Goal: Information Seeking & Learning: Learn about a topic

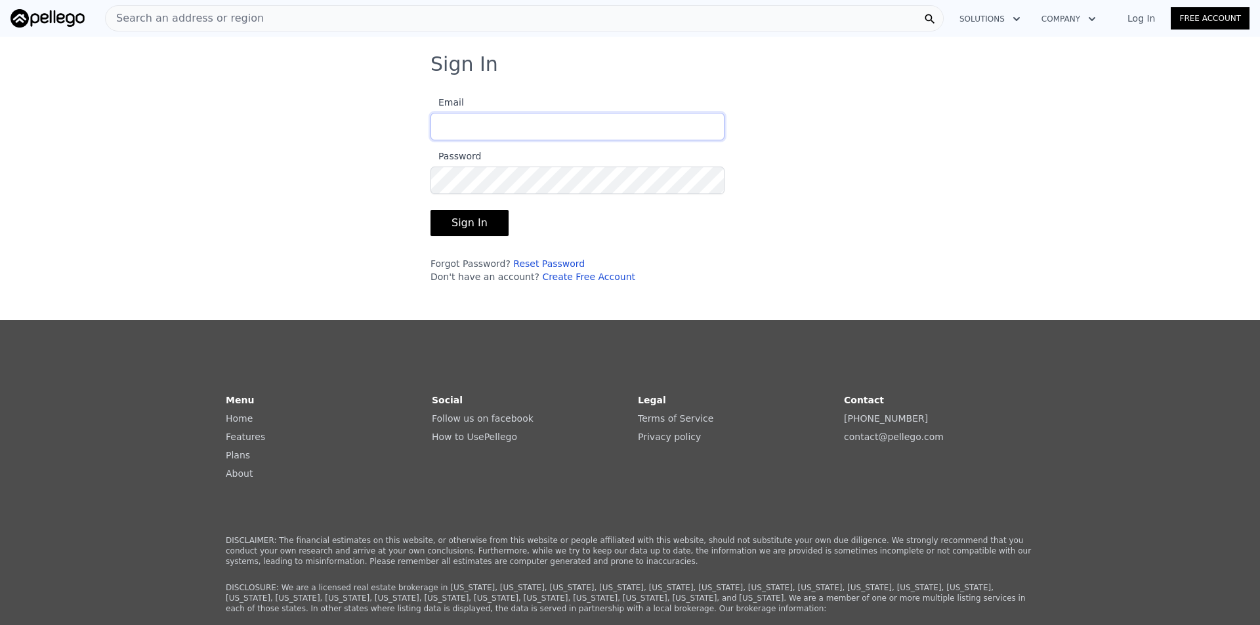
type input "[EMAIL_ADDRESS][DOMAIN_NAME]"
click at [461, 218] on button "Sign In" at bounding box center [469, 223] width 78 height 26
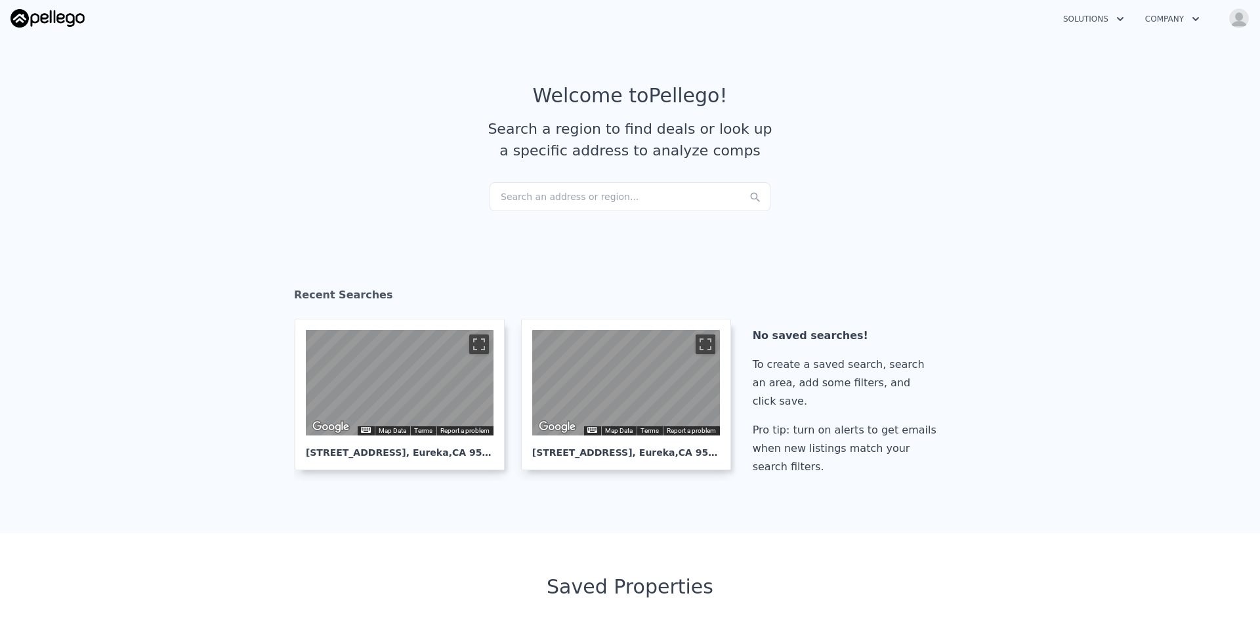
click at [566, 199] on div "Search an address or region..." at bounding box center [629, 196] width 281 height 29
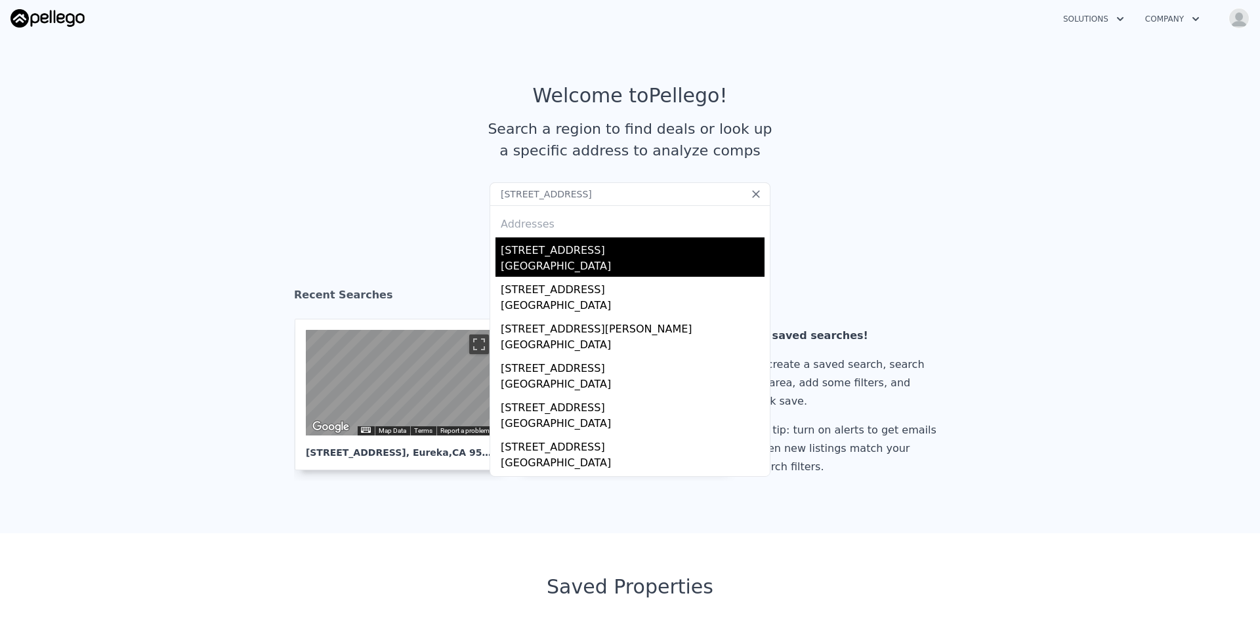
type input "6608 Park Ave, Mountain Mesa, CA, 93240"
click at [566, 258] on div "[STREET_ADDRESS]" at bounding box center [633, 247] width 264 height 21
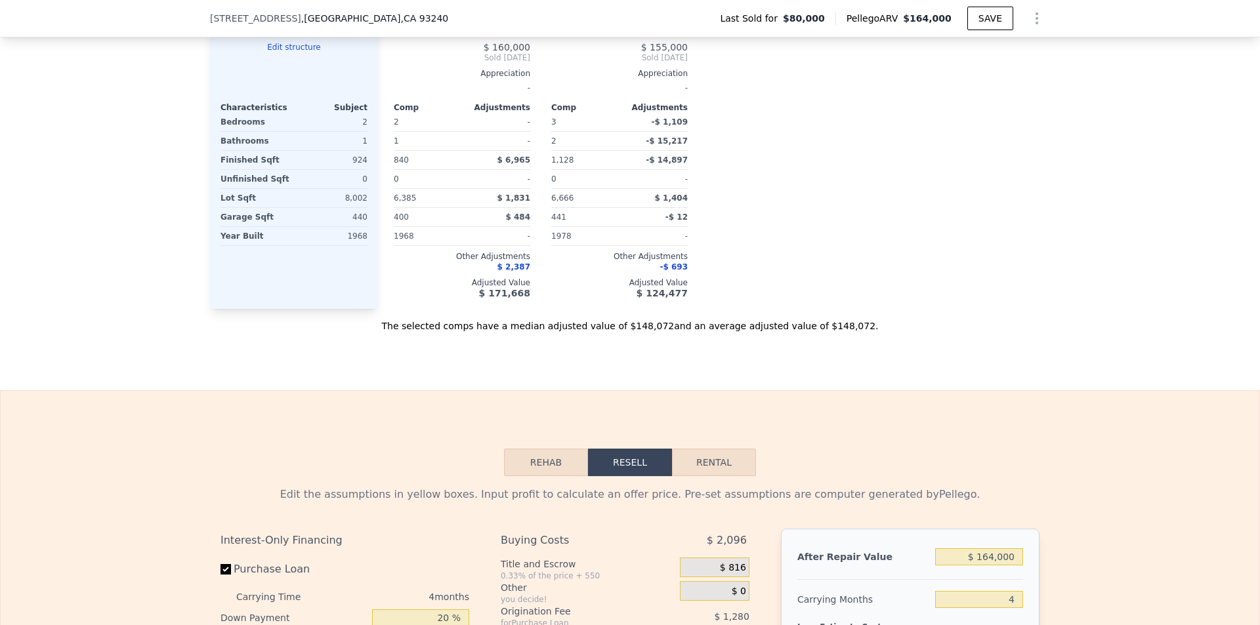
scroll to position [1242, 0]
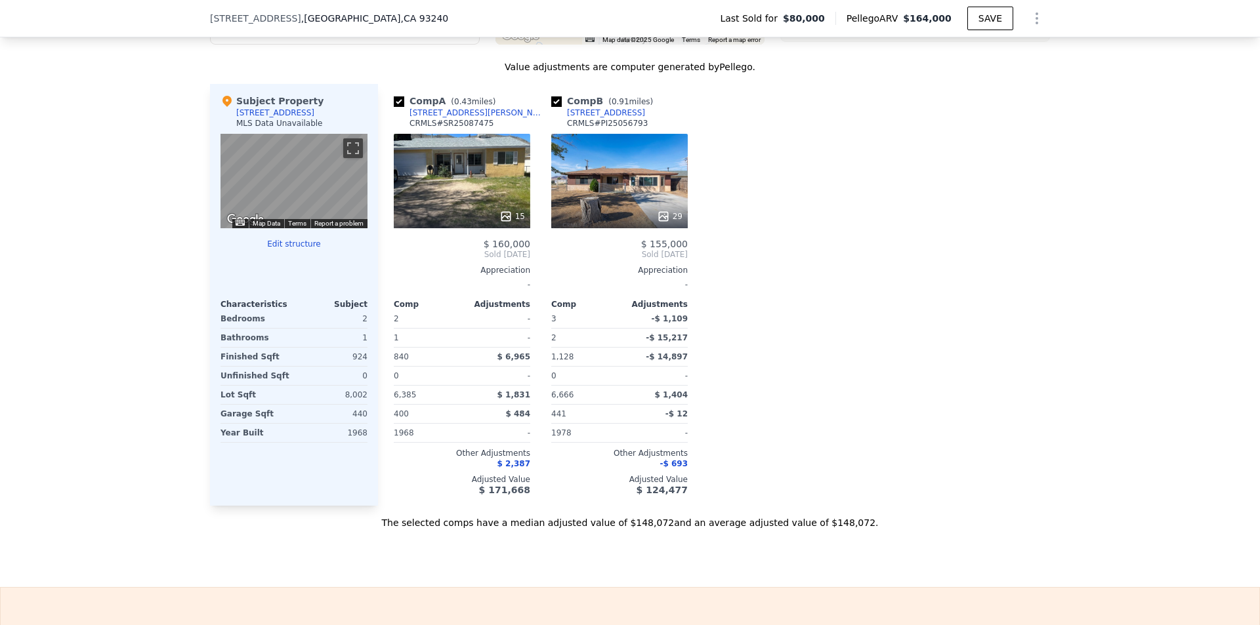
click at [485, 199] on div "15" at bounding box center [462, 181] width 136 height 94
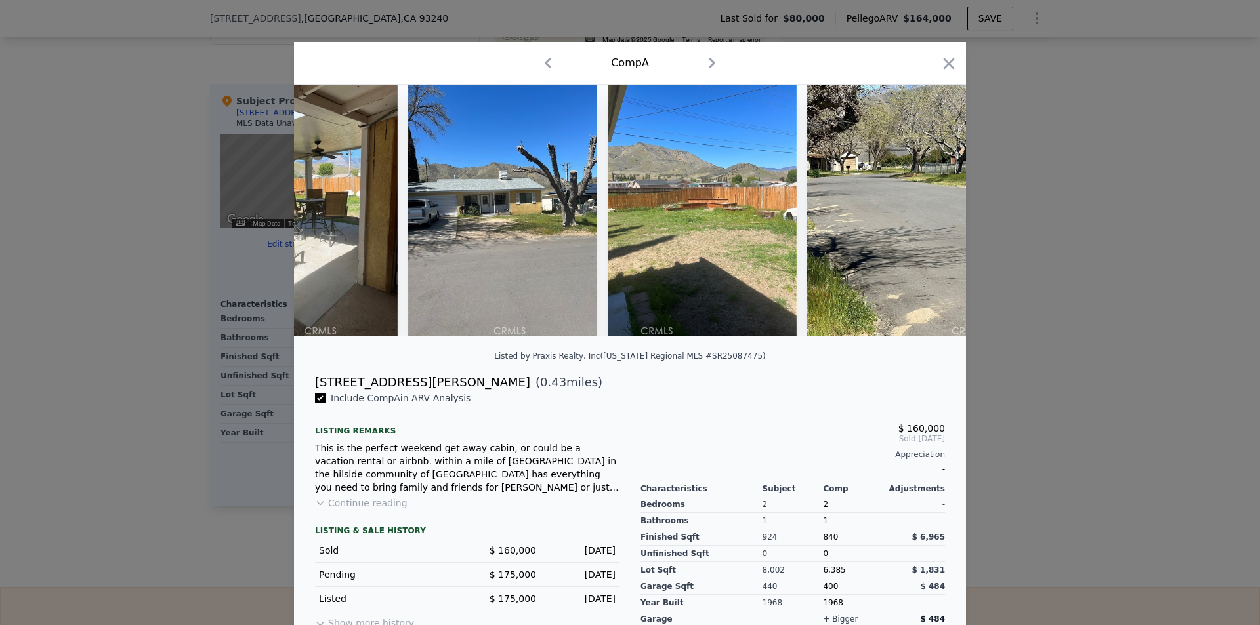
scroll to position [0, 2309]
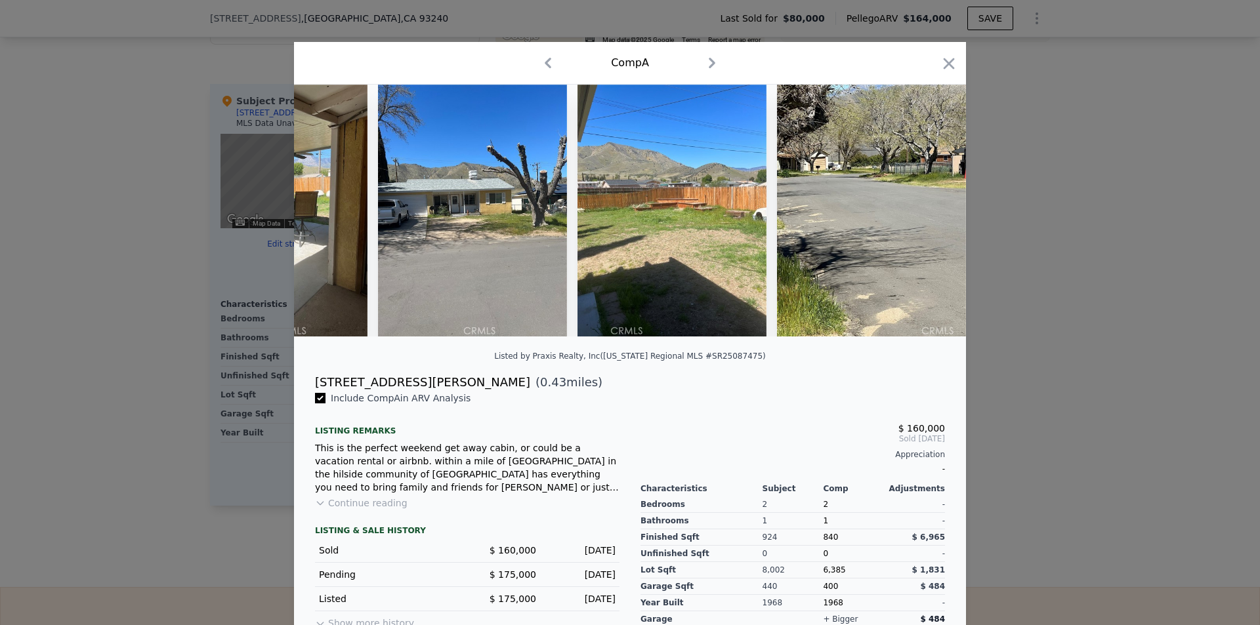
click at [942, 58] on icon "button" at bounding box center [948, 63] width 18 height 18
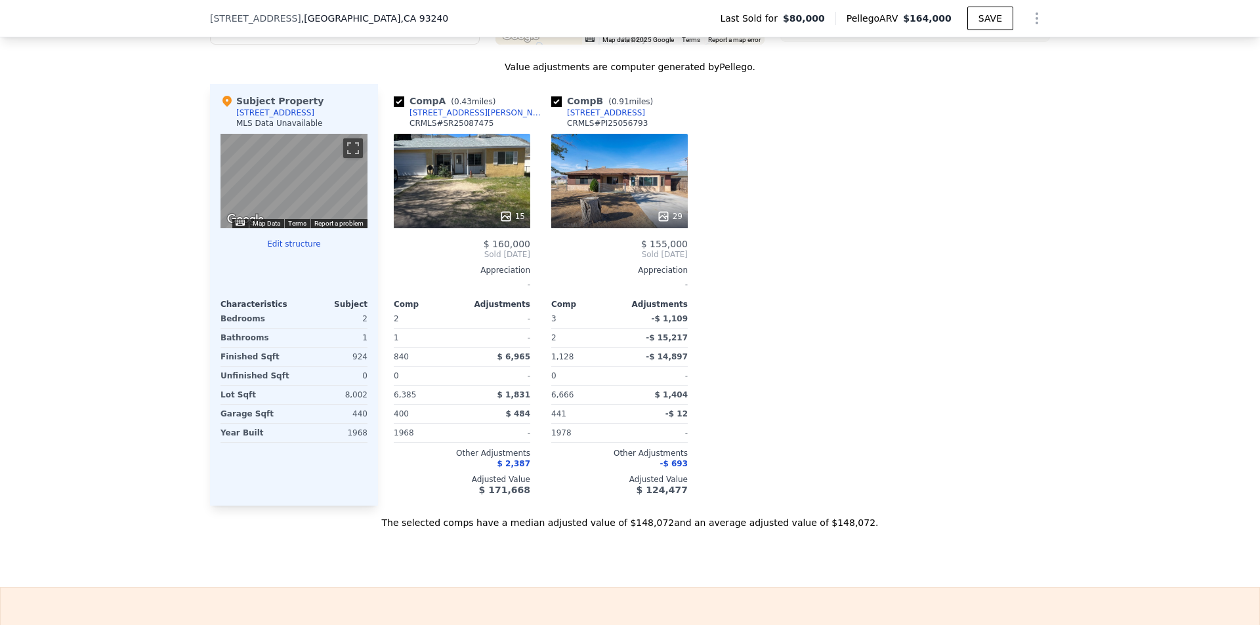
click at [615, 205] on div "29" at bounding box center [619, 181] width 136 height 94
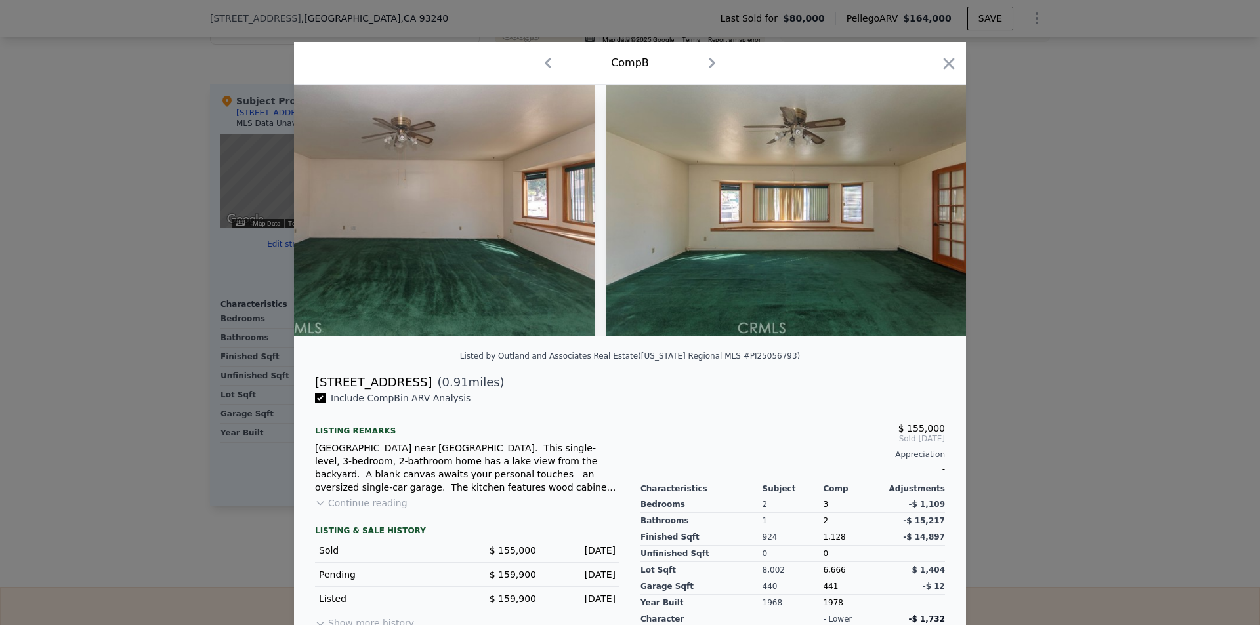
scroll to position [0, 10645]
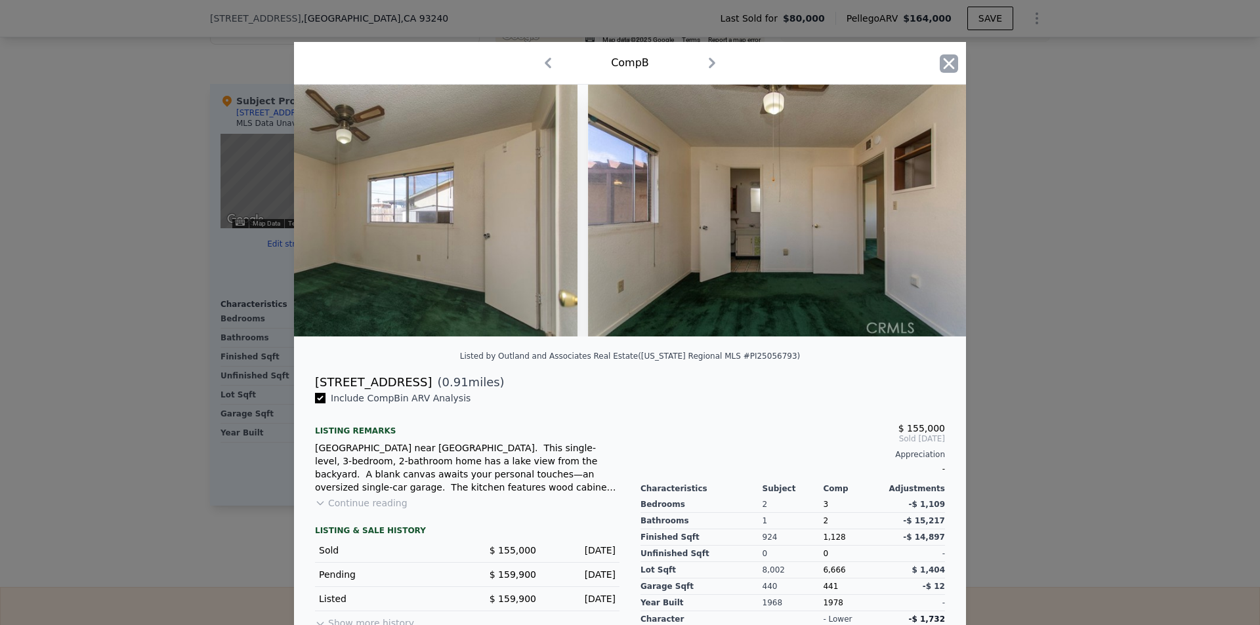
click at [939, 58] on icon "button" at bounding box center [948, 63] width 18 height 18
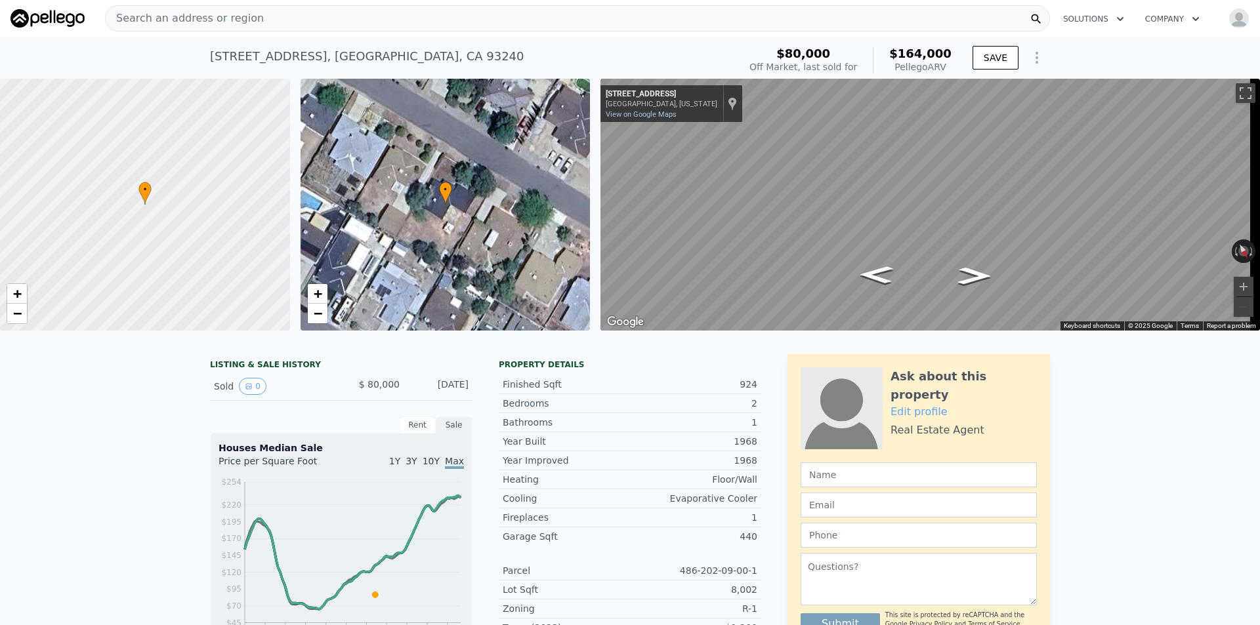
click at [333, 18] on div "Search an address or region" at bounding box center [577, 18] width 945 height 26
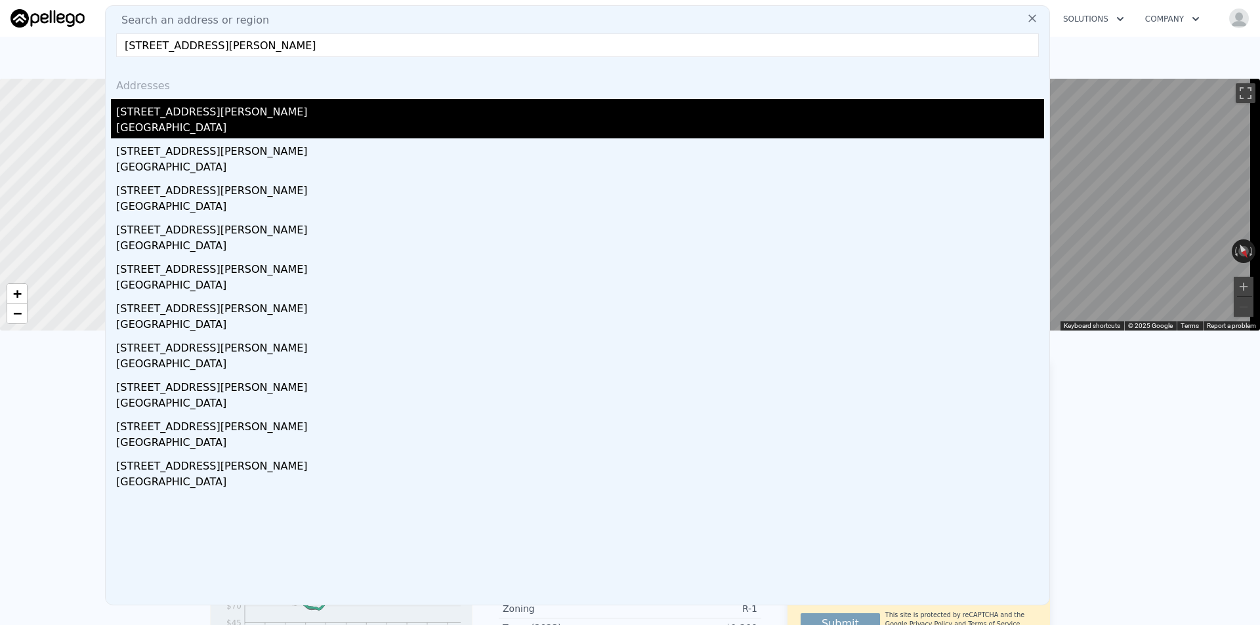
type input "5950 Moss Creek Cir, Fair Oaks, CA 95628"
click at [283, 118] on div "[STREET_ADDRESS][PERSON_NAME]" at bounding box center [580, 109] width 928 height 21
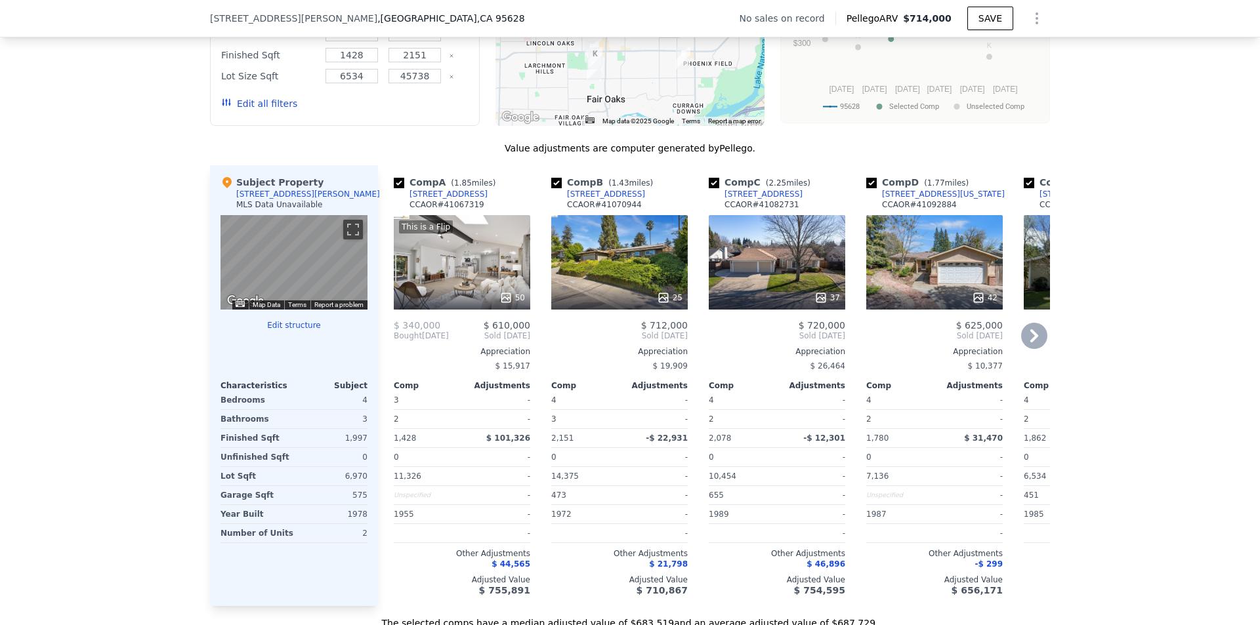
scroll to position [1176, 0]
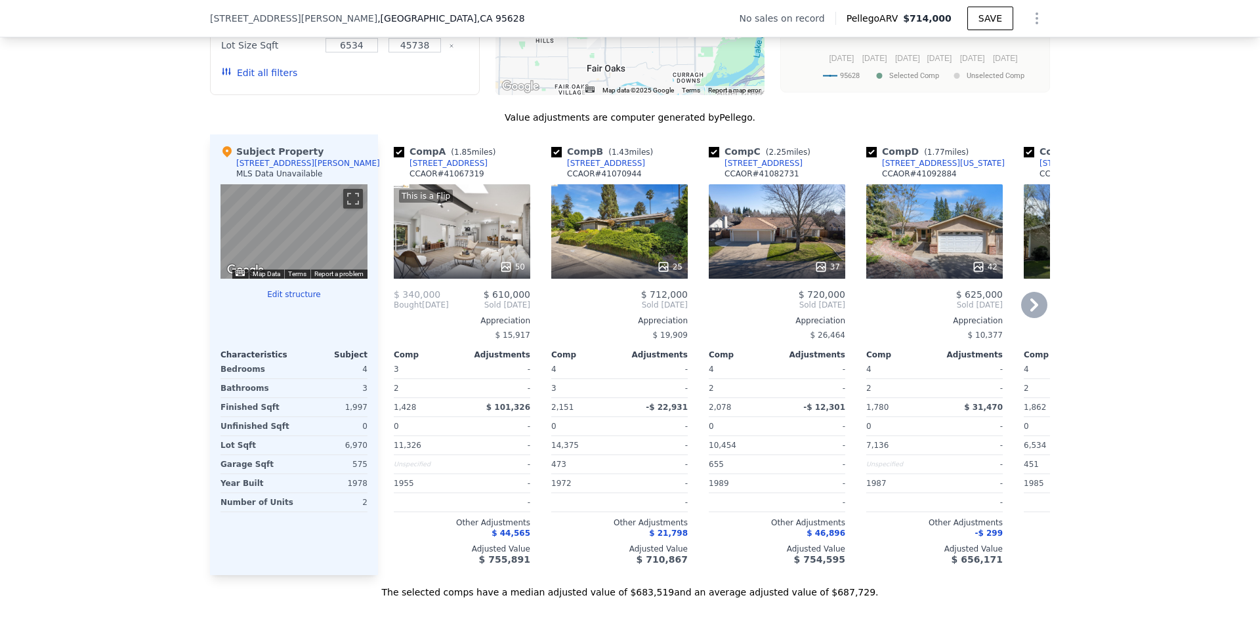
click at [651, 272] on div "25" at bounding box center [619, 266] width 125 height 13
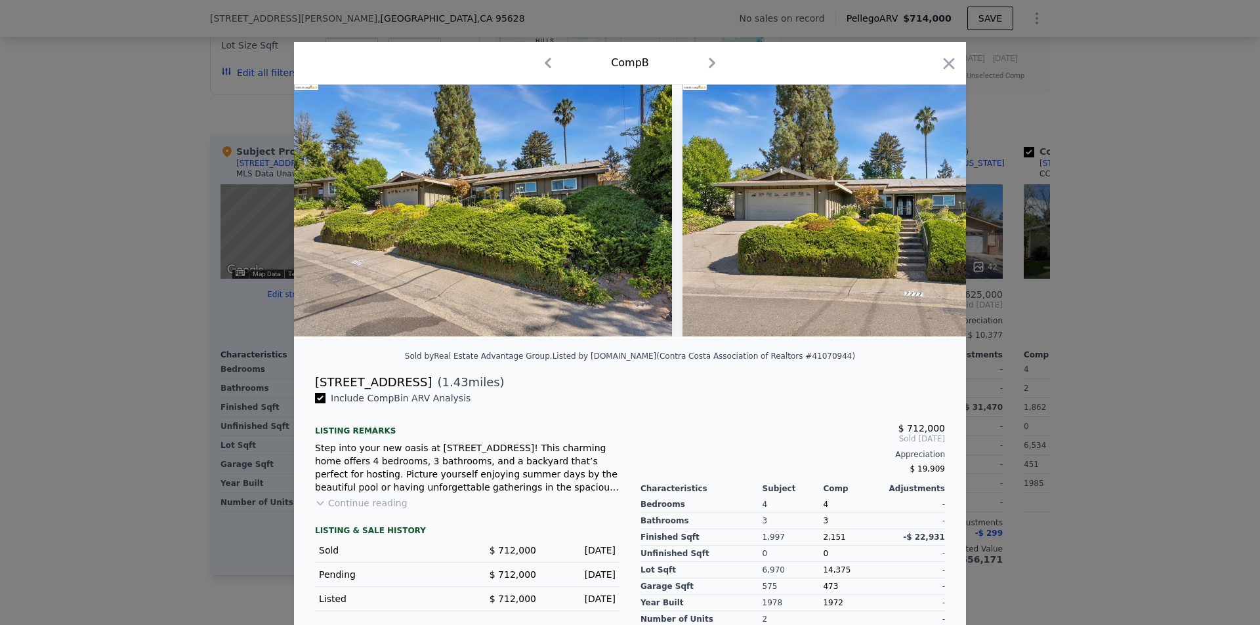
click at [1176, 314] on div at bounding box center [630, 312] width 1260 height 625
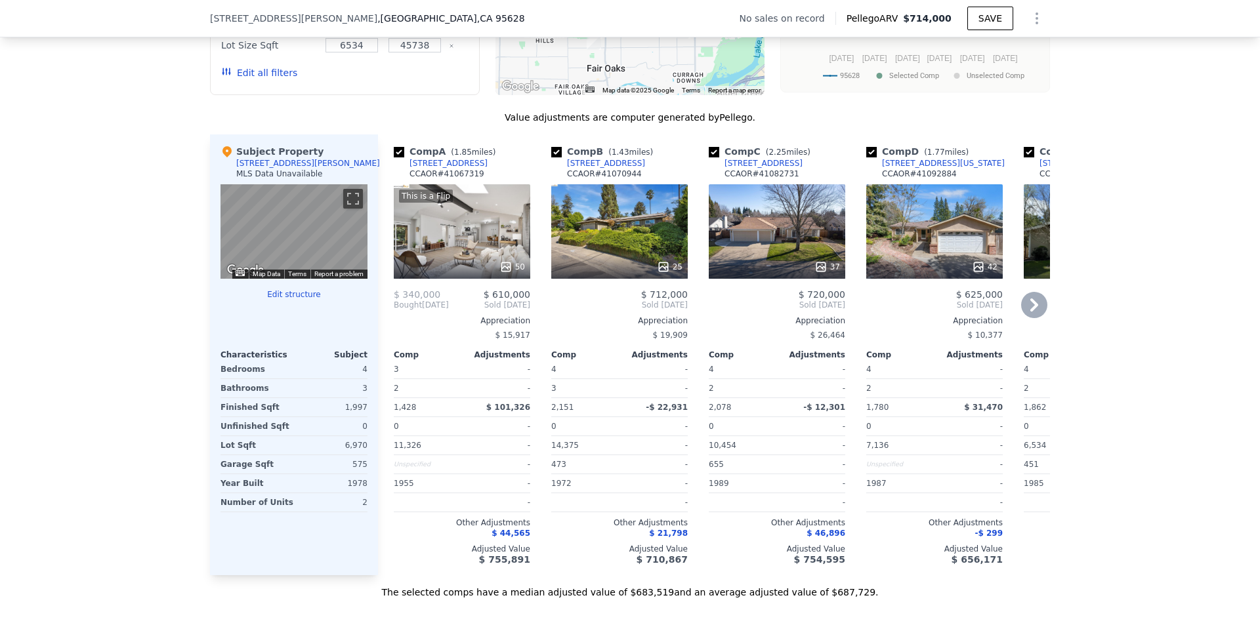
click at [814, 251] on div "37" at bounding box center [777, 231] width 136 height 94
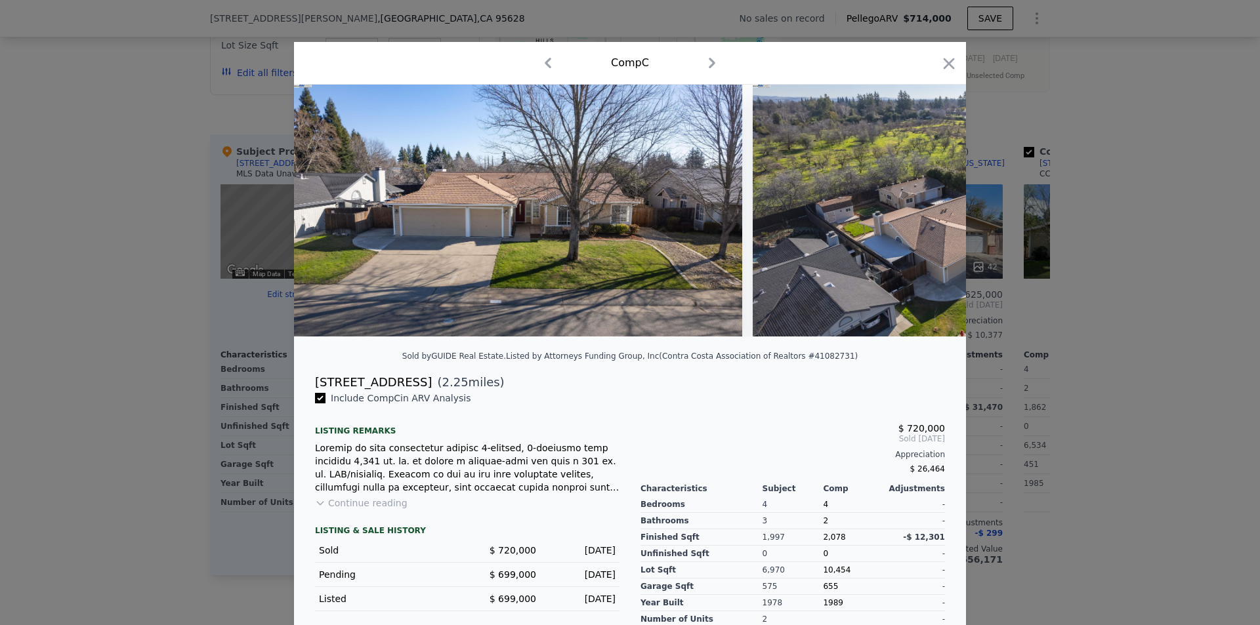
click at [1069, 310] on div at bounding box center [630, 312] width 1260 height 625
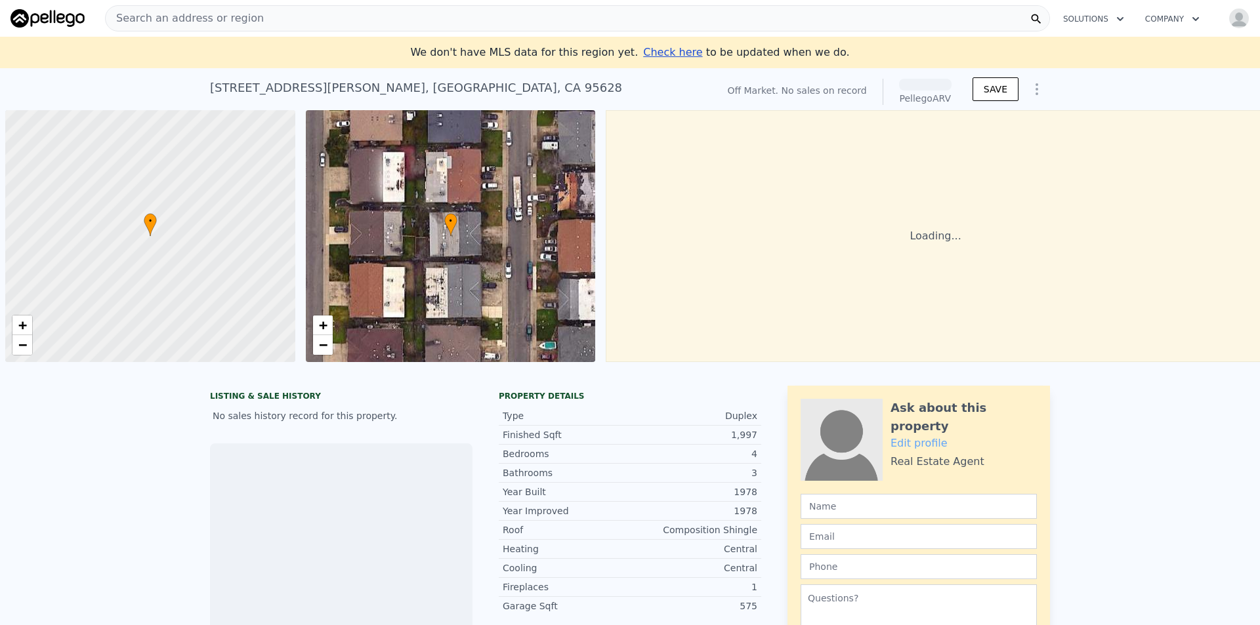
scroll to position [0, 5]
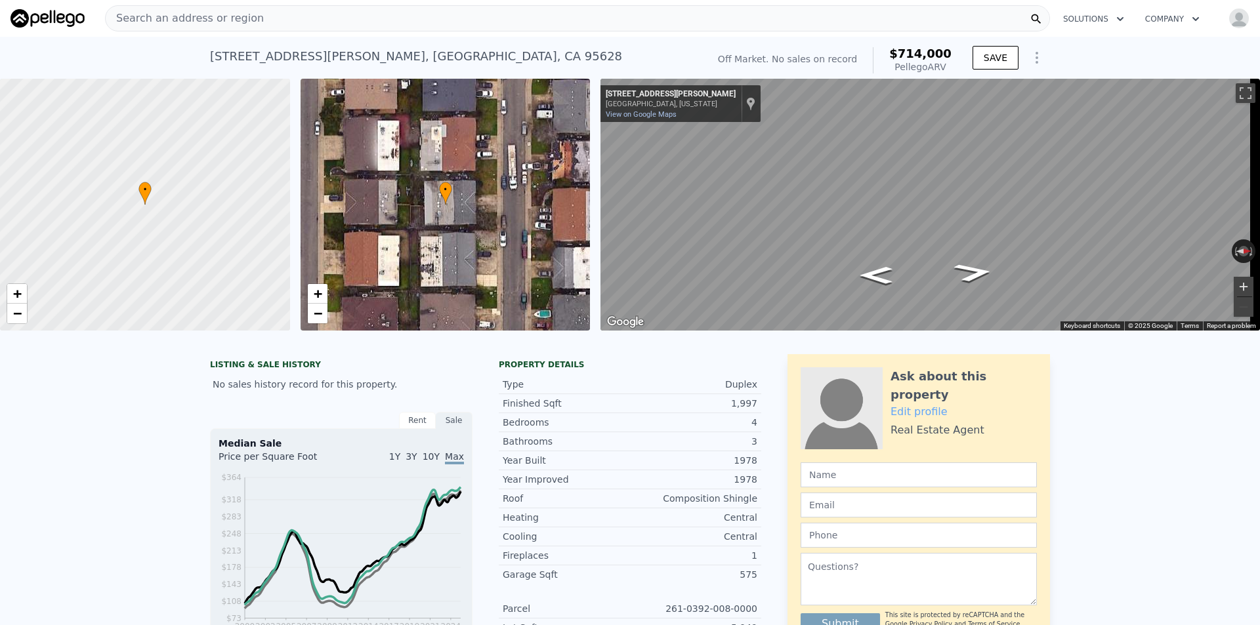
click at [1233, 281] on button "Zoom in" at bounding box center [1243, 287] width 20 height 20
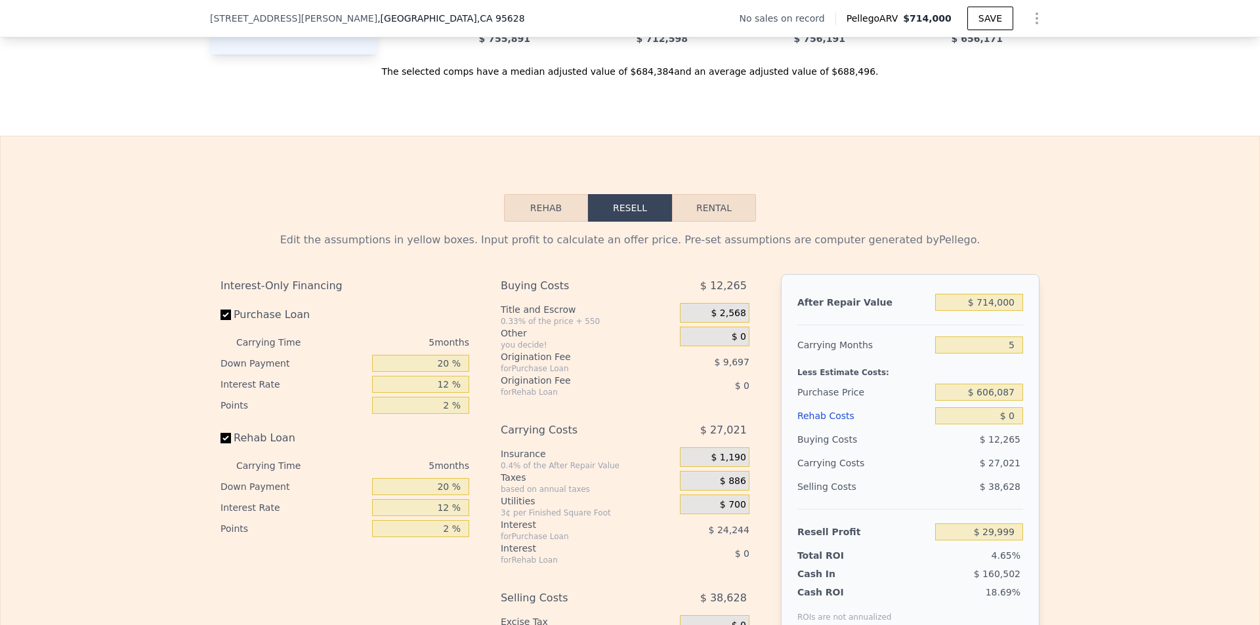
scroll to position [1832, 0]
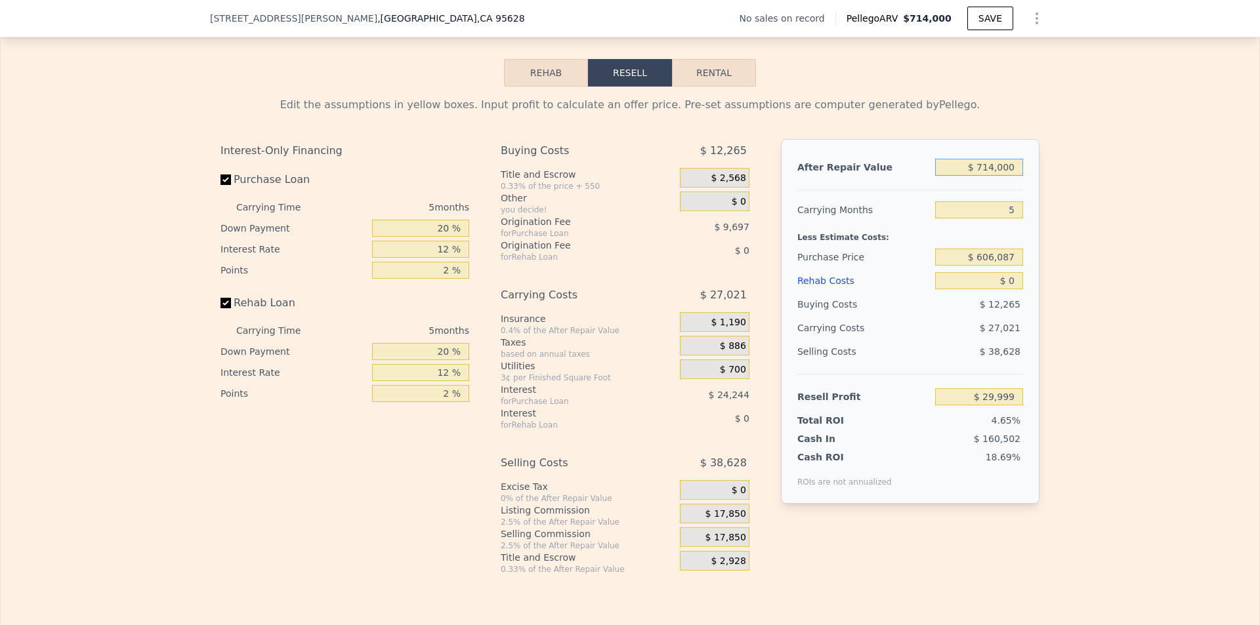
click at [1006, 176] on input "$ 714,000" at bounding box center [979, 167] width 88 height 17
type input "$ 59"
type input "-$ 644,676"
type input "$ 599"
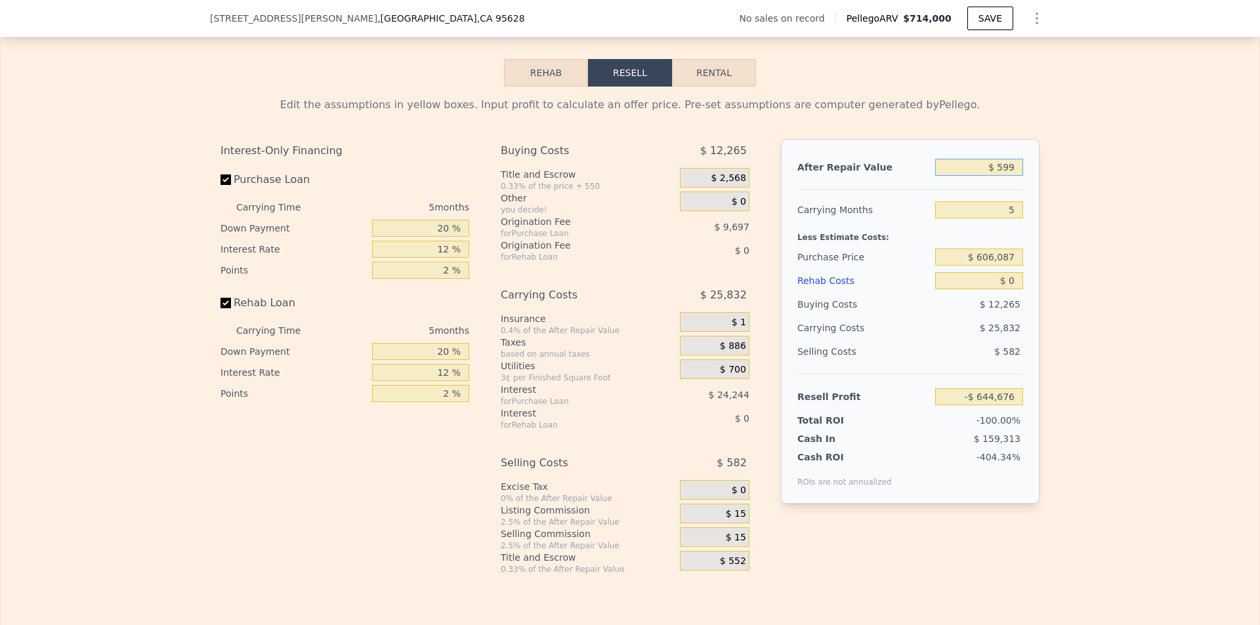
type input "-$ 644,167"
type input "$ 5,990"
type input "-$ 639,073"
type input "$ 59,900"
type input "-$ 588,128"
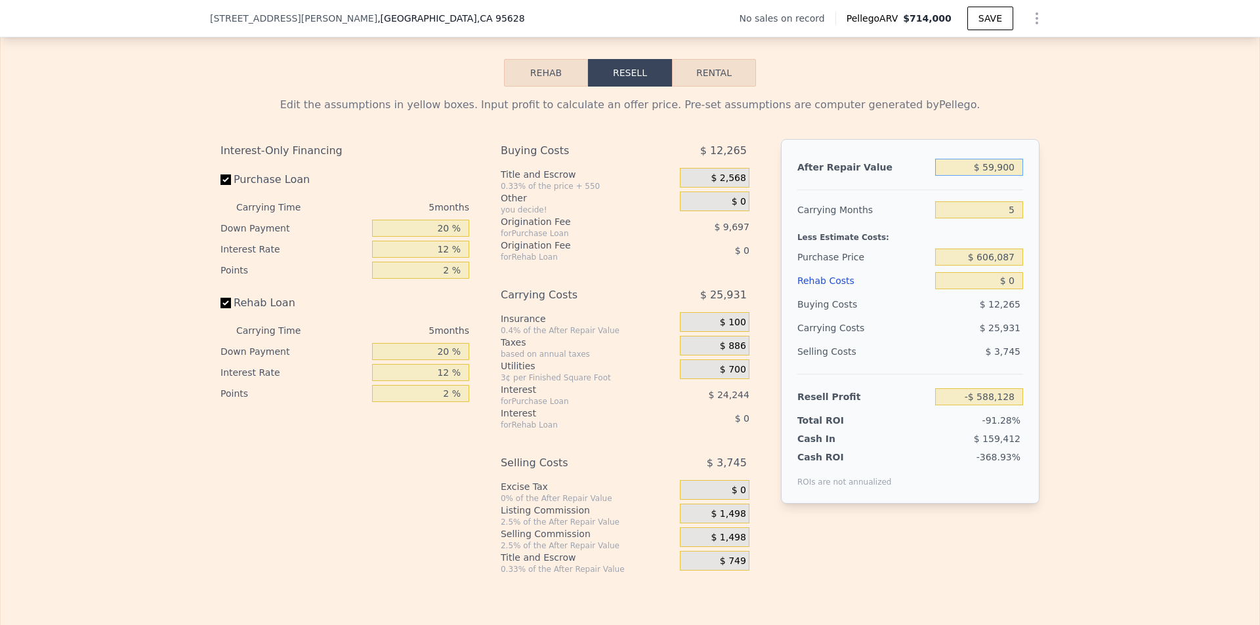
type input "$ 599,000"
type input "-$ 78,676"
type input "$ 599,000"
click at [1007, 266] on input "$ 606,087" at bounding box center [979, 257] width 88 height 17
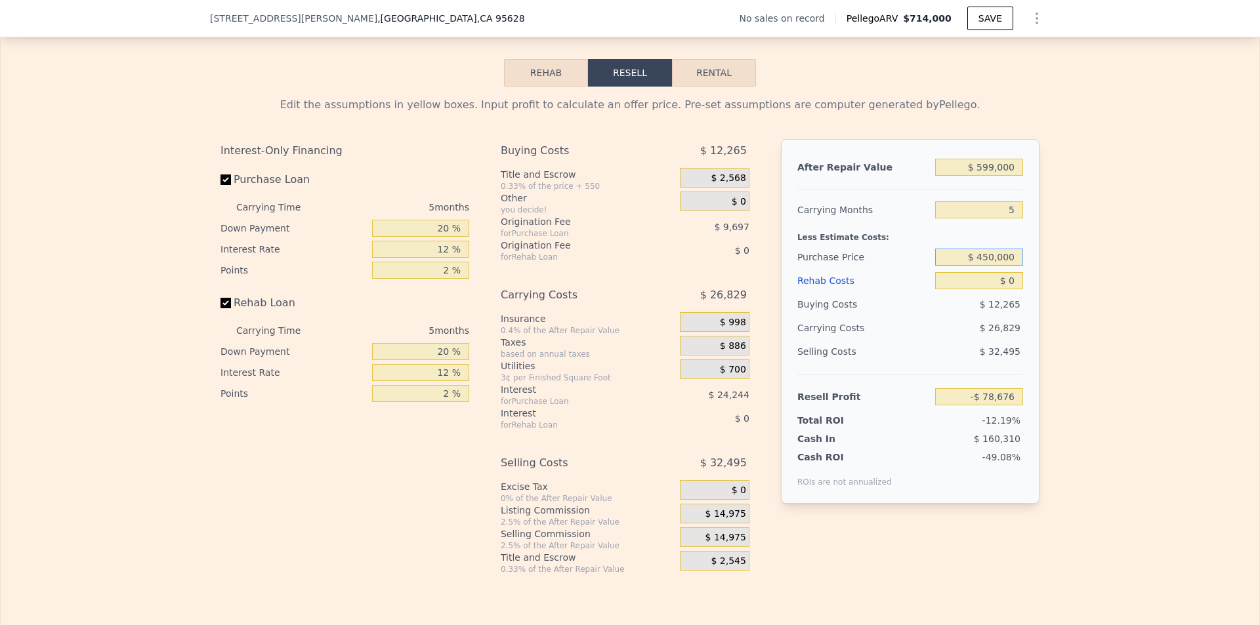
type input "$ 450,000"
click at [1182, 379] on div "Edit the assumptions in yellow boxes. Input profit to calculate an offer price.…" at bounding box center [630, 331] width 1258 height 488
type input "$ 86,672"
click at [1012, 289] on input "$ 0" at bounding box center [979, 280] width 88 height 17
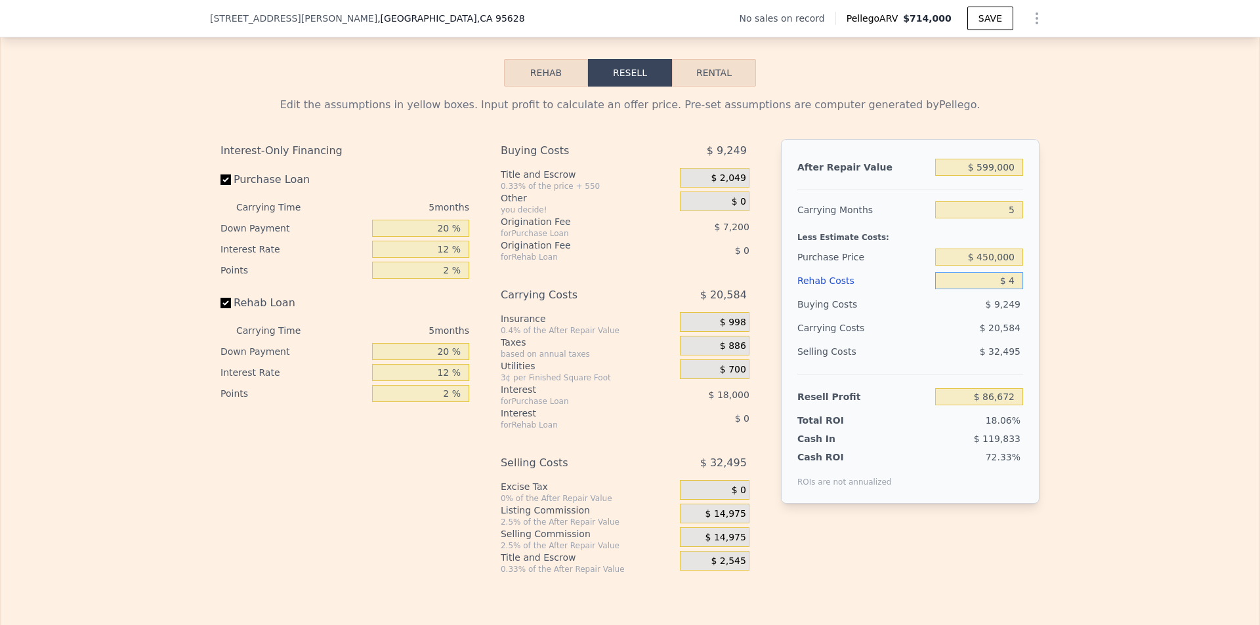
type input "$ 40"
type input "$ 86,631"
type input "$ 400"
type input "$ 86,251"
type input "$ 4,000"
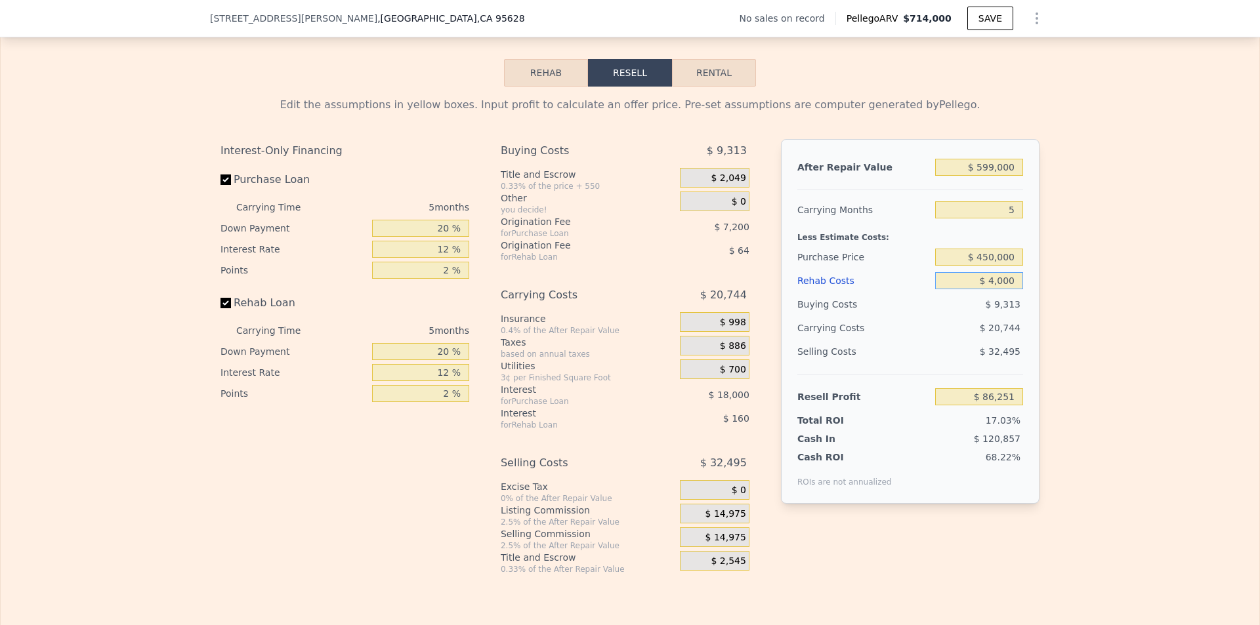
type input "$ 82,448"
type input "$ 40,000"
type input "$ 44,432"
type input "$ 40,000"
click at [1086, 337] on div "Edit the assumptions in yellow boxes. Input profit to calculate an offer price.…" at bounding box center [630, 331] width 1258 height 488
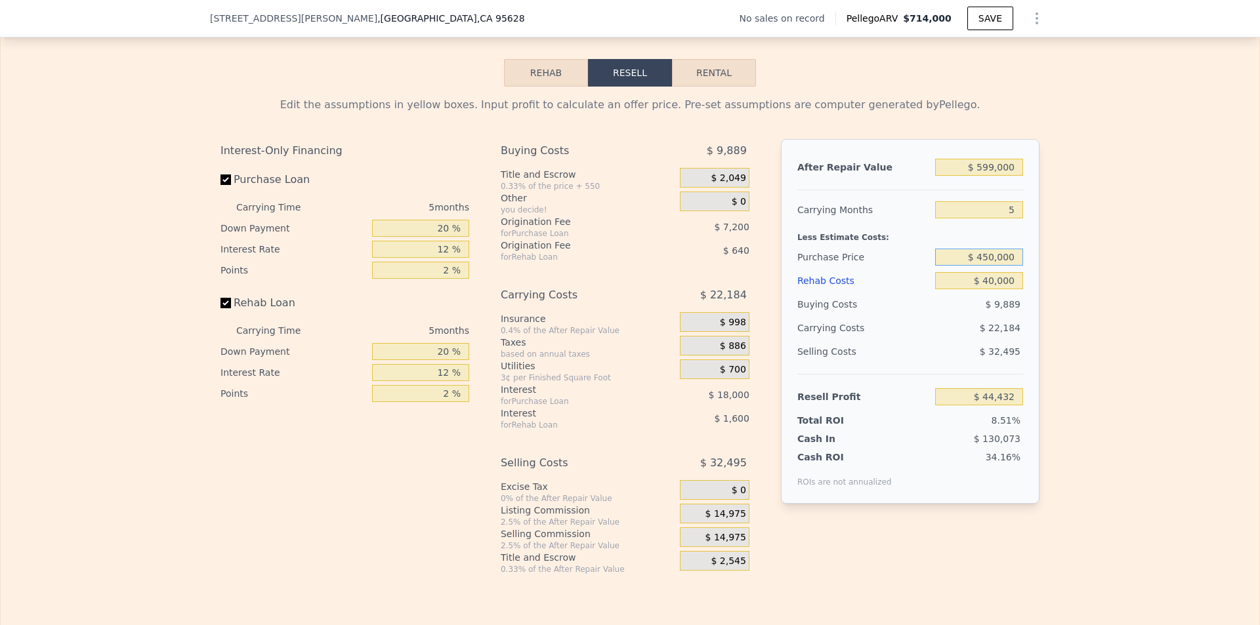
click at [980, 266] on input "$ 450,000" at bounding box center [979, 257] width 88 height 17
type input "$ 415,000"
click at [1029, 309] on div "After Repair Value $ 599,000 Carrying Months 5 Less Estimate Costs: Purchase Pr…" at bounding box center [910, 321] width 258 height 365
type input "$ 81,509"
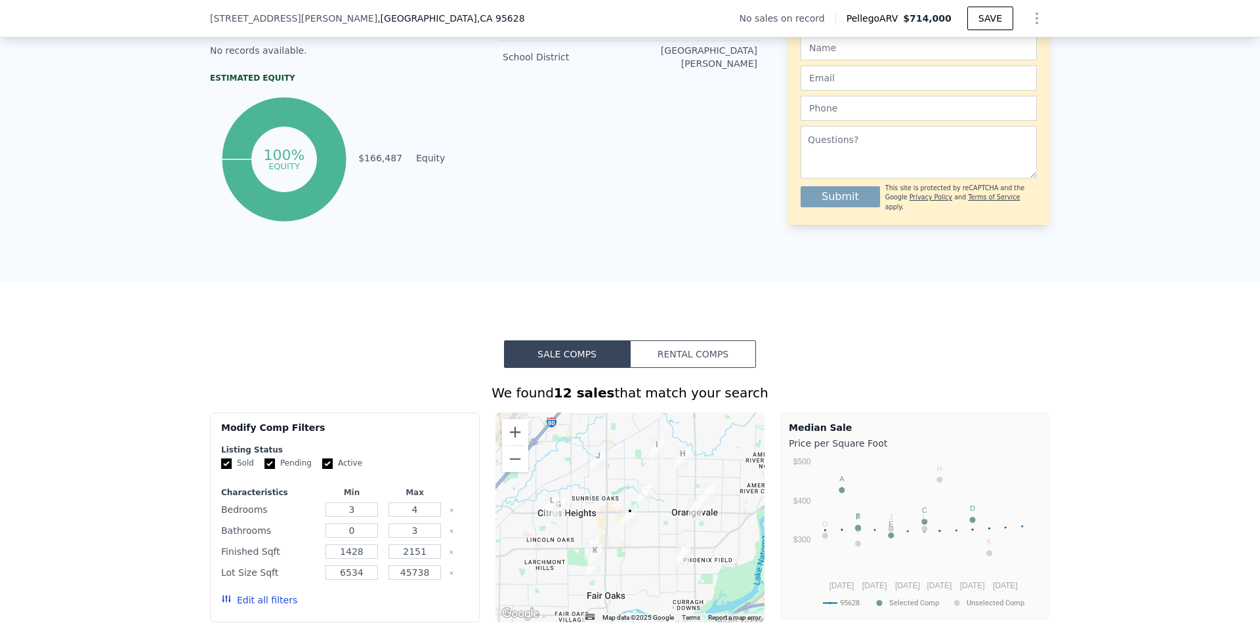
scroll to position [306, 0]
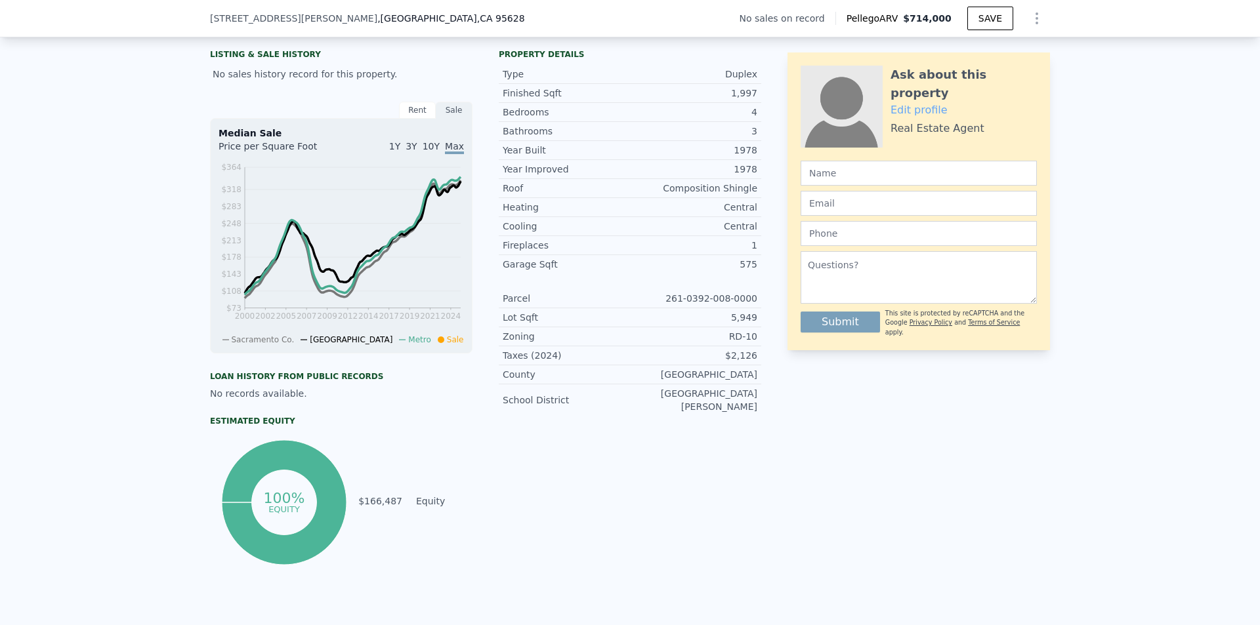
type input "$ 714,000"
type input "$ 0"
type input "$ 29,999"
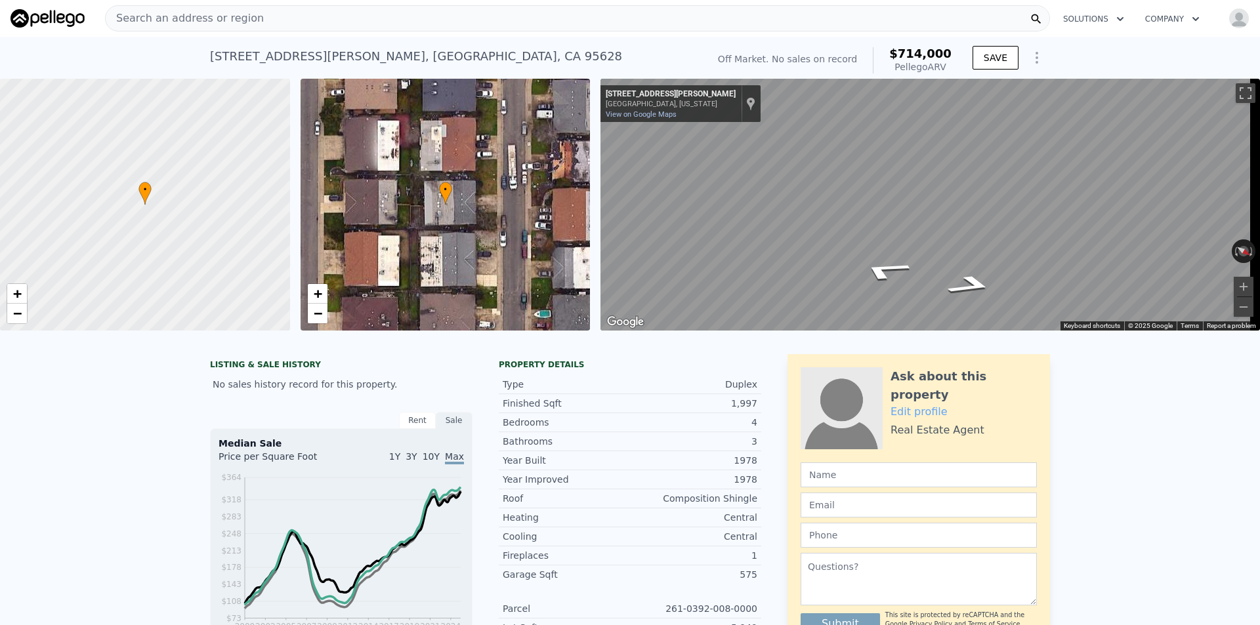
click at [355, 20] on div "Search an address or region" at bounding box center [577, 18] width 945 height 26
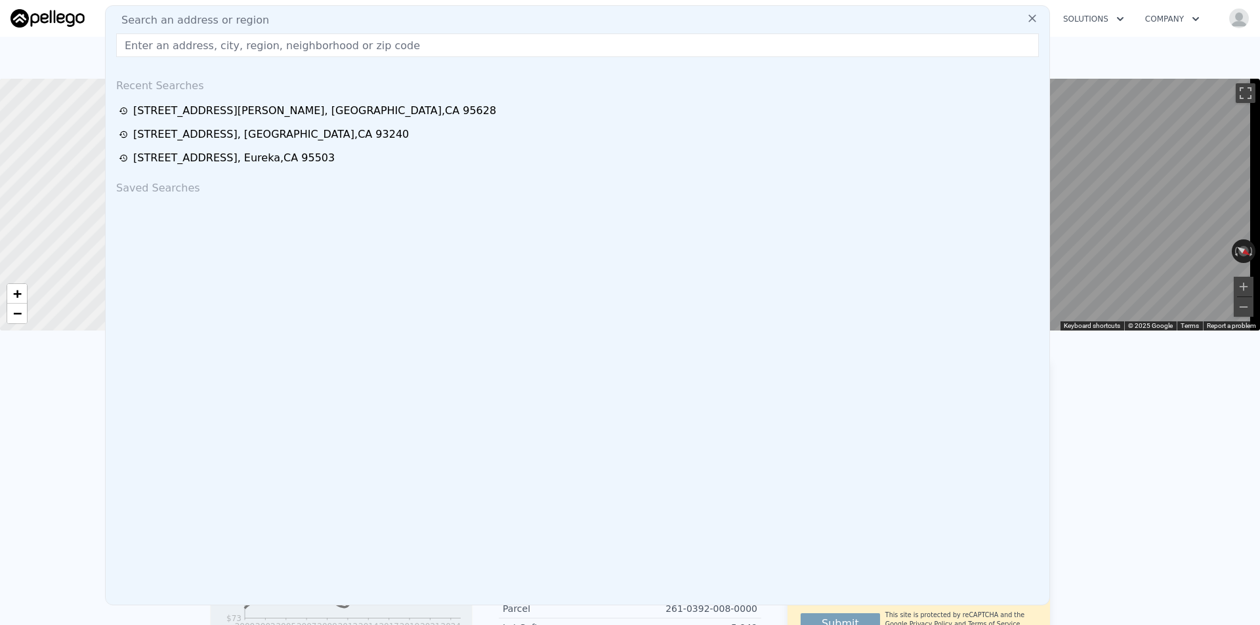
type input "[STREET_ADDRESS]"
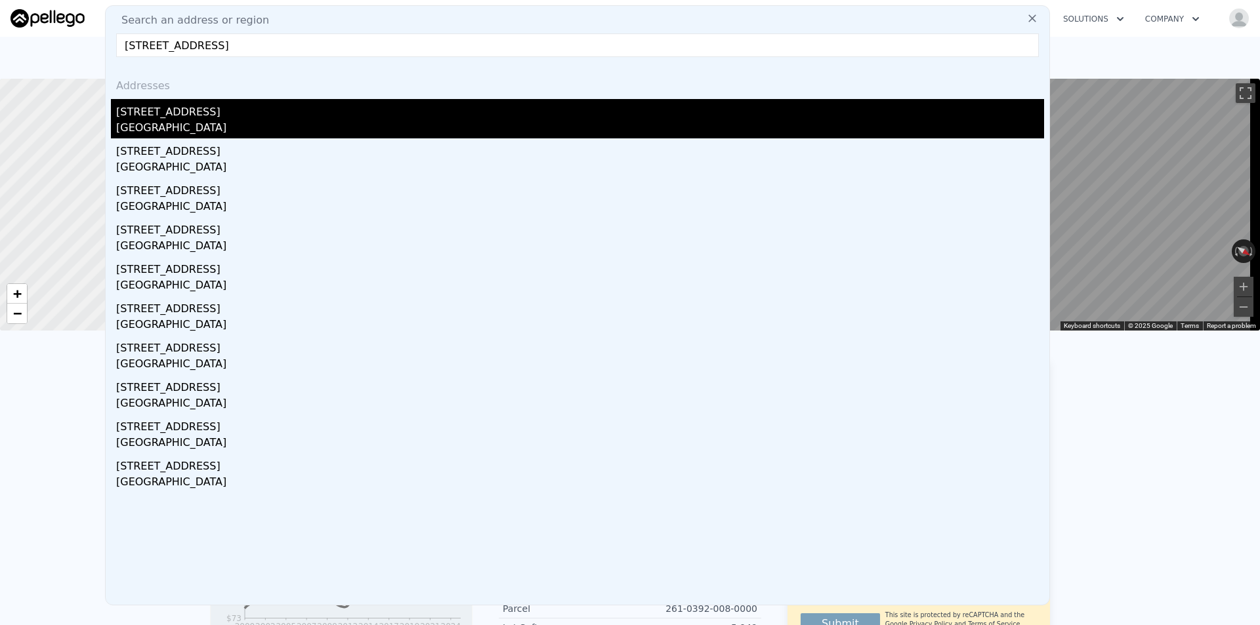
click at [199, 127] on div "[GEOGRAPHIC_DATA]" at bounding box center [580, 129] width 928 height 18
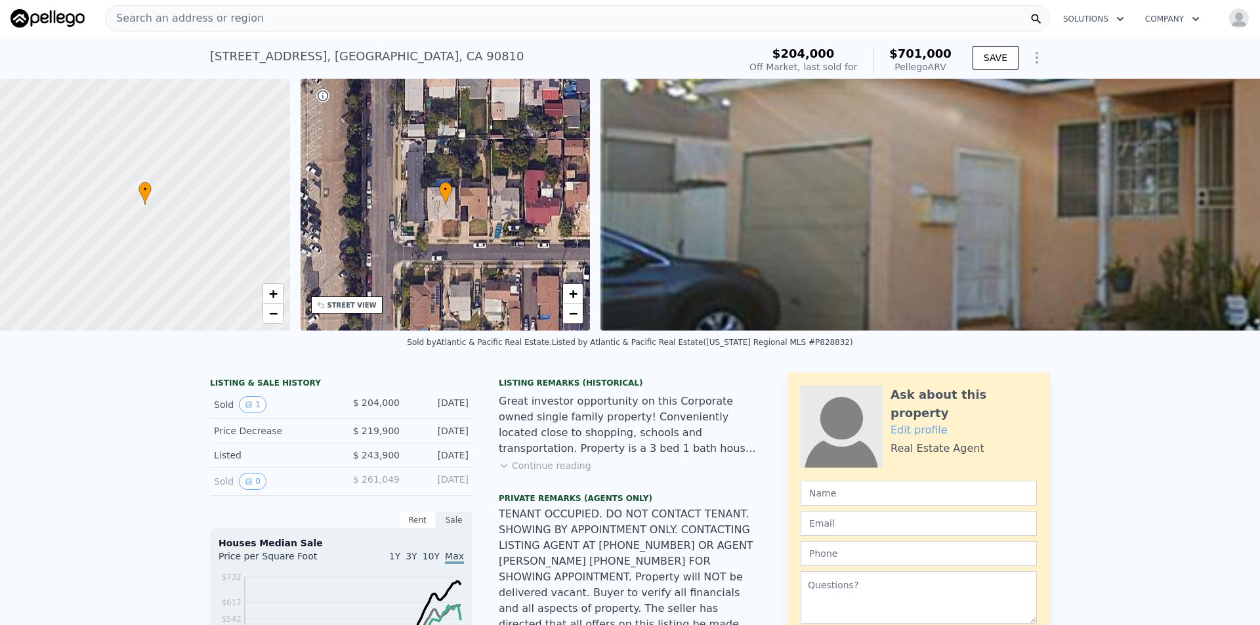
scroll to position [258, 0]
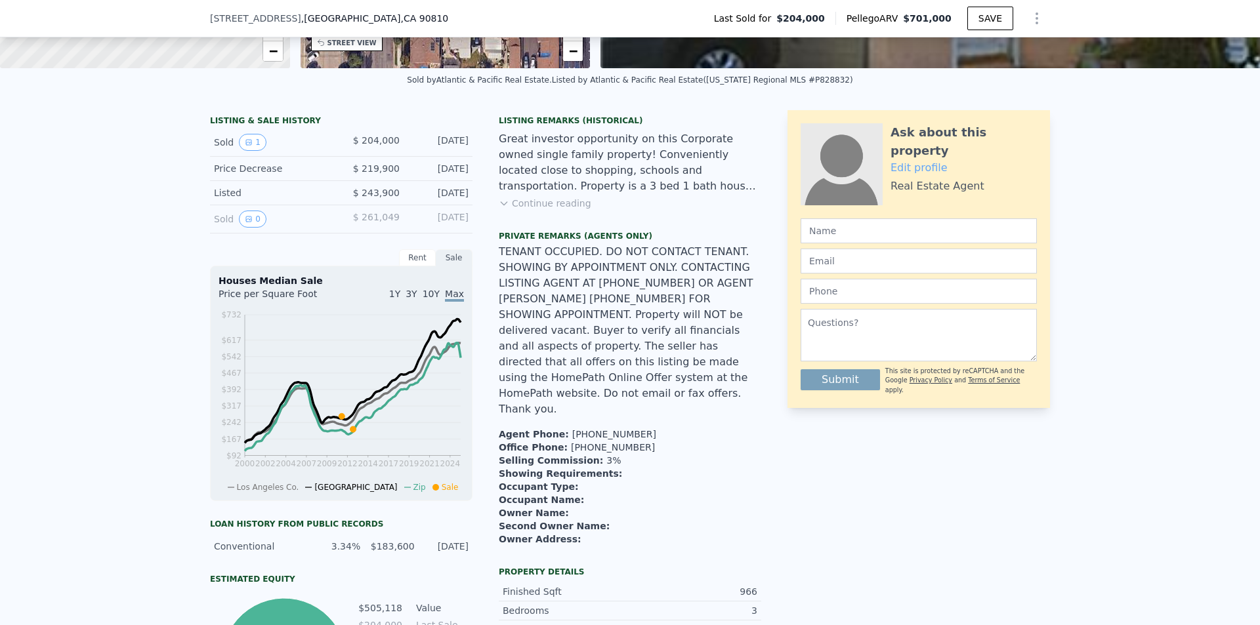
click at [564, 210] on button "Continue reading" at bounding box center [545, 203] width 93 height 13
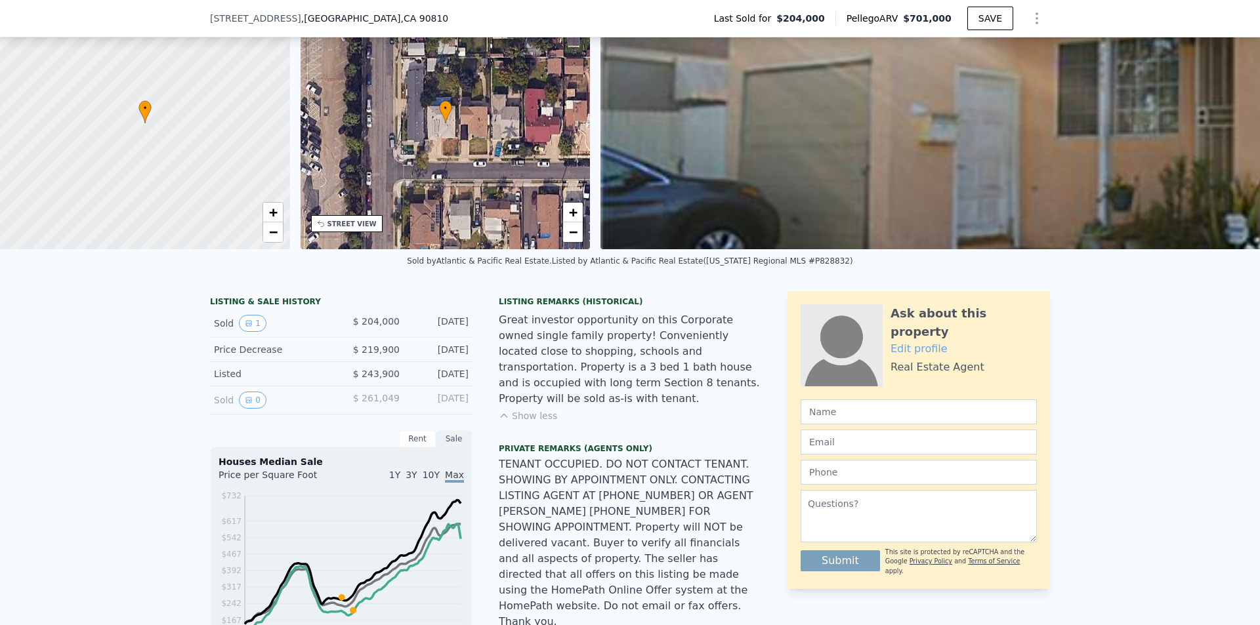
scroll to position [127, 0]
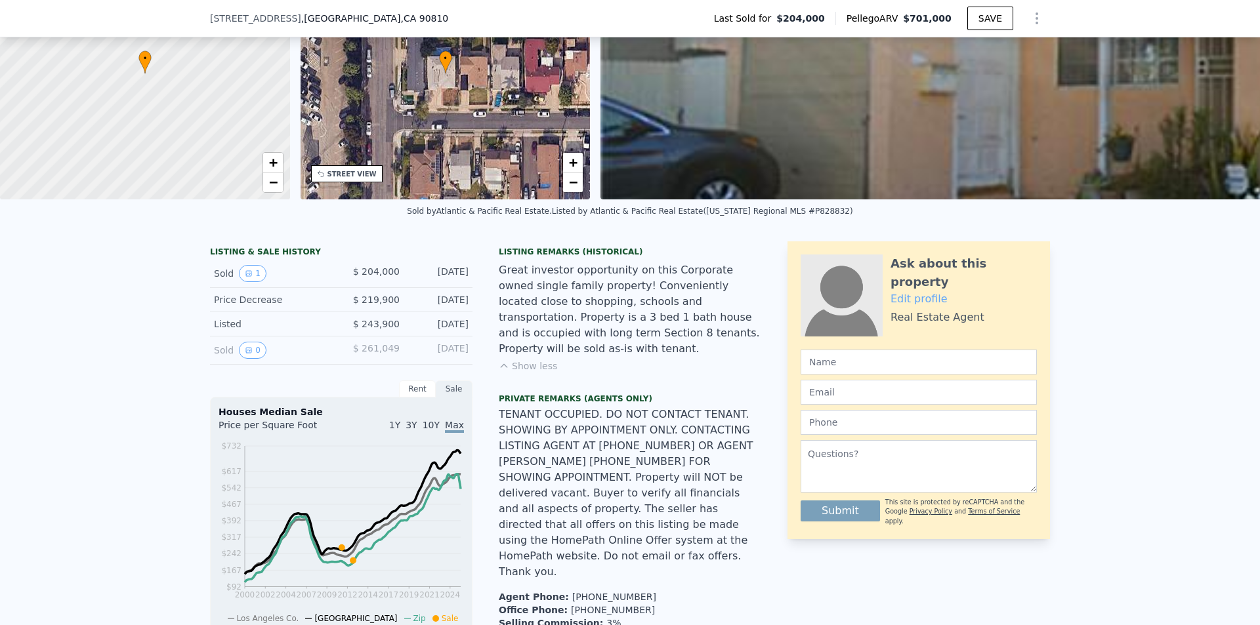
click at [301, 24] on span ", [GEOGRAPHIC_DATA]" at bounding box center [374, 18] width 147 height 13
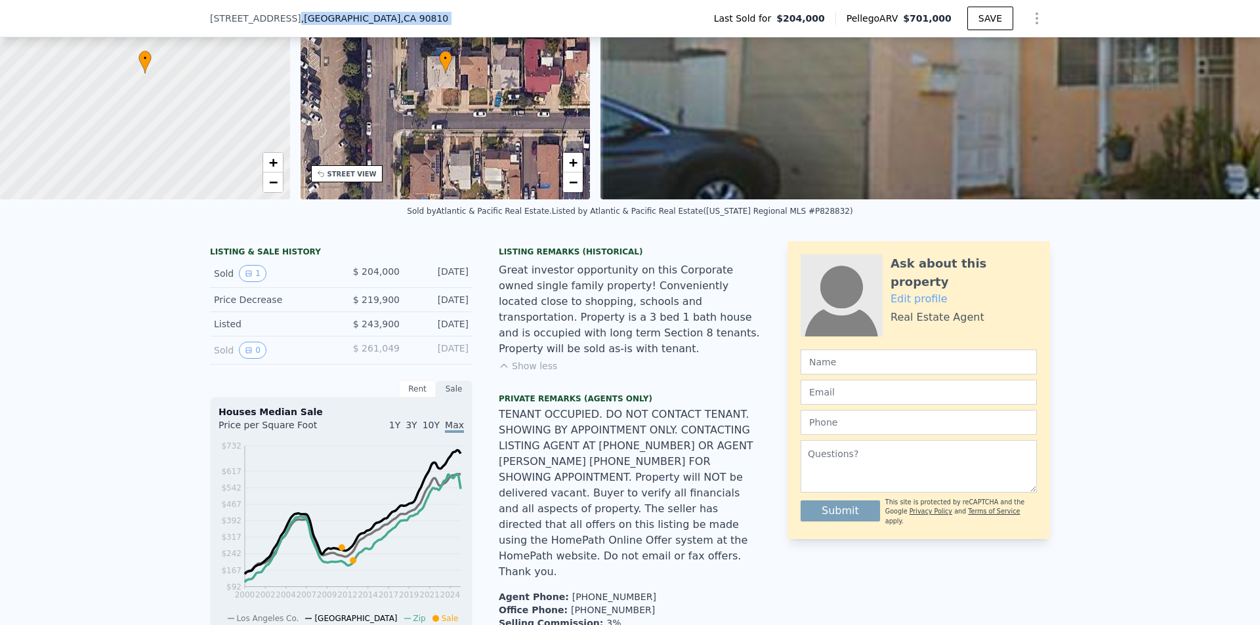
click at [417, 21] on div "[STREET_ADDRESS] Last Sold for $204,000 Pellego ARV $701,000 SAVE" at bounding box center [630, 18] width 840 height 37
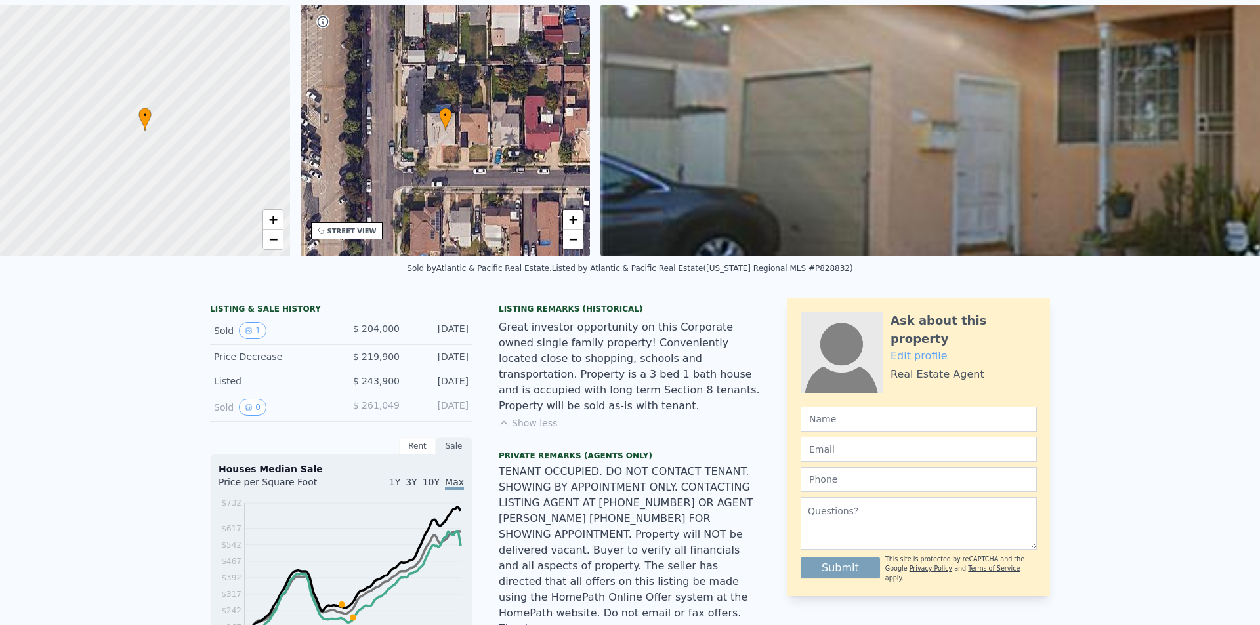
copy div "[STREET_ADDRESS]"
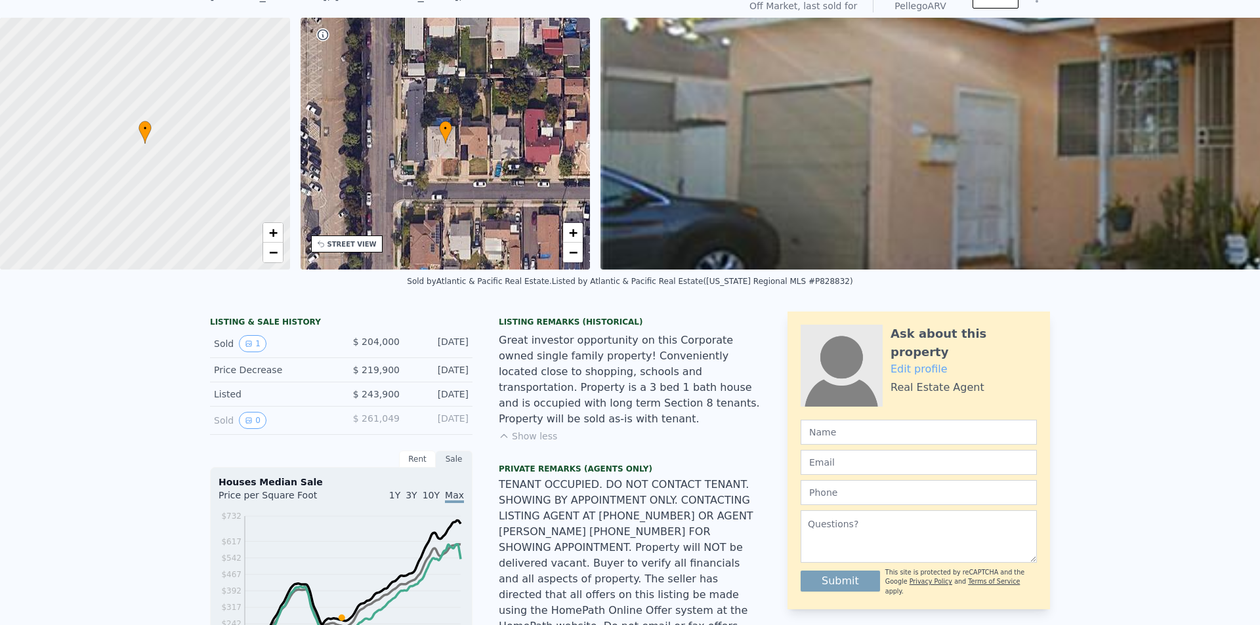
scroll to position [5, 0]
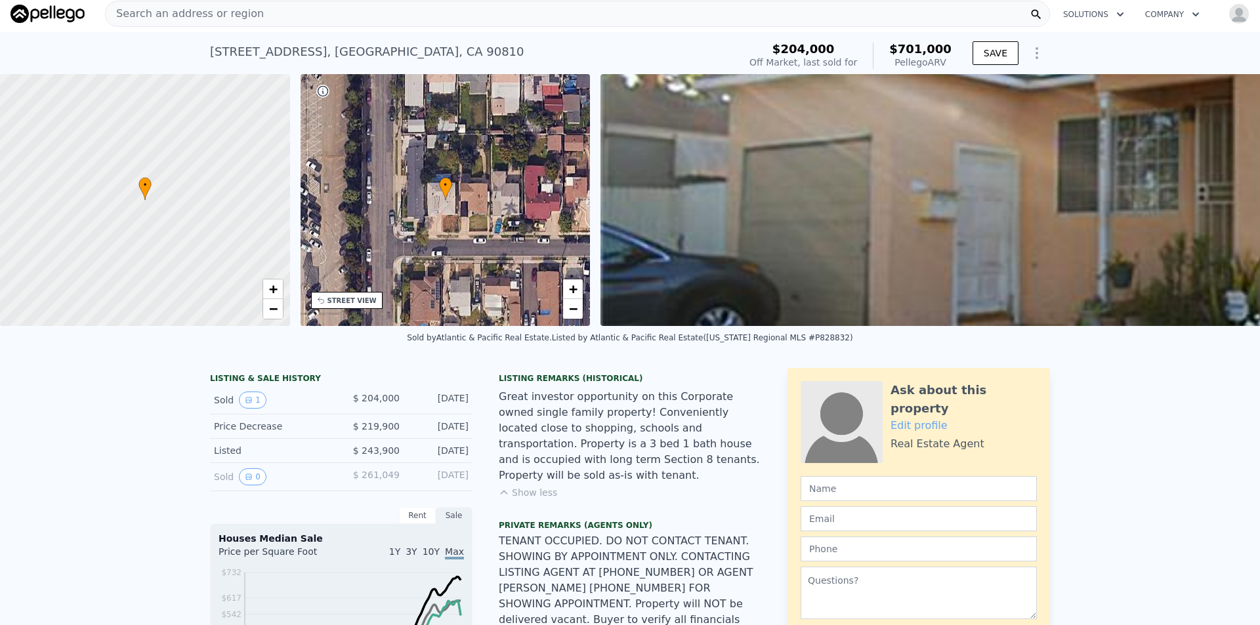
type input "3"
type input "0"
type input "3"
type input "1428"
type input "2151"
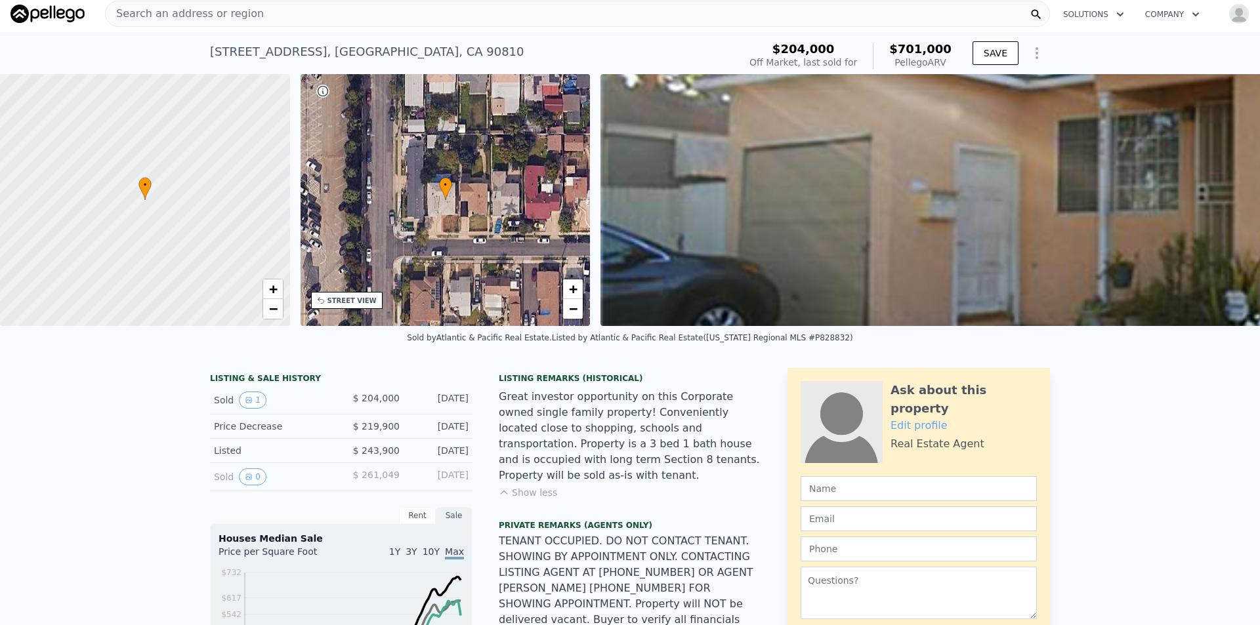
type input "6534"
type input "45738"
type input "$ 714,000"
type input "$ 29,999"
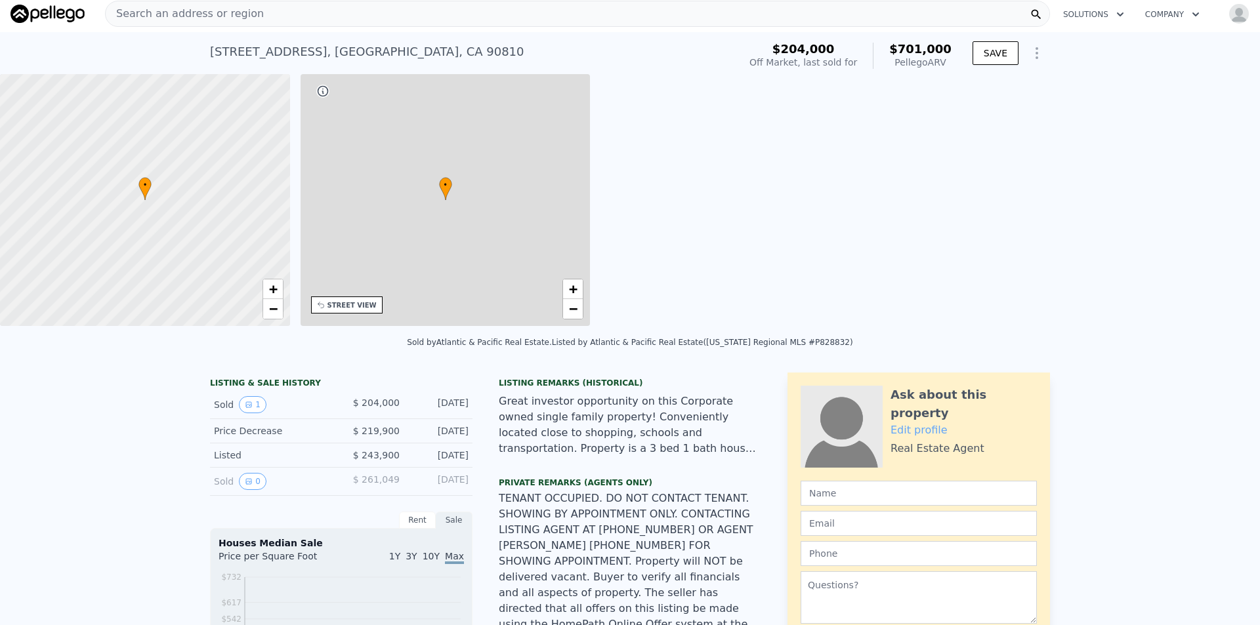
type input "2"
type input "1"
type input "2"
type input "732"
type input "1349"
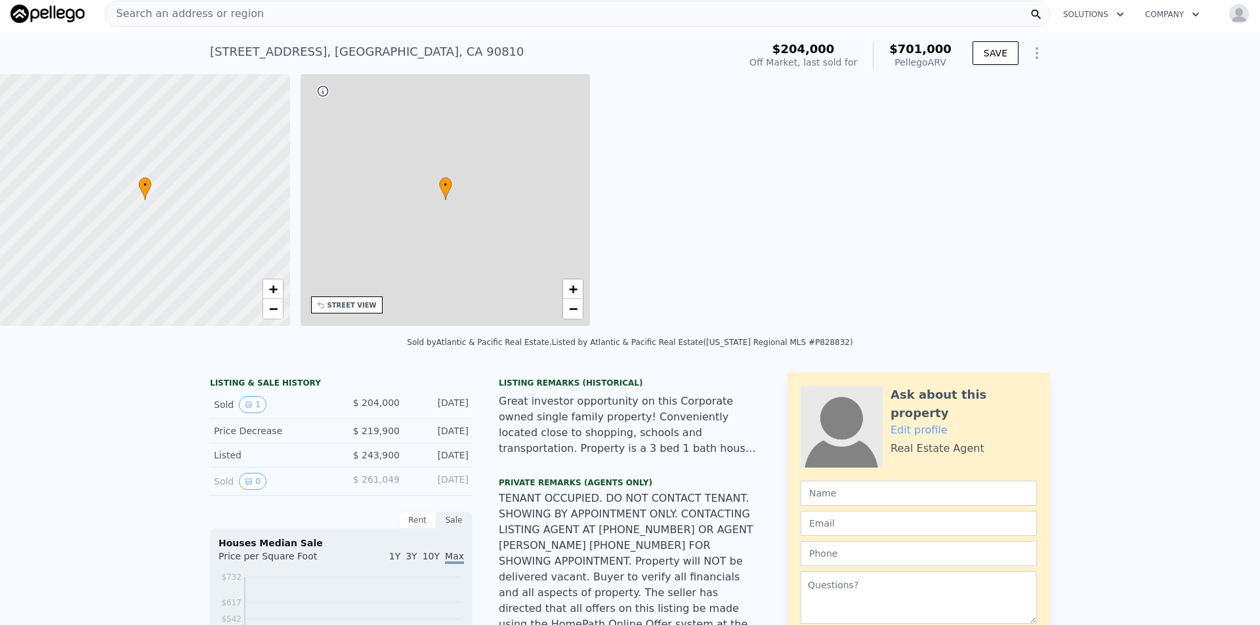
type input "2756"
type input "7604"
type input "$ 701,000"
type input "$ 443,280"
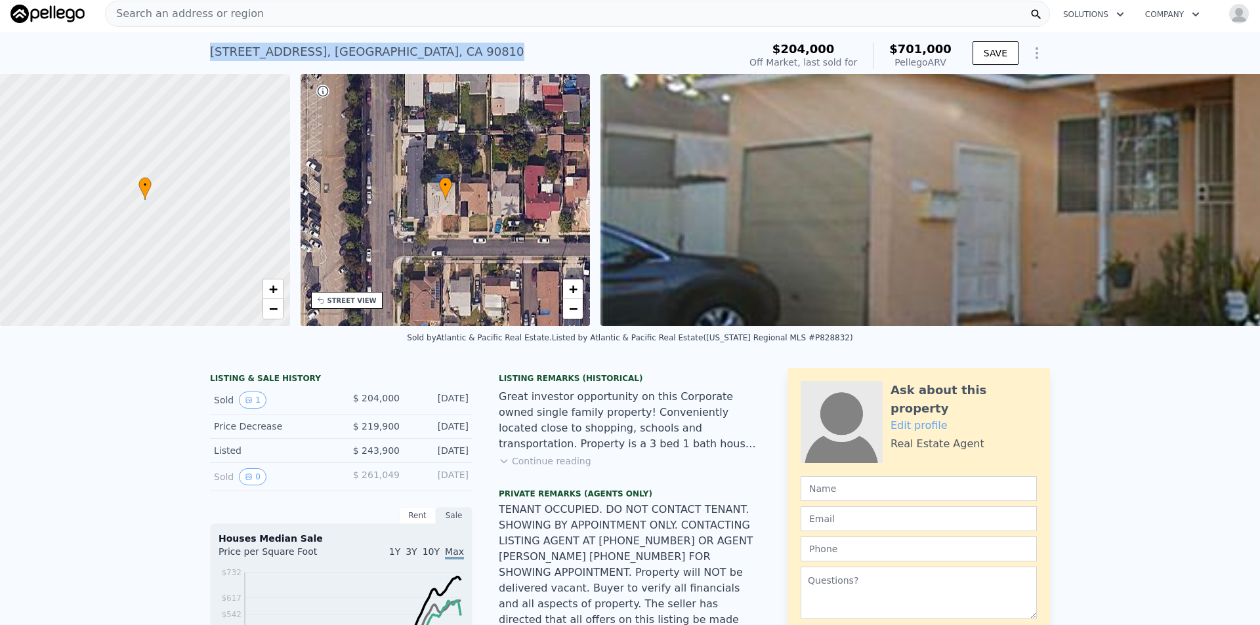
drag, startPoint x: 201, startPoint y: 53, endPoint x: 442, endPoint y: 58, distance: 240.8
click at [442, 58] on div "[STREET_ADDRESS] Sold [DATE] for $204k (~ARV $701k ) $204,000 Off Market, last …" at bounding box center [630, 53] width 1260 height 42
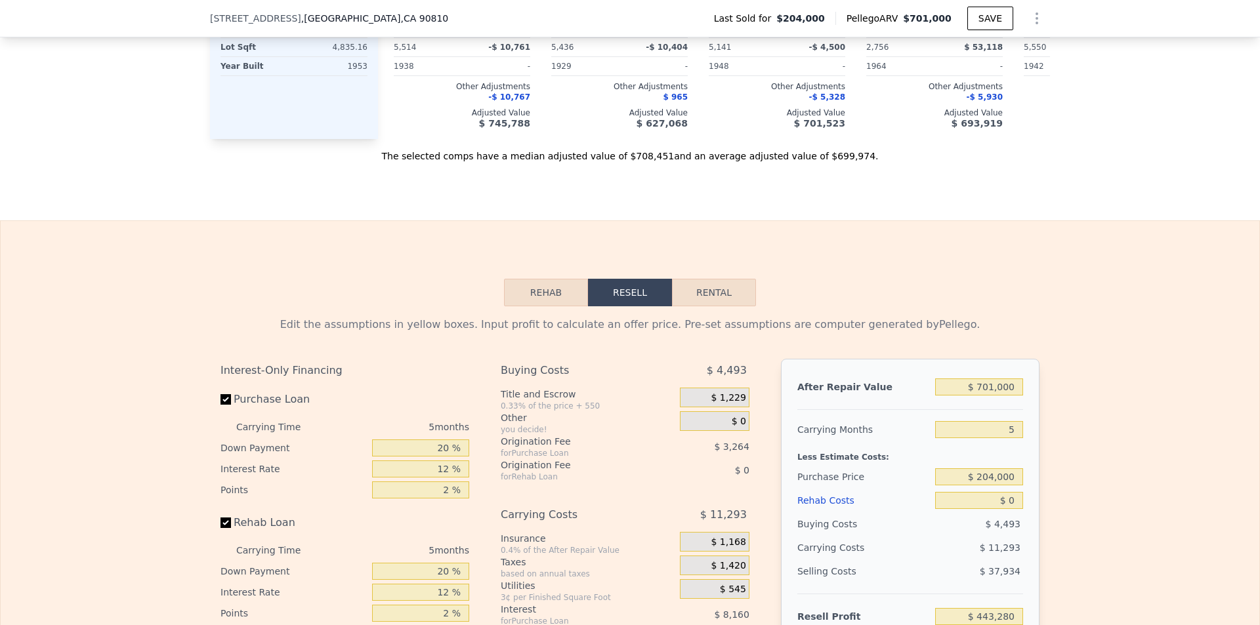
scroll to position [2034, 0]
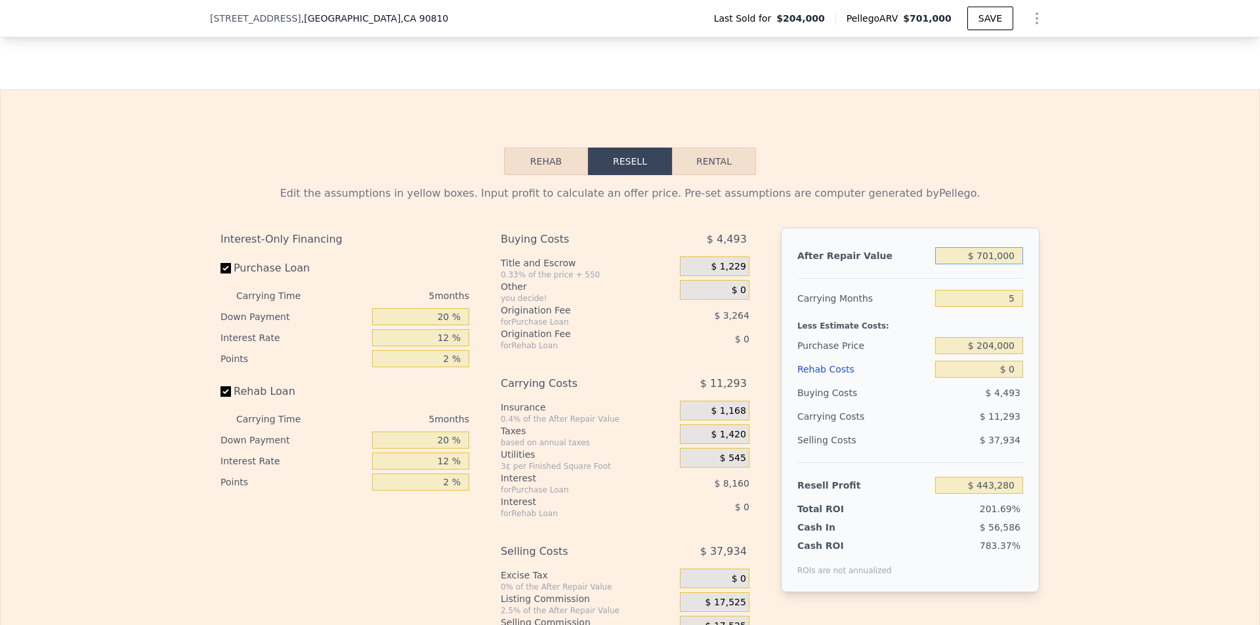
click at [1000, 258] on input "$ 701,000" at bounding box center [979, 255] width 88 height 17
type input "$ 77"
type input "-$ 219,095"
type input "$ 775"
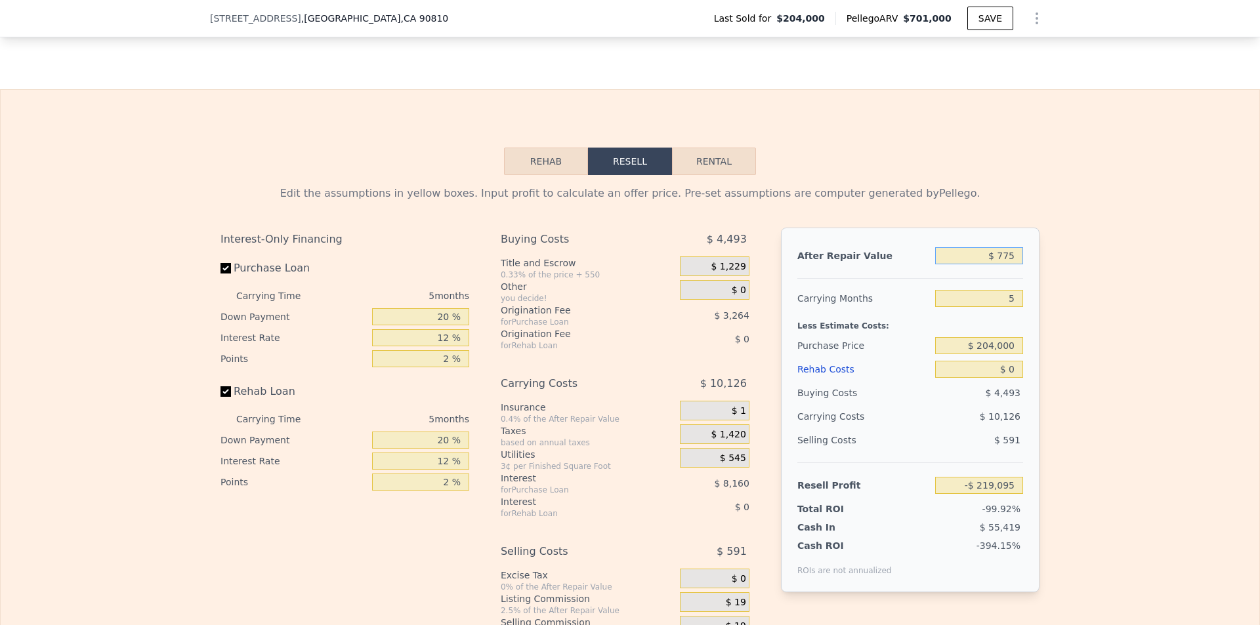
type input "-$ 218,435"
type input "$ 7,750"
type input "-$ 211,845"
type input "$ 77,500"
type input "-$ 145,931"
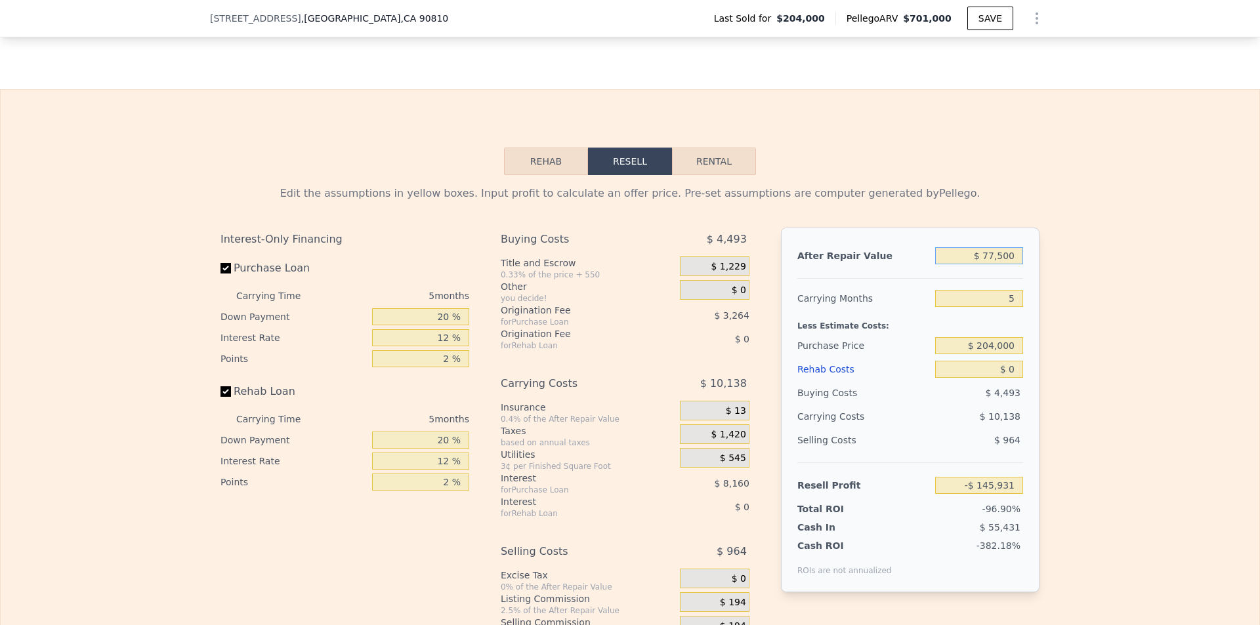
type input "$ 775,000"
type input "$ 513,209"
type input "$ 775,000"
click at [995, 297] on input "5" at bounding box center [979, 298] width 88 height 17
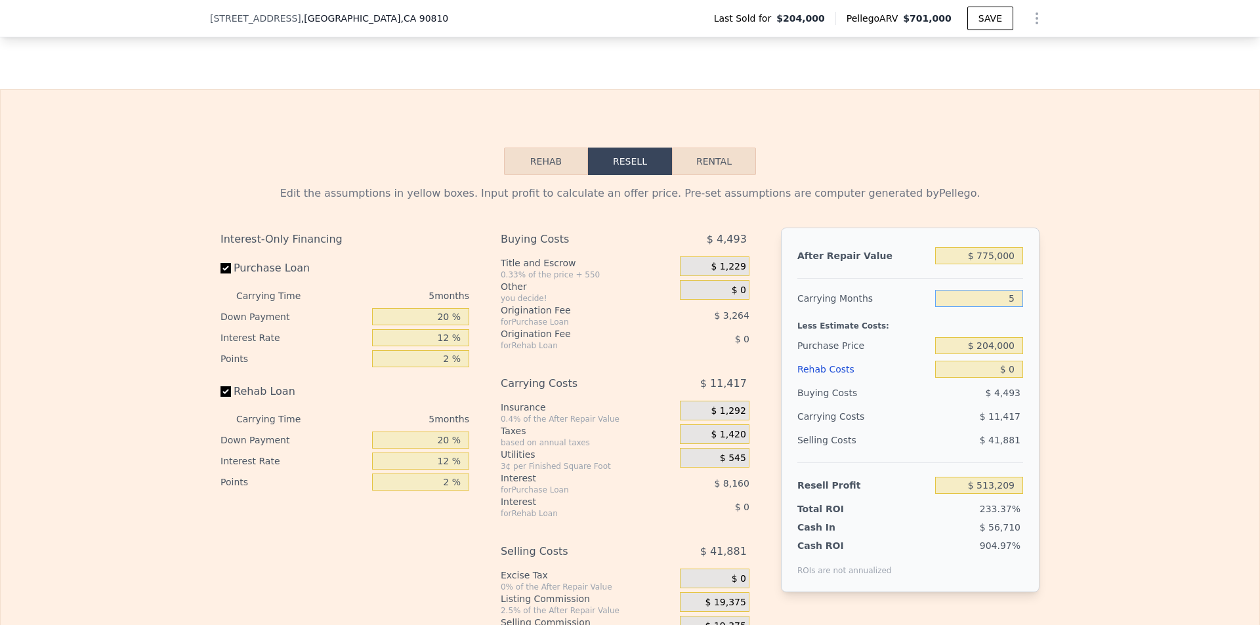
type input "4"
type input "$ 515,493"
type input "4"
click at [1078, 339] on div "Edit the assumptions in yellow boxes. Input profit to calculate an offer price.…" at bounding box center [630, 419] width 1258 height 488
click at [1016, 348] on input "$ 204,000" at bounding box center [979, 345] width 88 height 17
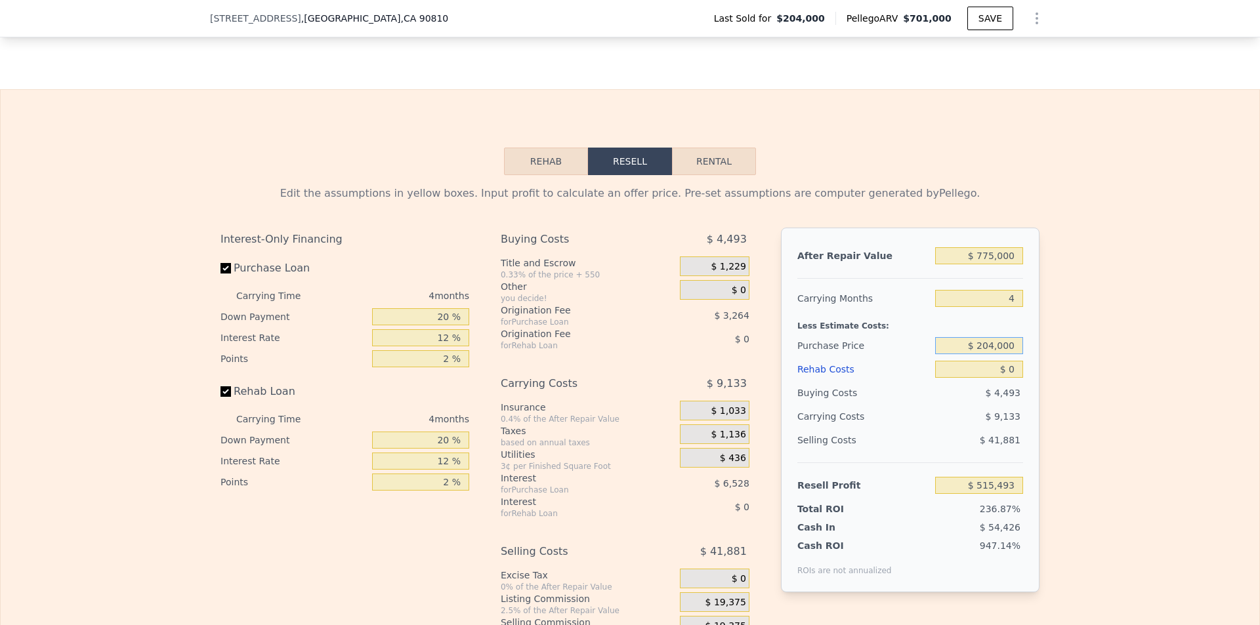
click at [1016, 348] on input "$ 204,000" at bounding box center [979, 345] width 88 height 17
type input "$ 460,000"
click at [1050, 393] on div "Edit the assumptions in yellow boxes. Input profit to calculate an offer price.…" at bounding box center [630, 419] width 1258 height 488
type input "$ 246,352"
click at [1004, 369] on input "$ 0" at bounding box center [979, 369] width 88 height 17
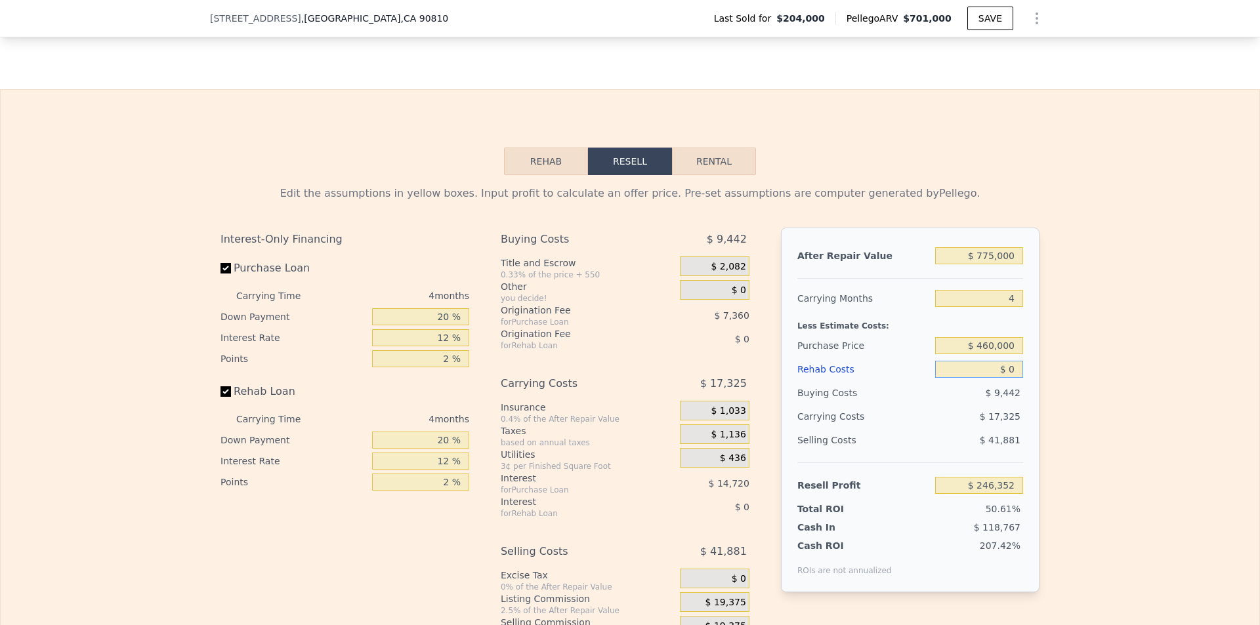
click at [1004, 369] on input "$ 0" at bounding box center [979, 369] width 88 height 17
click at [1000, 255] on input "$ 775,000" at bounding box center [979, 255] width 88 height 17
type input "$ 7,000"
type input "-$ 479,666"
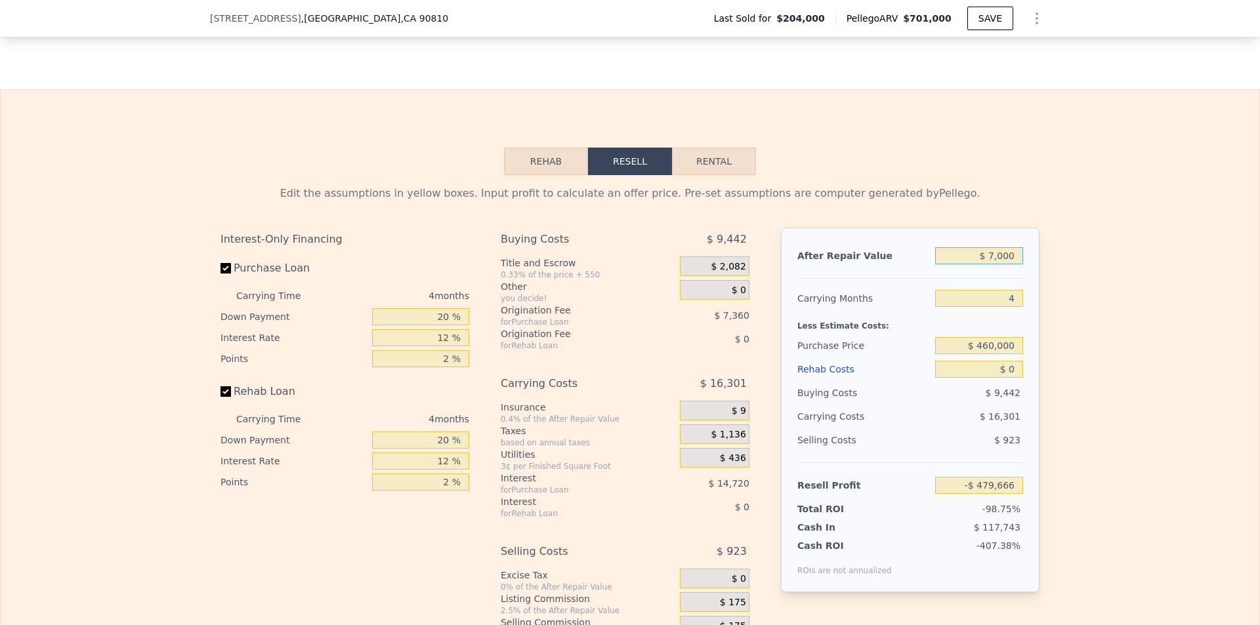
type input "$ 70,000"
type input "-$ 420,110"
type input "$ 700,000"
type input "$ 175,452"
type input "$ 700,000"
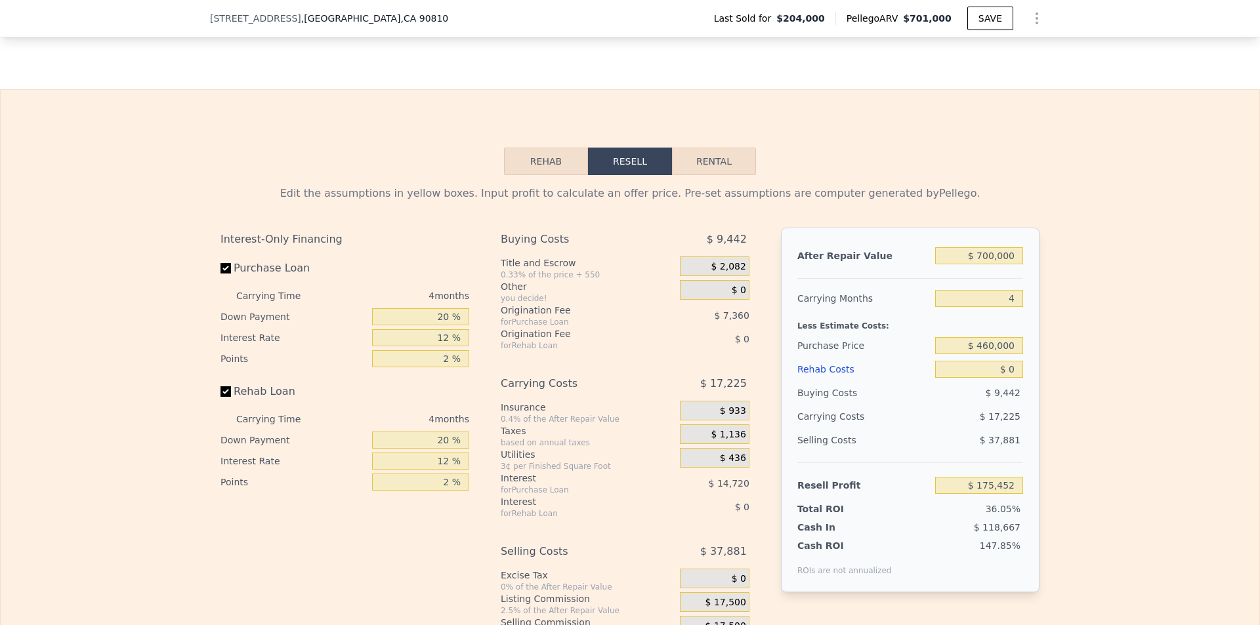
click at [1093, 337] on div "Edit the assumptions in yellow boxes. Input profit to calculate an offer price.…" at bounding box center [630, 419] width 1258 height 488
click at [1006, 370] on input "$ 0" at bounding box center [979, 369] width 88 height 17
click at [1006, 348] on input "$ 460,000" at bounding box center [979, 345] width 88 height 17
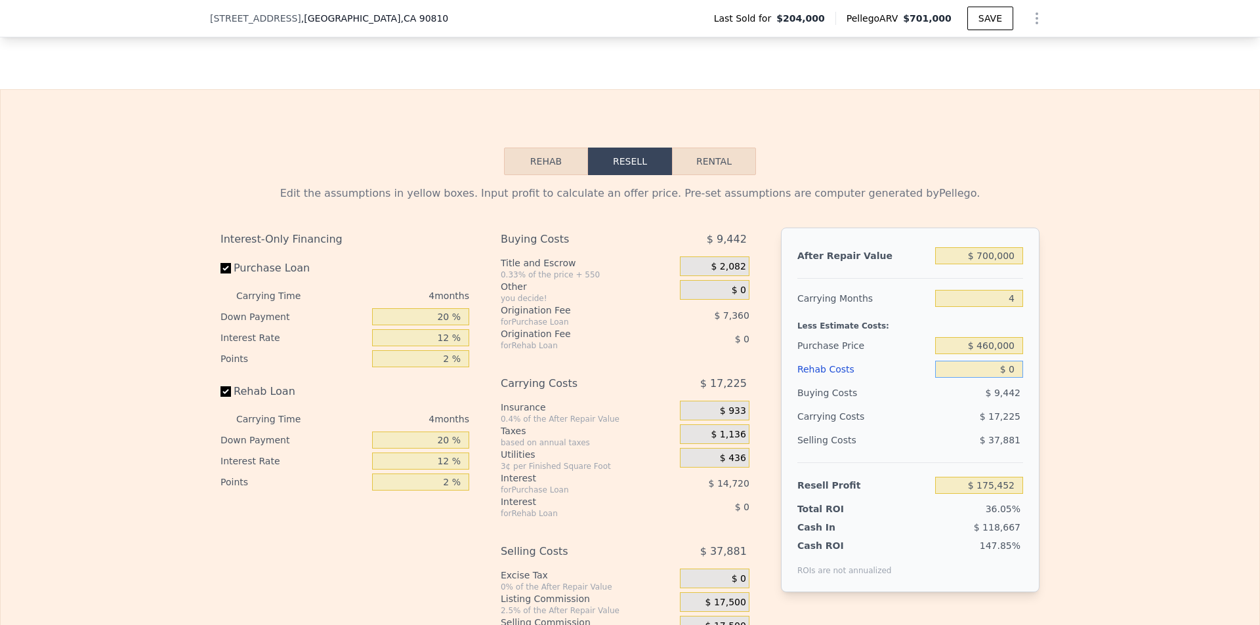
click at [1010, 367] on input "$ 0" at bounding box center [979, 369] width 88 height 17
type input "$ 50"
type input "$ 175,401"
type input "$ 500"
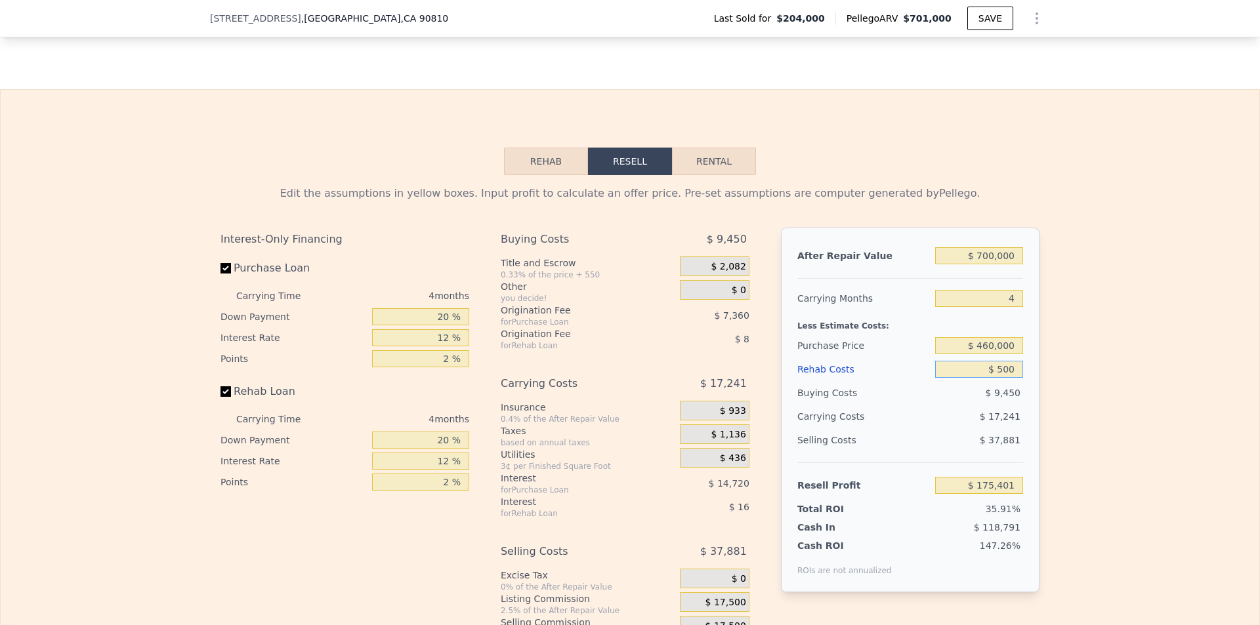
type input "$ 174,928"
type input "$ 5,000"
type input "$ 170,212"
type input "$ 50,000"
type input "$ 123,052"
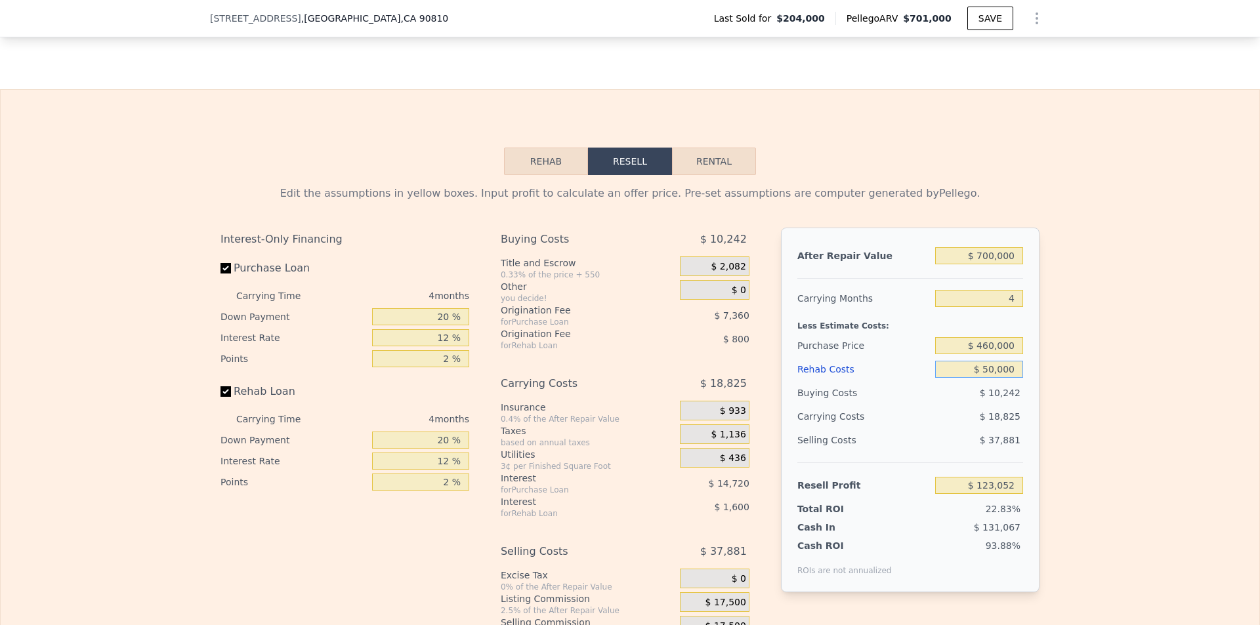
type input "$ 50,000"
click at [1090, 455] on div "Edit the assumptions in yellow boxes. Input profit to calculate an offer price.…" at bounding box center [630, 419] width 1258 height 488
click at [1000, 352] on input "$ 460,000" at bounding box center [979, 345] width 88 height 17
type input "$ 480,000"
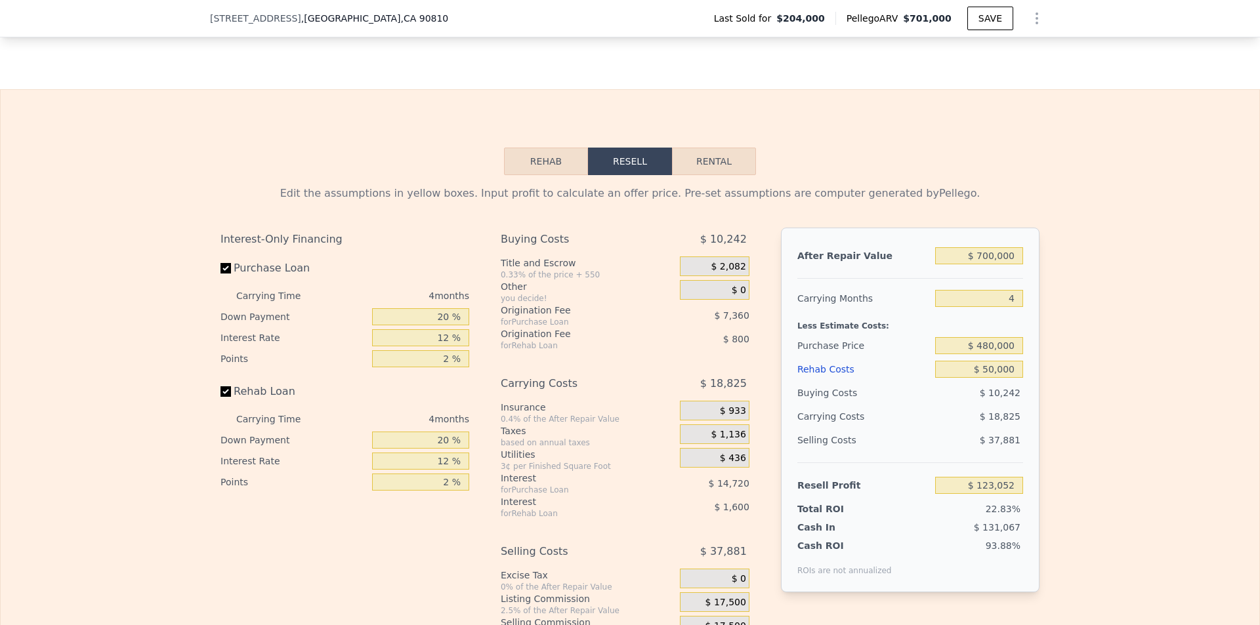
click at [1064, 369] on div "Edit the assumptions in yellow boxes. Input profit to calculate an offer price.…" at bounding box center [630, 419] width 1258 height 488
type input "$ 102,026"
click at [1006, 348] on input "$ 480,000" at bounding box center [979, 345] width 88 height 17
type input "$ 500,000"
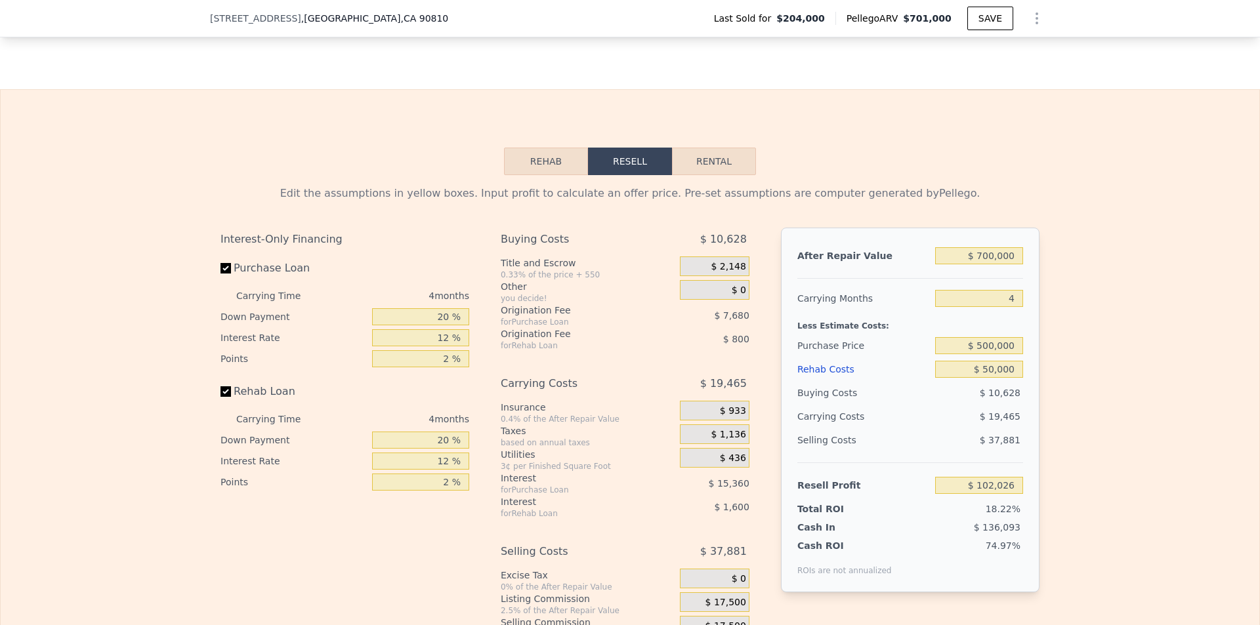
click at [1063, 389] on div "Edit the assumptions in yellow boxes. Input profit to calculate an offer price.…" at bounding box center [630, 419] width 1258 height 488
type input "$ 80,999"
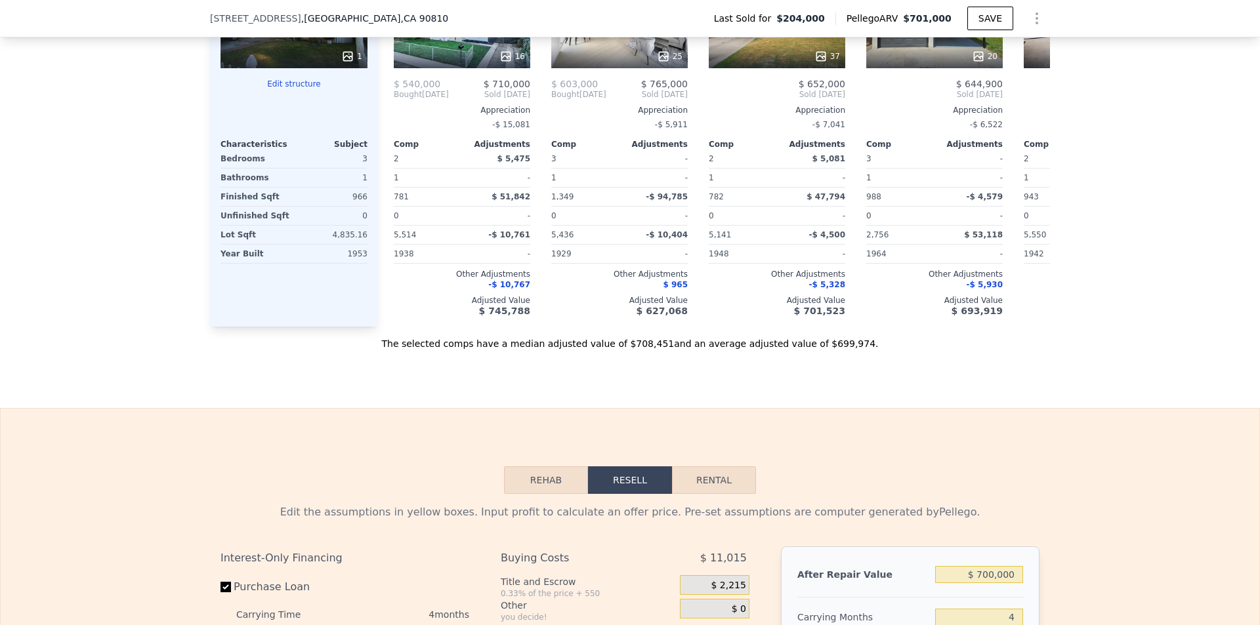
drag, startPoint x: 1088, startPoint y: 464, endPoint x: 1094, endPoint y: 347, distance: 116.9
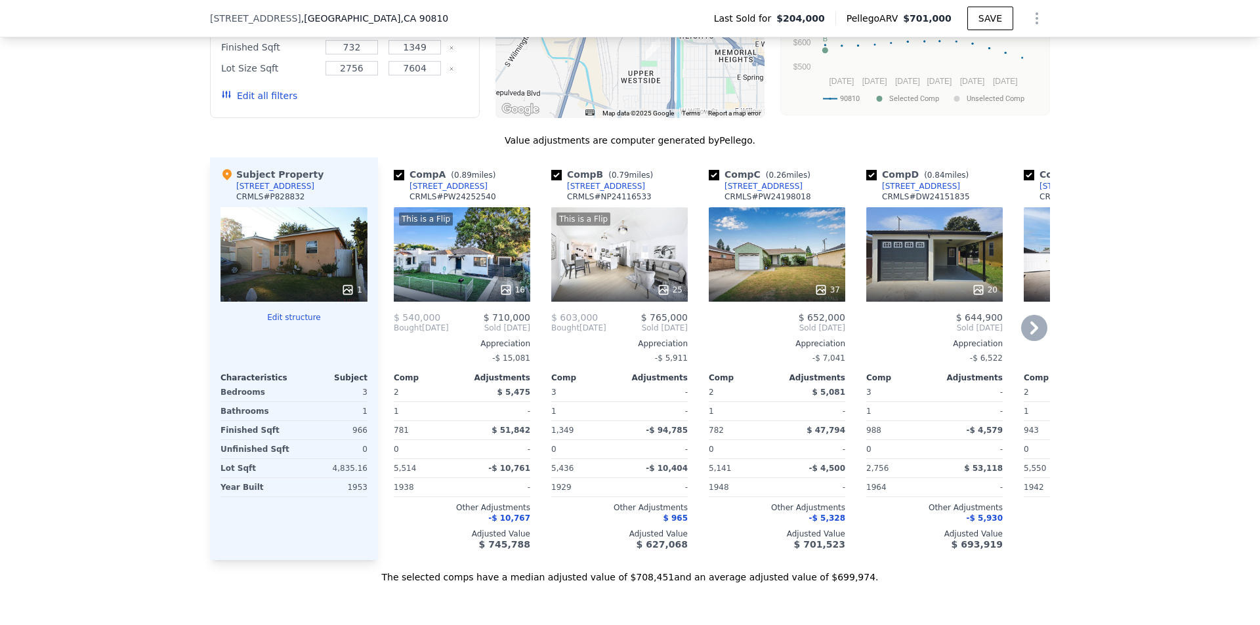
click at [481, 224] on div "This is a Flip 16" at bounding box center [462, 254] width 136 height 94
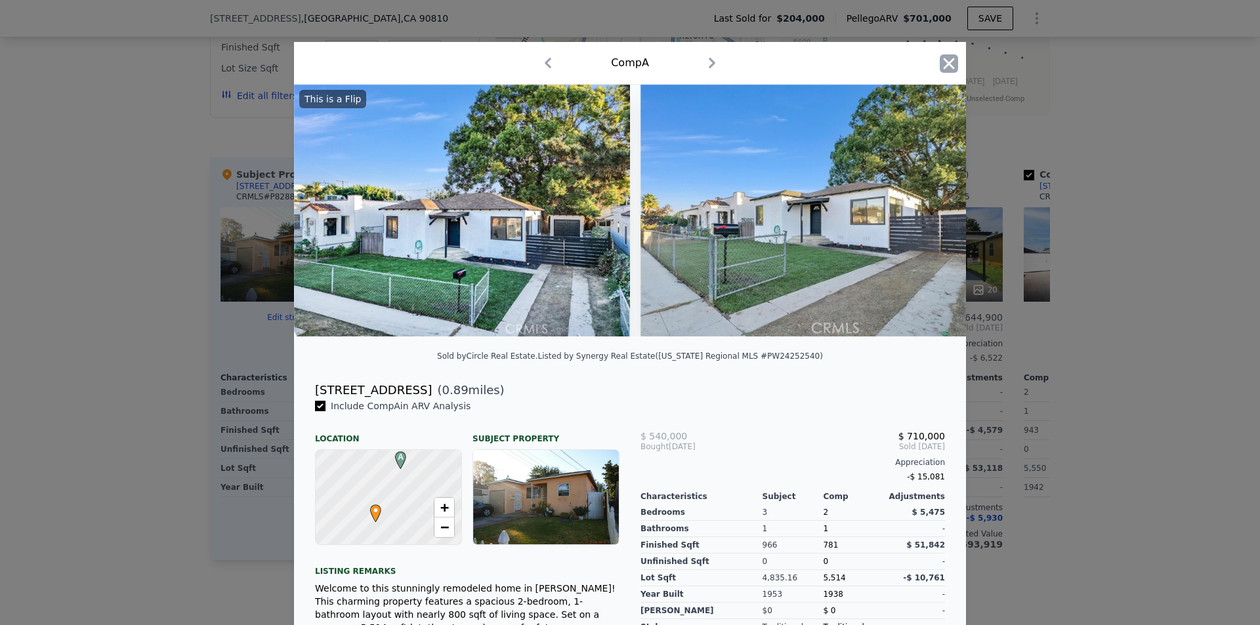
click at [943, 60] on icon "button" at bounding box center [948, 63] width 11 height 11
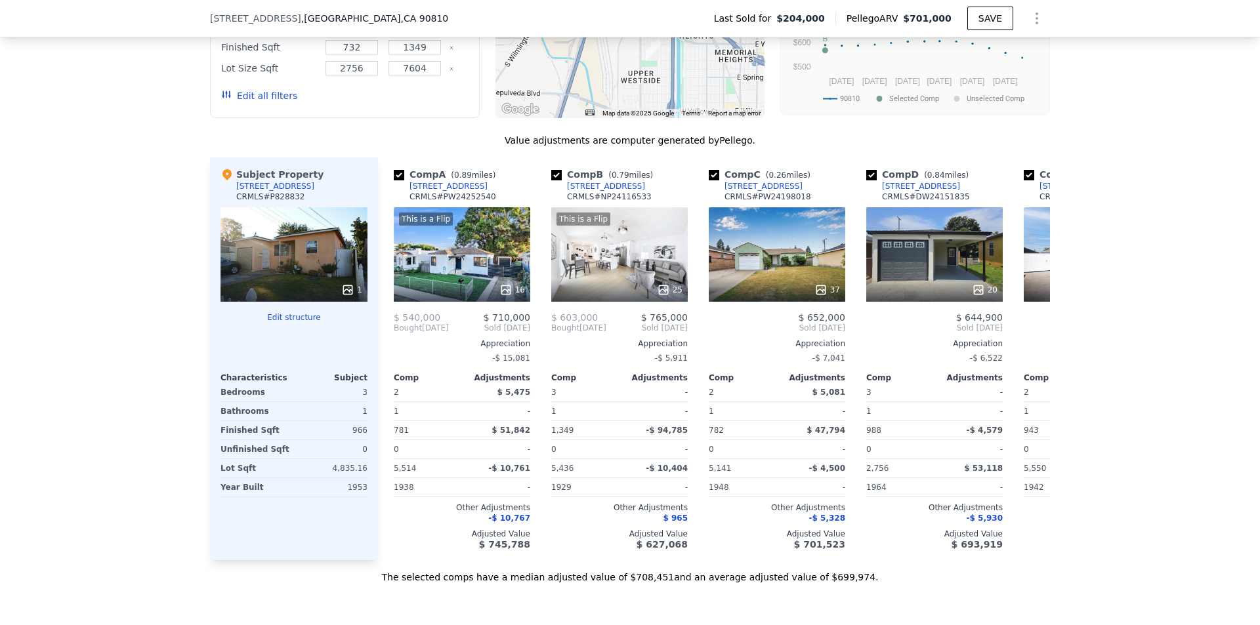
click at [247, 234] on div "1" at bounding box center [293, 254] width 147 height 94
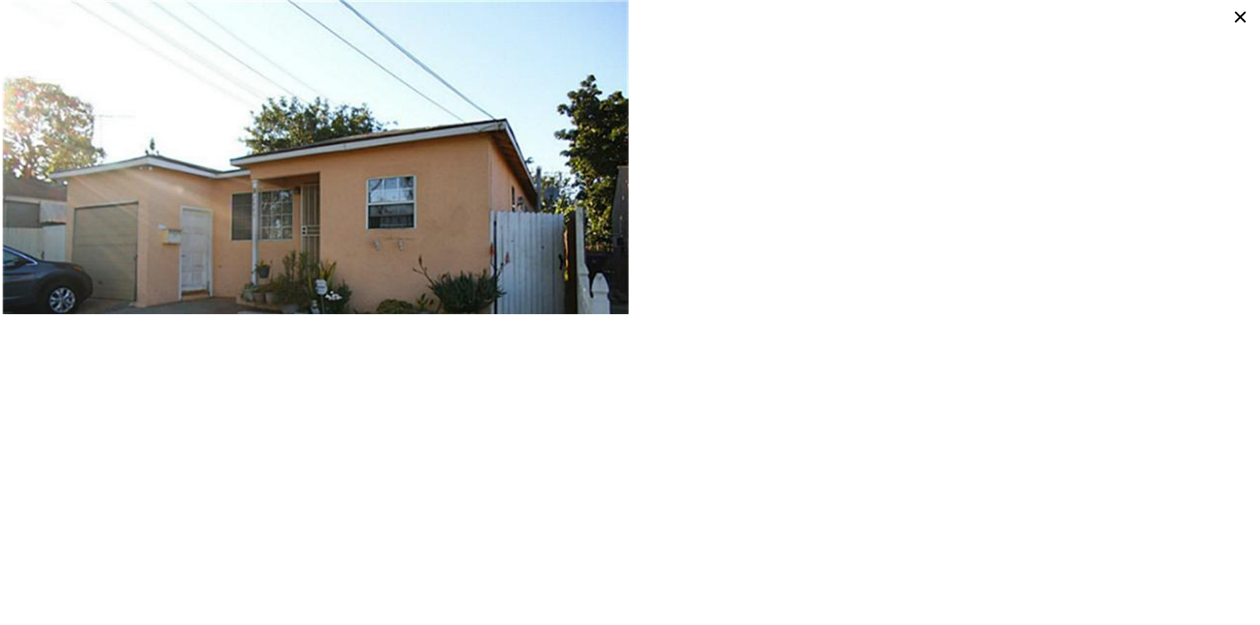
click at [1245, 18] on icon at bounding box center [1240, 17] width 24 height 24
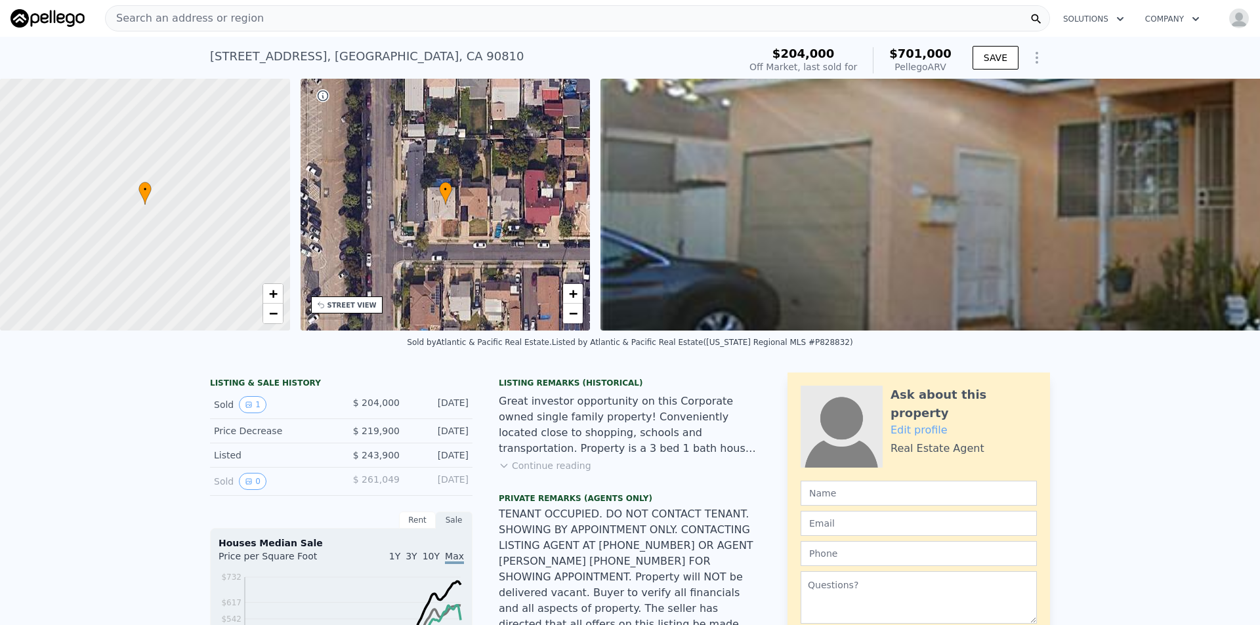
click at [369, 27] on div "Search an address or region" at bounding box center [577, 18] width 945 height 26
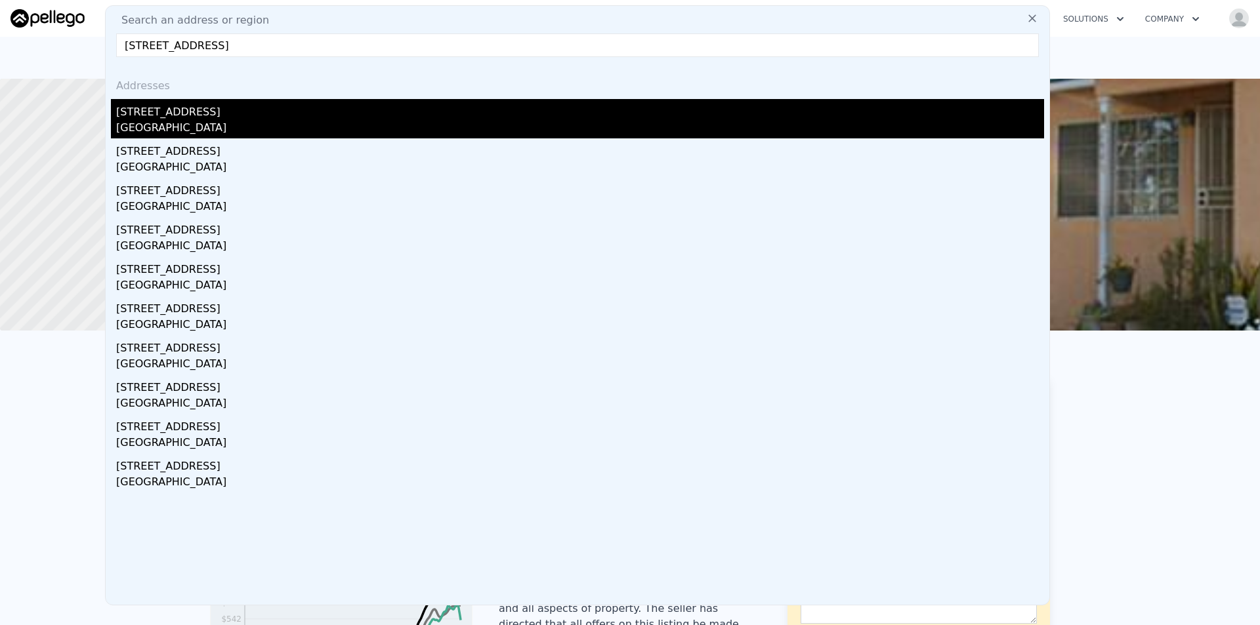
type input "[STREET_ADDRESS]"
click at [249, 102] on div "[STREET_ADDRESS]" at bounding box center [580, 109] width 928 height 21
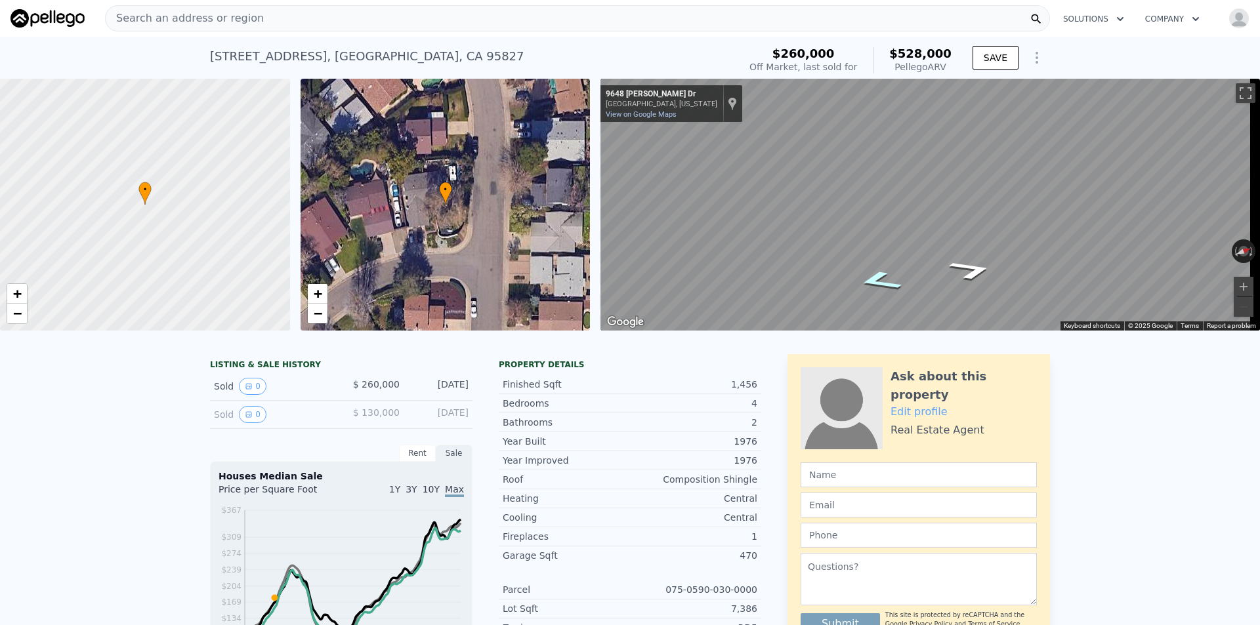
click at [863, 281] on icon "Go South, Linda Rio Dr" at bounding box center [879, 281] width 83 height 30
click at [550, 162] on div "• + − • + − ← Move left → Move right ↑ Move up ↓ Move down + Zoom in - Zoom out…" at bounding box center [630, 205] width 1260 height 252
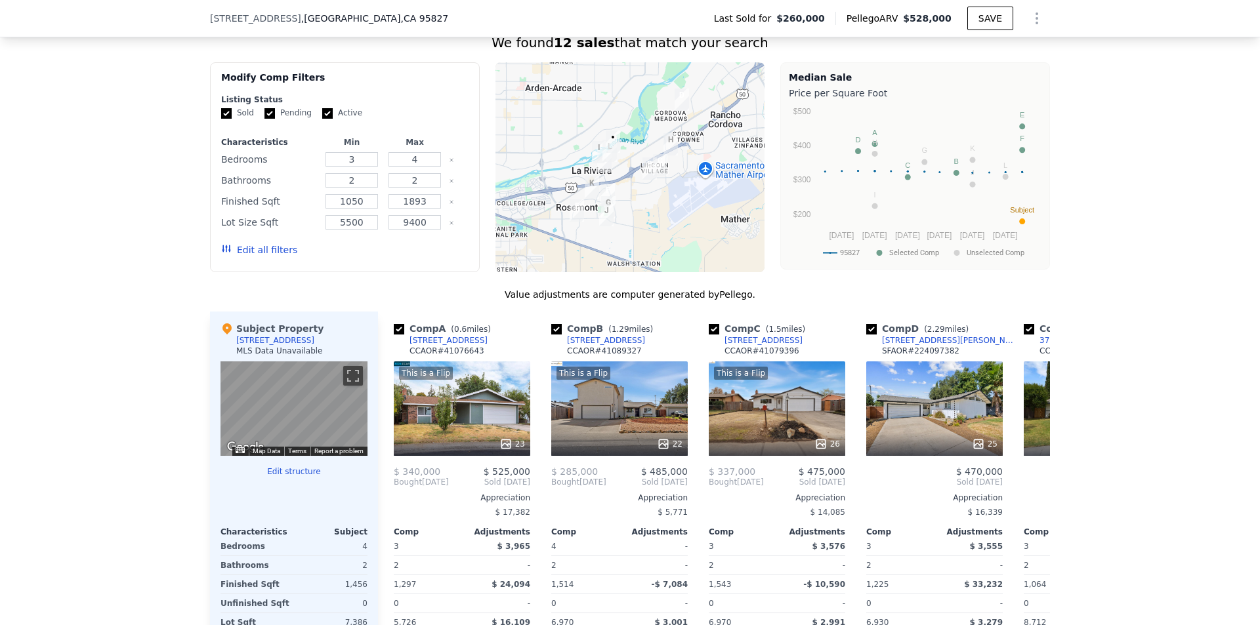
scroll to position [1176, 0]
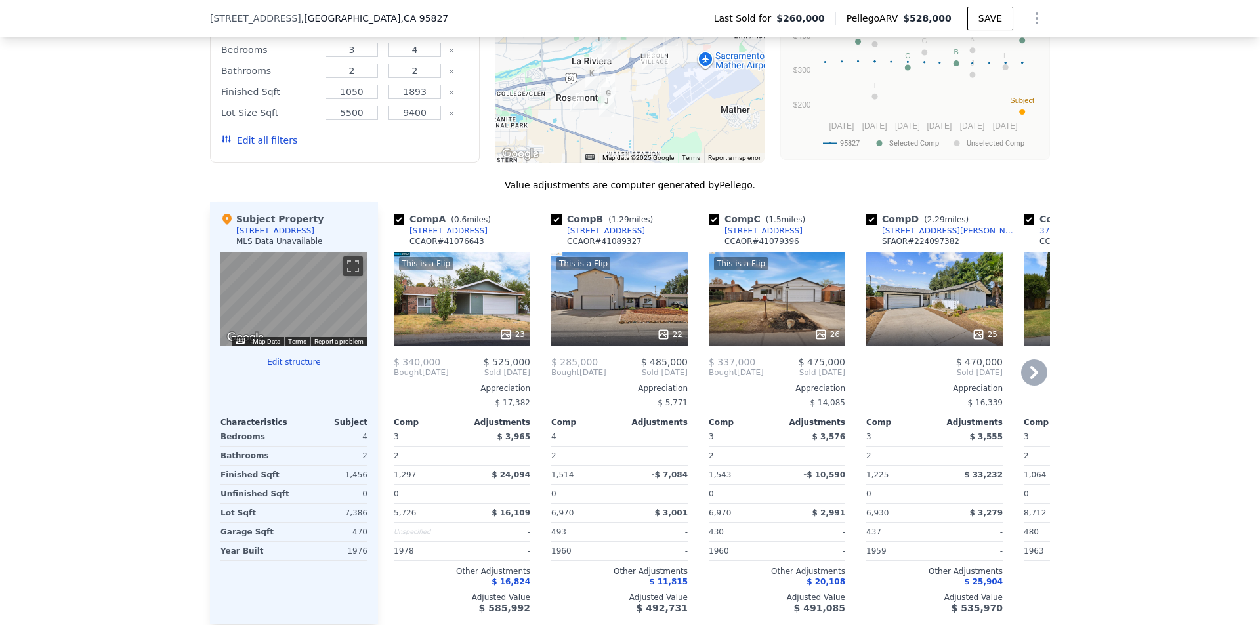
click at [1024, 381] on icon at bounding box center [1034, 373] width 26 height 26
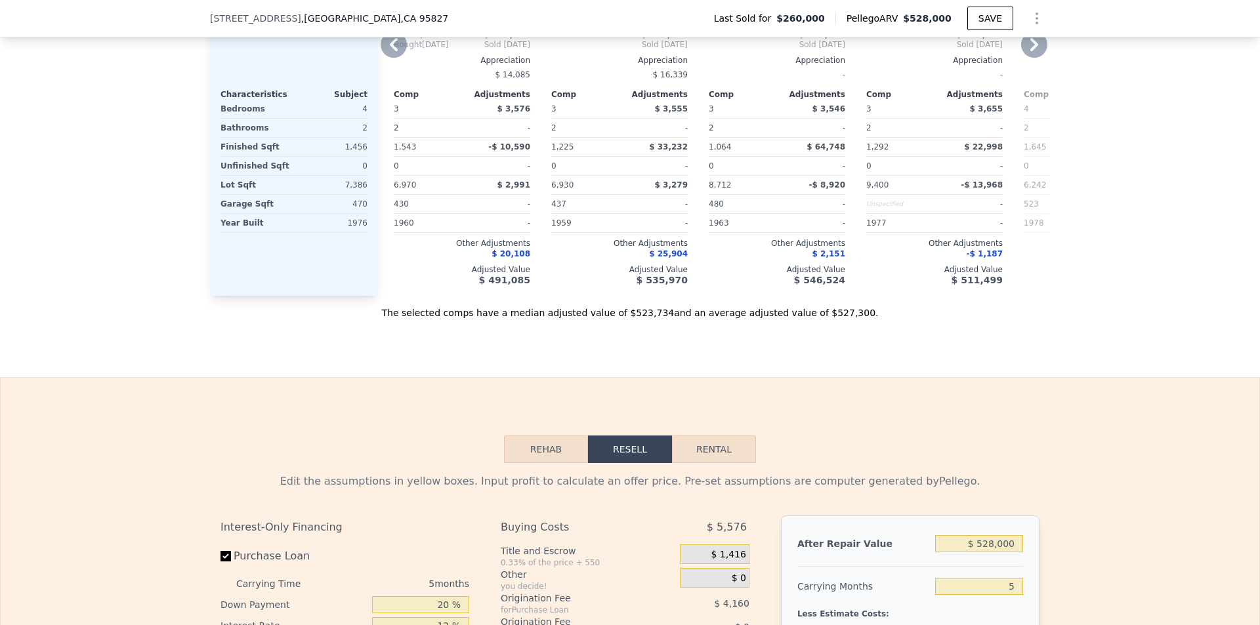
scroll to position [1898, 0]
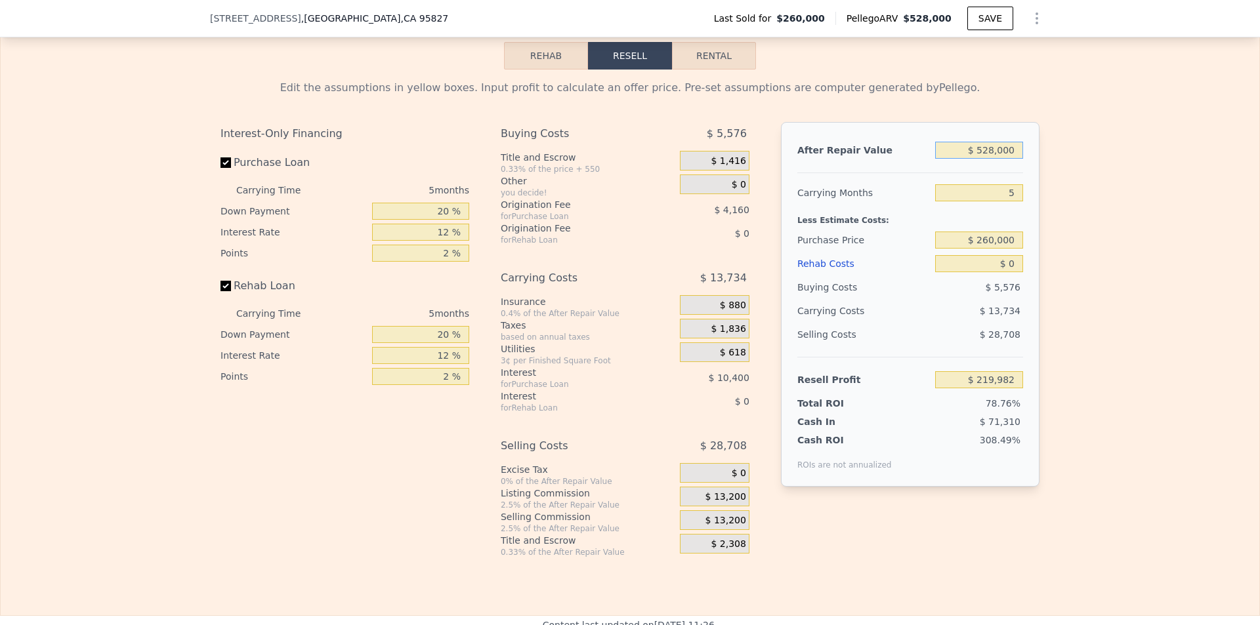
click at [994, 159] on input "$ 528,000" at bounding box center [979, 150] width 88 height 17
type input "$ 53"
type input "-$ 278,929"
type input "$ 530"
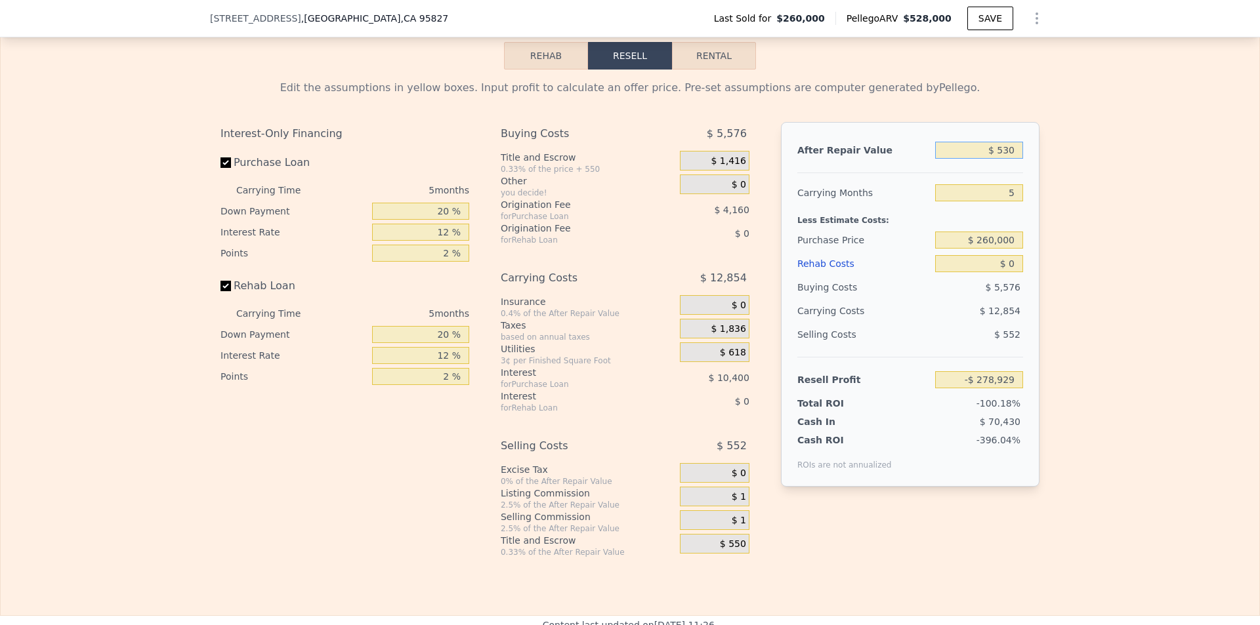
type input "-$ 278,479"
type input "$ 5,300"
type input "-$ 273,973"
type input "$ 53,000"
type input "-$ 228,894"
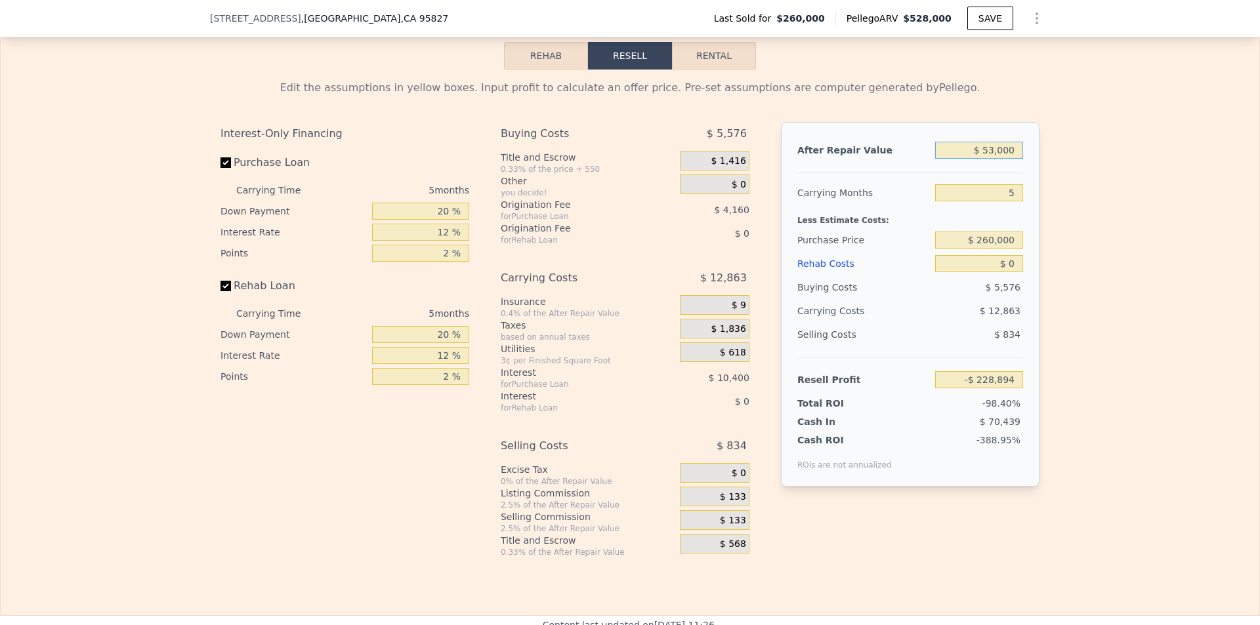
type input "$ 530,000"
type input "$ 221,872"
type input "$ 530,000"
click at [1002, 201] on input "5" at bounding box center [979, 192] width 88 height 17
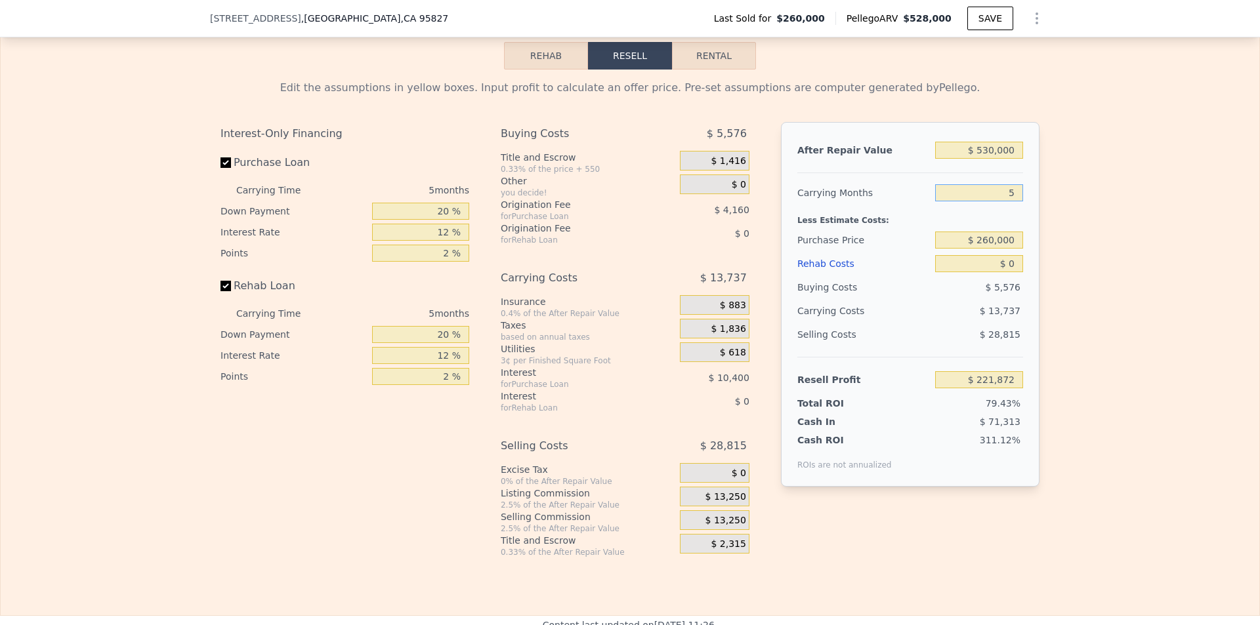
type input "6"
type input "$ 219,123"
click at [1008, 201] on input "6" at bounding box center [979, 192] width 88 height 17
type input "5"
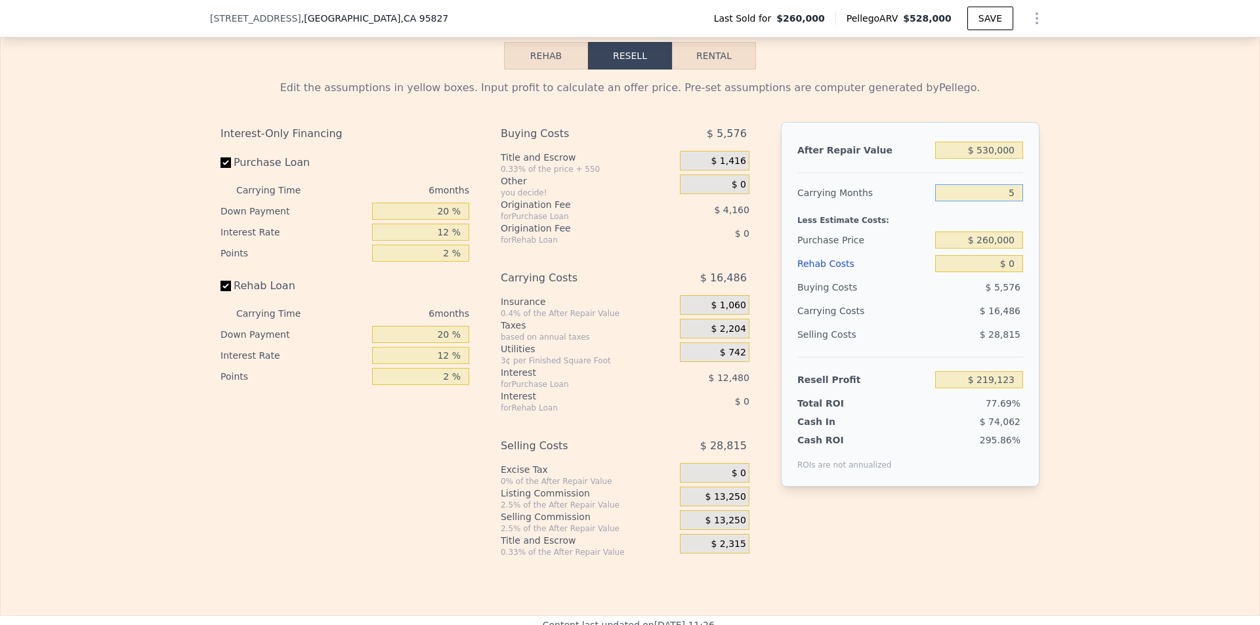
type input "$ 221,872"
click at [995, 249] on input "$ 260,000" at bounding box center [979, 240] width 88 height 17
type input "$ 400,000"
click at [1139, 313] on div "Edit the assumptions in yellow boxes. Input profit to calculate an offer price.…" at bounding box center [630, 314] width 1258 height 488
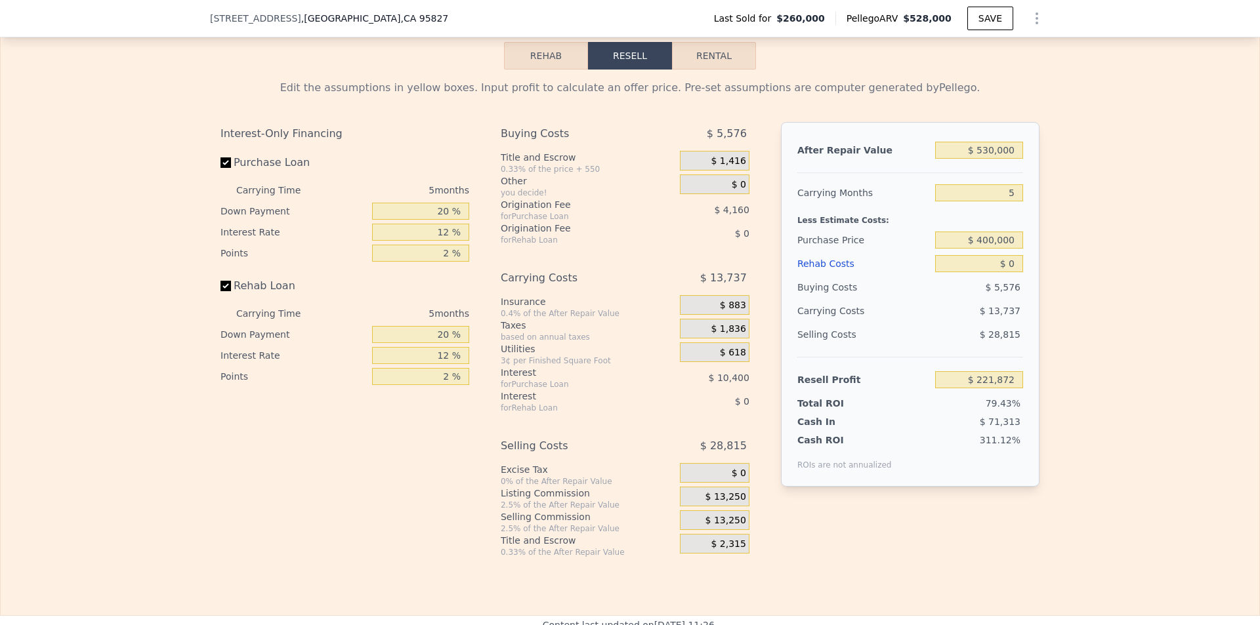
type input "$ 73,566"
click at [1005, 272] on input "$ 0" at bounding box center [979, 263] width 88 height 17
type input "$ 60"
type input "$ 73,505"
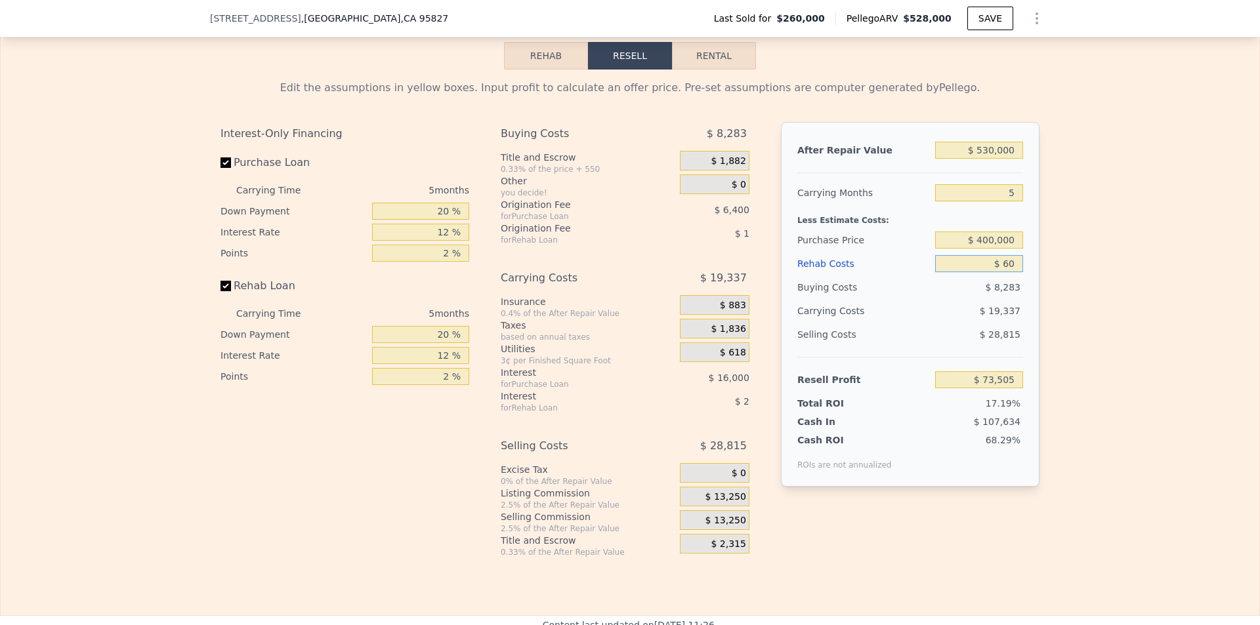
type input "$ 600"
type input "$ 72,931"
type input "$ 6,000"
type input "$ 67,230"
type input "$ 60,000"
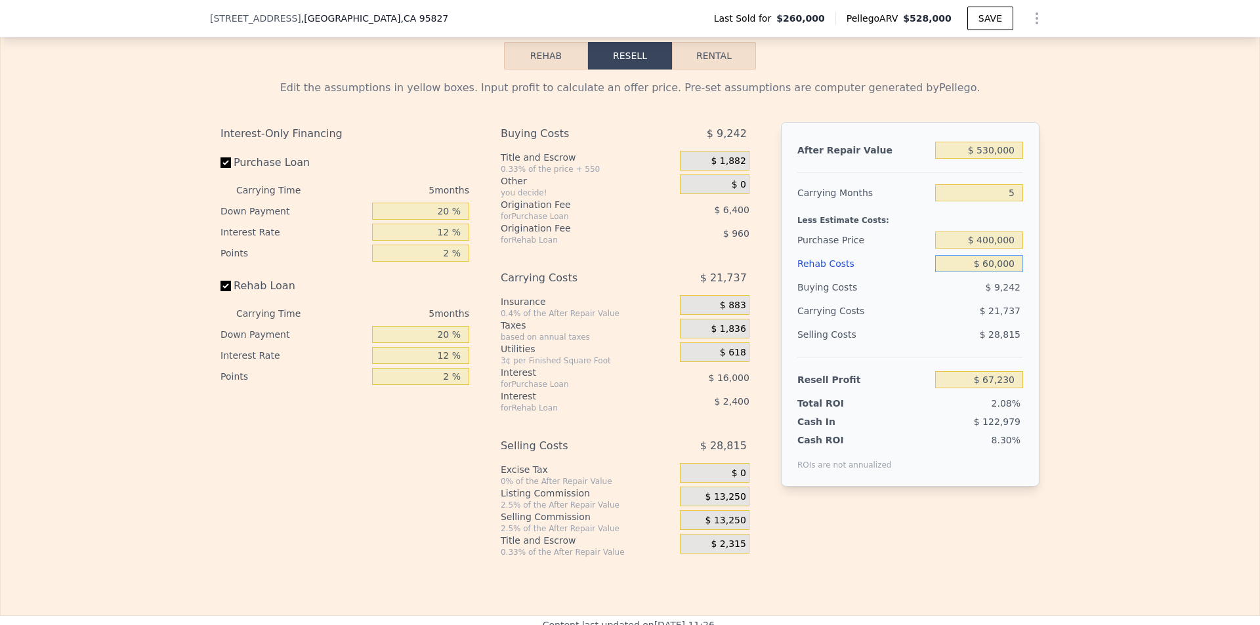
type input "$ 10,206"
type input "$ 60,000"
click at [1082, 339] on div "Edit the assumptions in yellow boxes. Input profit to calculate an offer price.…" at bounding box center [630, 314] width 1258 height 488
click at [995, 249] on input "$ 400,000" at bounding box center [979, 240] width 88 height 17
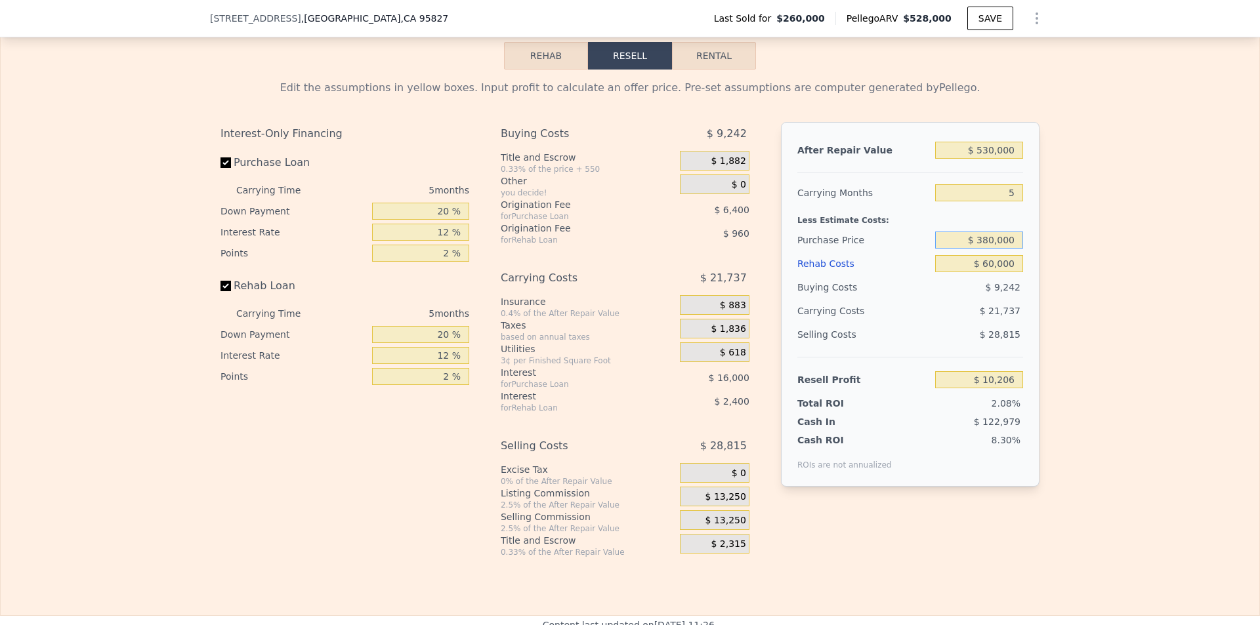
type input "$ 380,000"
click at [1024, 287] on div "After Repair Value $ 530,000 Carrying Months 5 Less Estimate Costs: Purchase Pr…" at bounding box center [910, 304] width 258 height 365
type input "$ 31,393"
click at [1014, 272] on input "$ 60,000" at bounding box center [979, 263] width 88 height 17
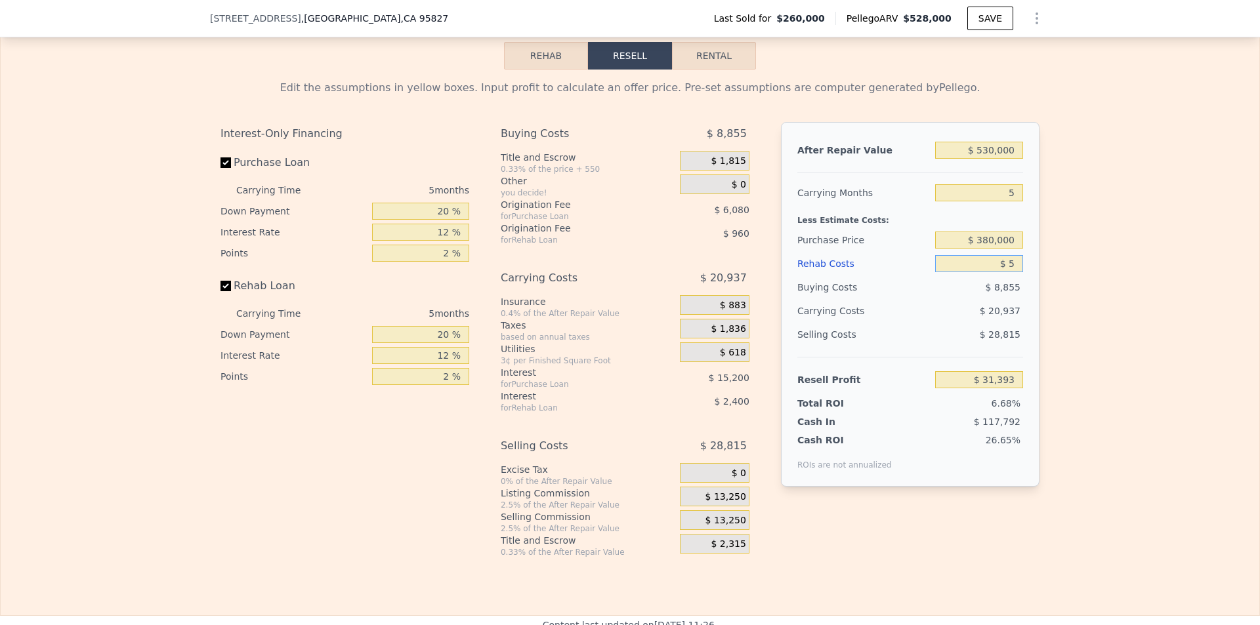
type input "$ 50"
type input "$ 94,702"
type input "$ 500"
type input "$ 94,225"
type input "$ 5,000"
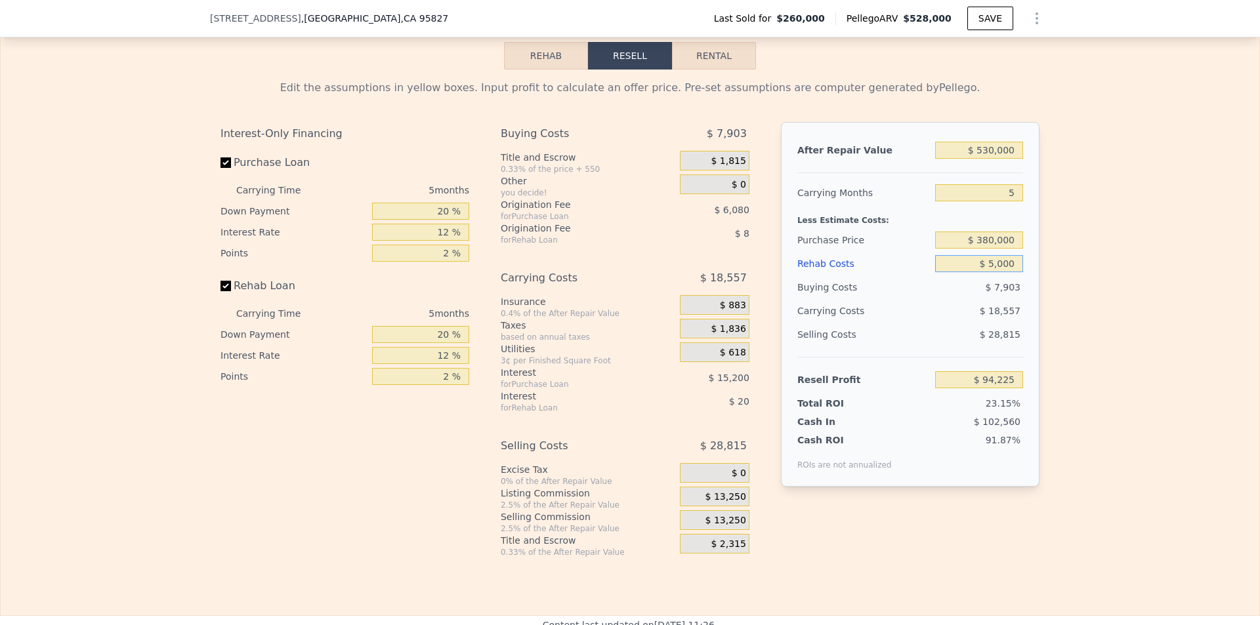
type input "$ 89,473"
type input "$ 50,000"
type input "$ 41,953"
type input "$ 50,000"
click at [1104, 341] on div "Edit the assumptions in yellow boxes. Input profit to calculate an offer price.…" at bounding box center [630, 314] width 1258 height 488
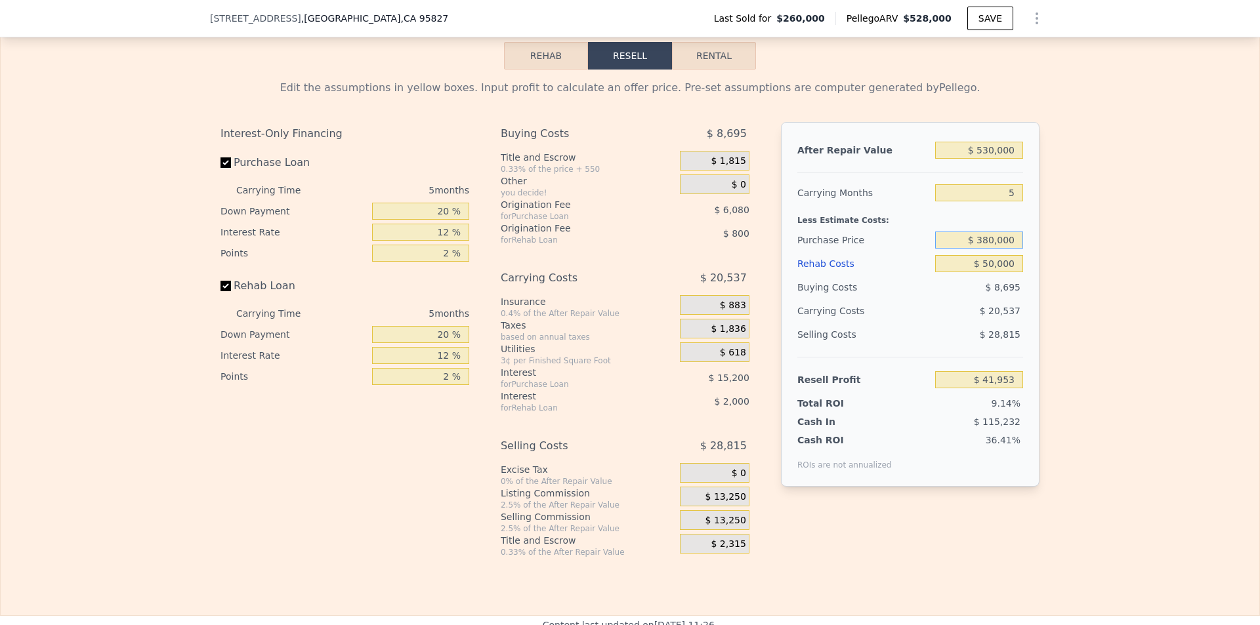
click at [1004, 249] on input "$ 380,000" at bounding box center [979, 240] width 88 height 17
type input "$ 360,000"
click at [1056, 339] on div "Edit the assumptions in yellow boxes. Input profit to calculate an offer price.…" at bounding box center [630, 314] width 1258 height 488
type input "$ 63,139"
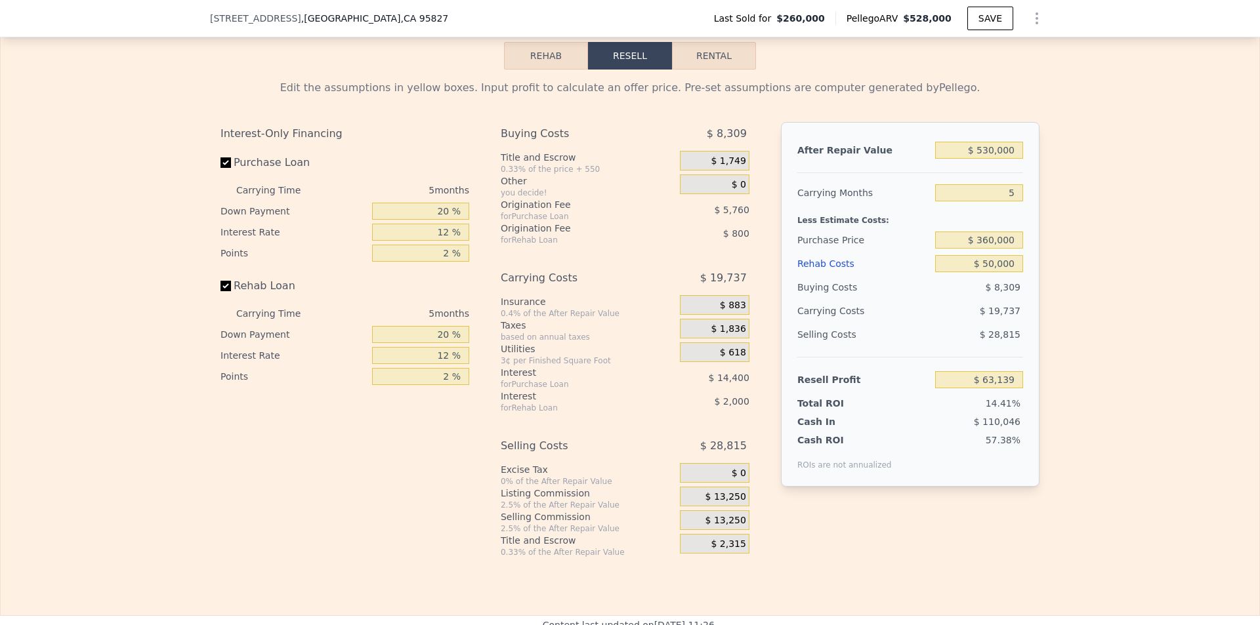
type input "$ 528,000"
type input "$ 0"
type input "$ 219,982"
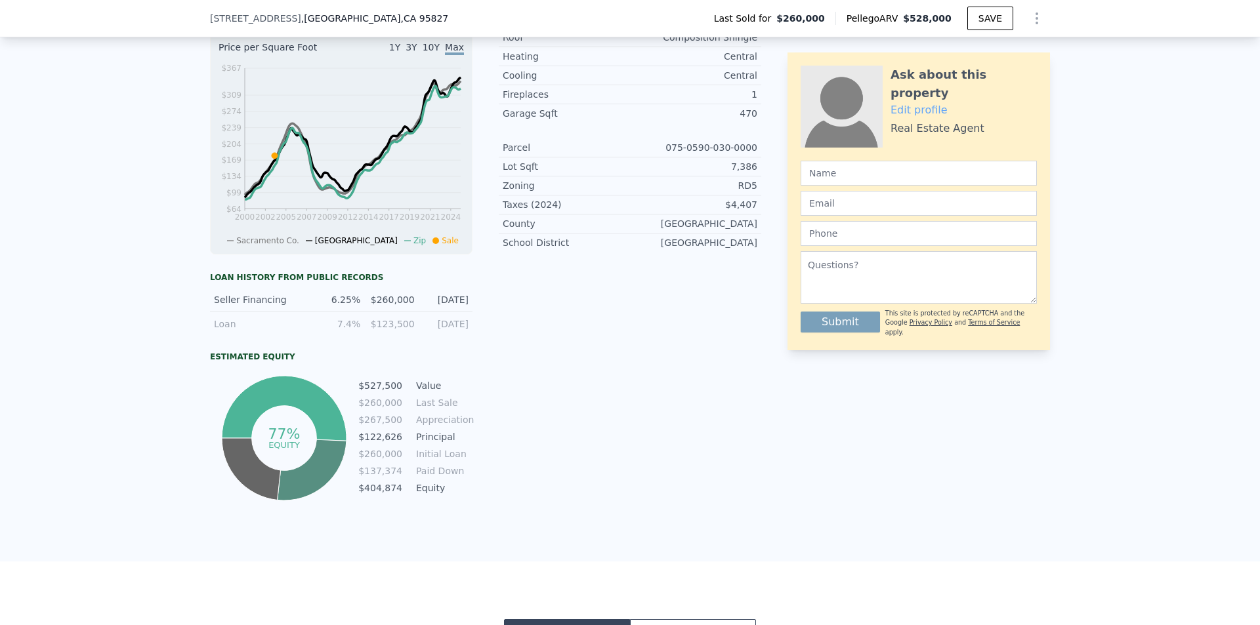
drag, startPoint x: 487, startPoint y: 196, endPoint x: 489, endPoint y: 46, distance: 149.6
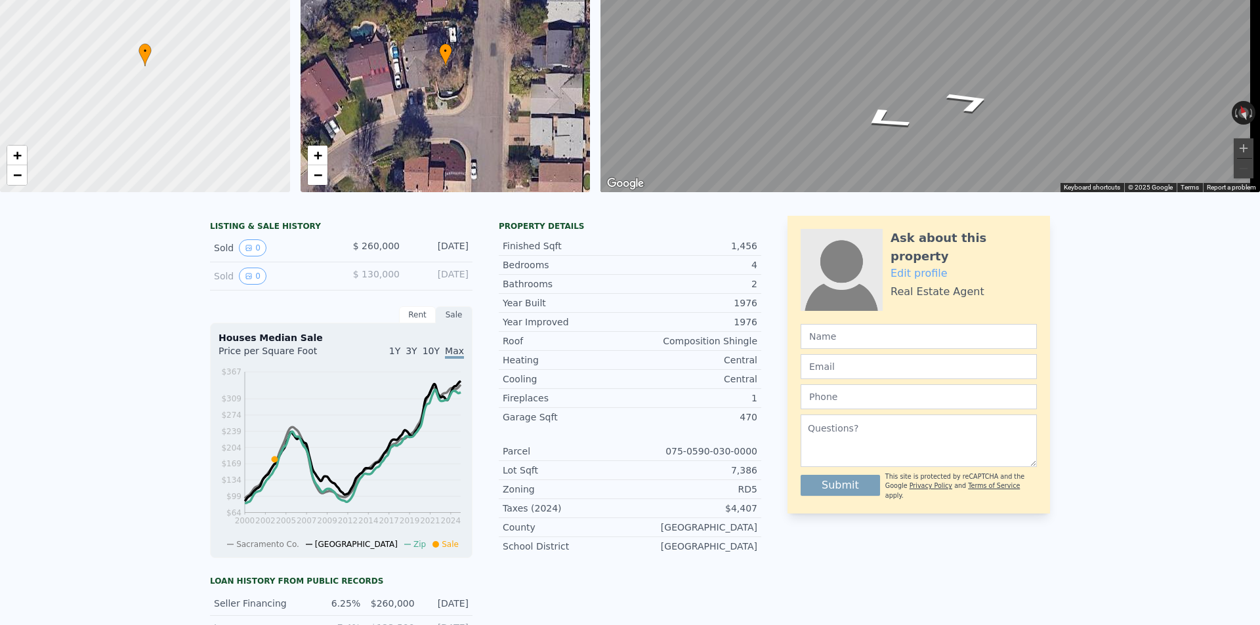
scroll to position [0, 0]
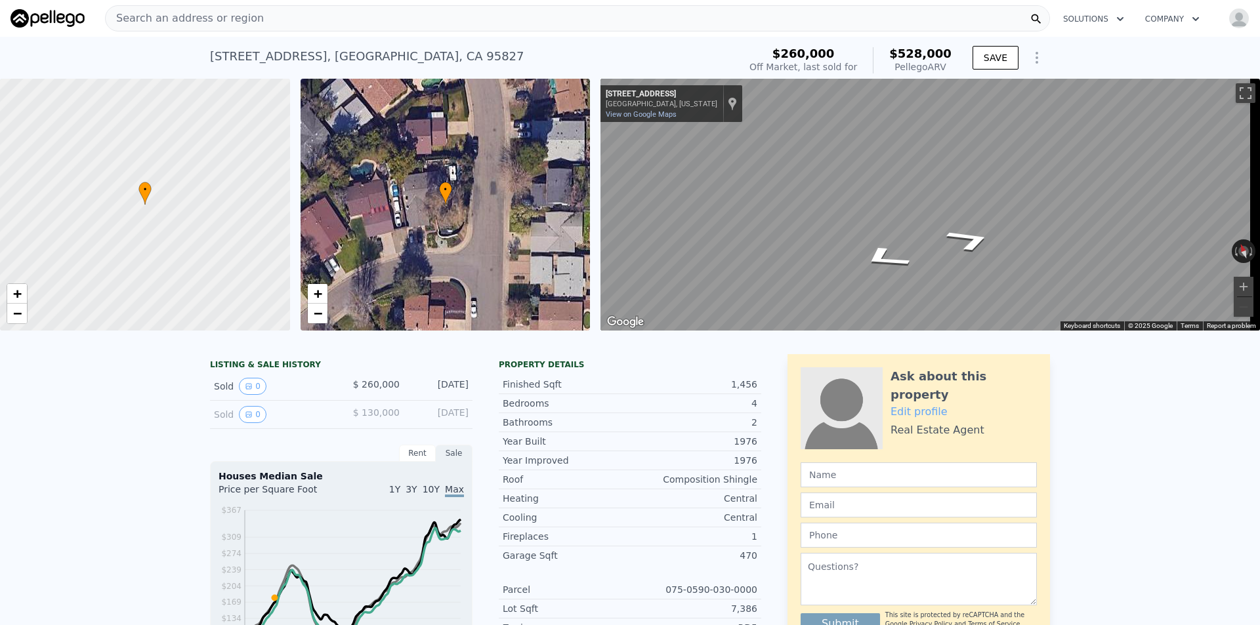
click at [237, 10] on span "Search an address or region" at bounding box center [185, 18] width 158 height 16
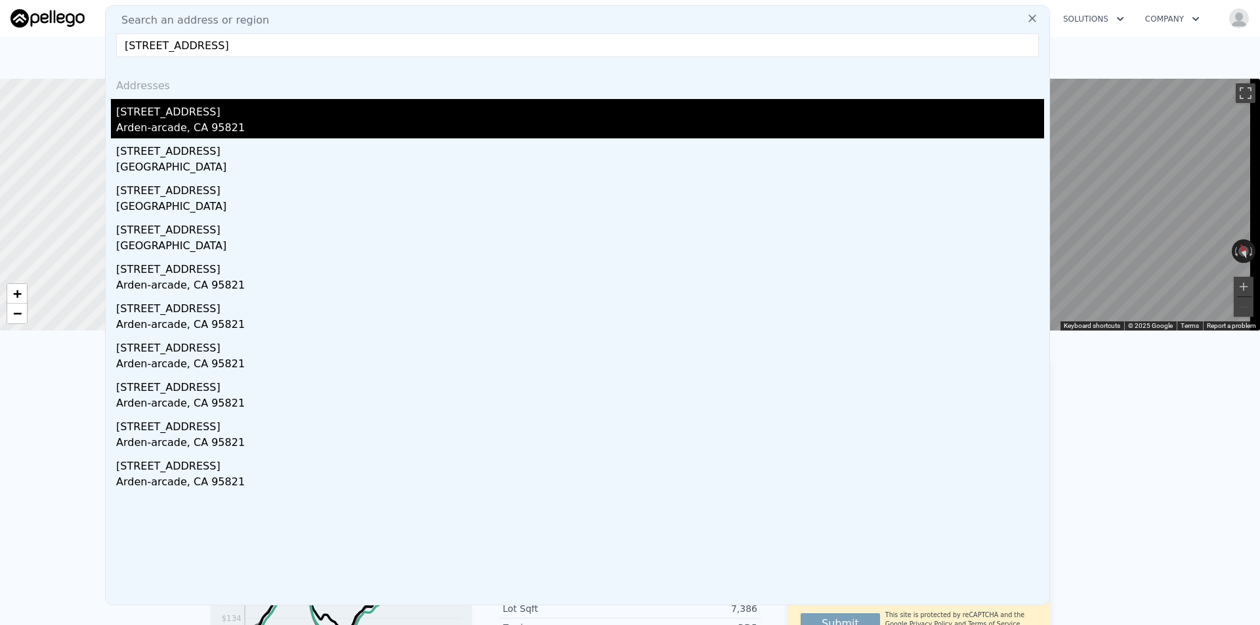
type input "[STREET_ADDRESS]"
click at [258, 122] on div "Arden-arcade, CA 95821" at bounding box center [580, 129] width 928 height 18
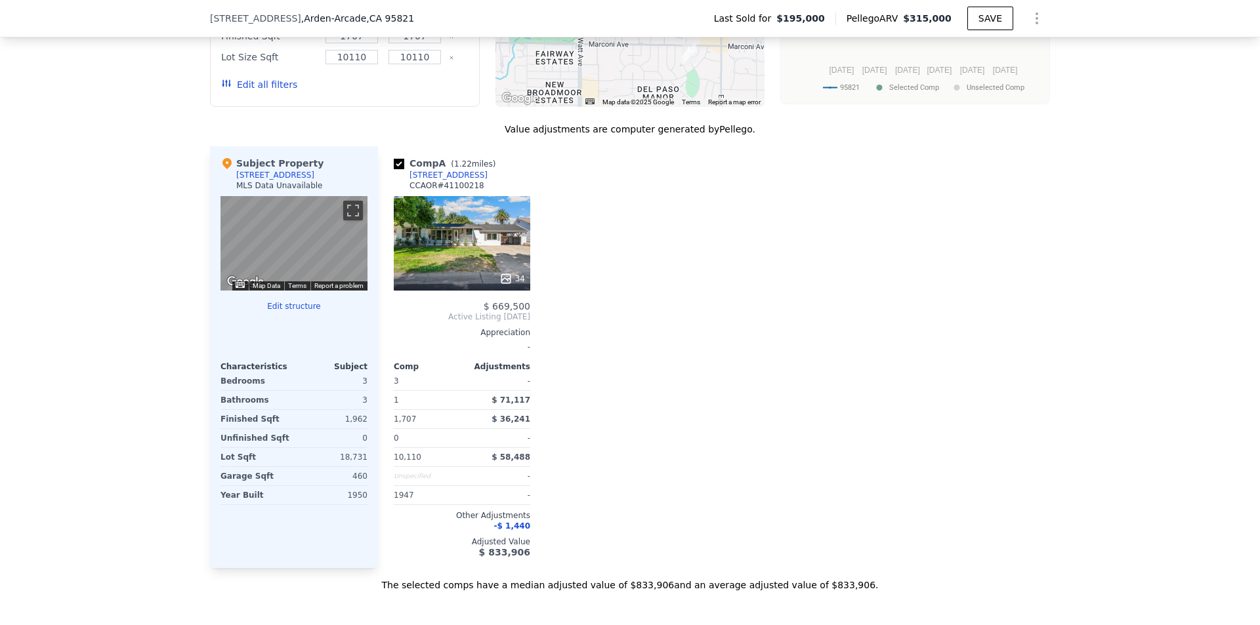
scroll to position [1242, 0]
click at [497, 259] on div "34" at bounding box center [462, 242] width 136 height 94
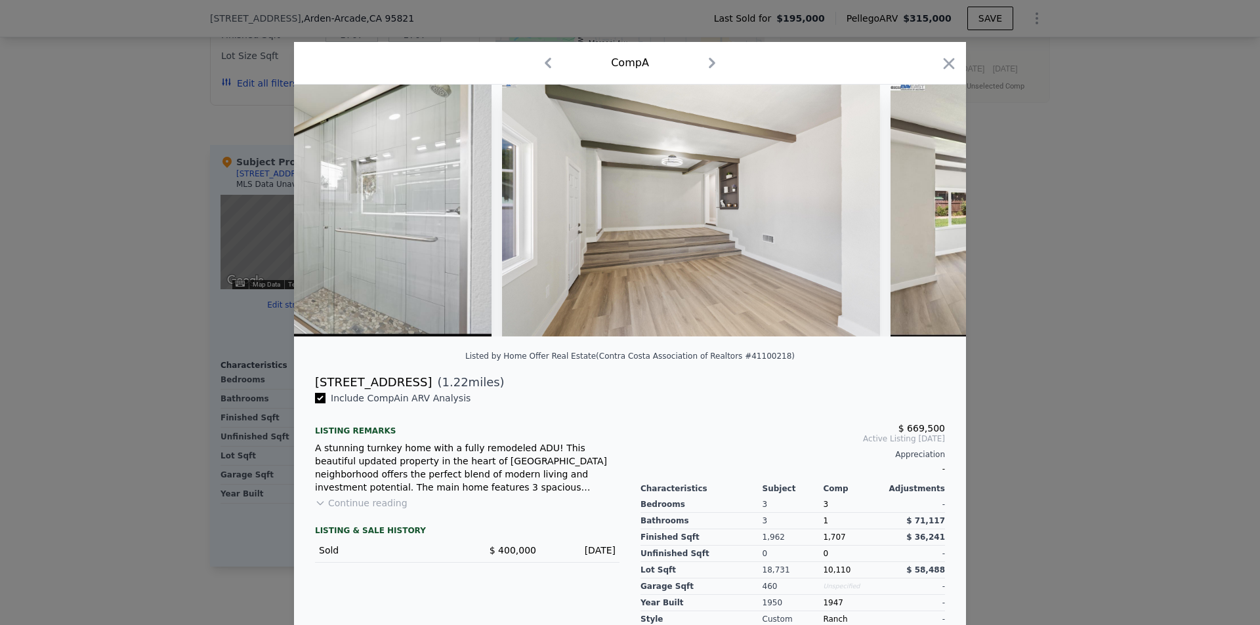
scroll to position [0, 7450]
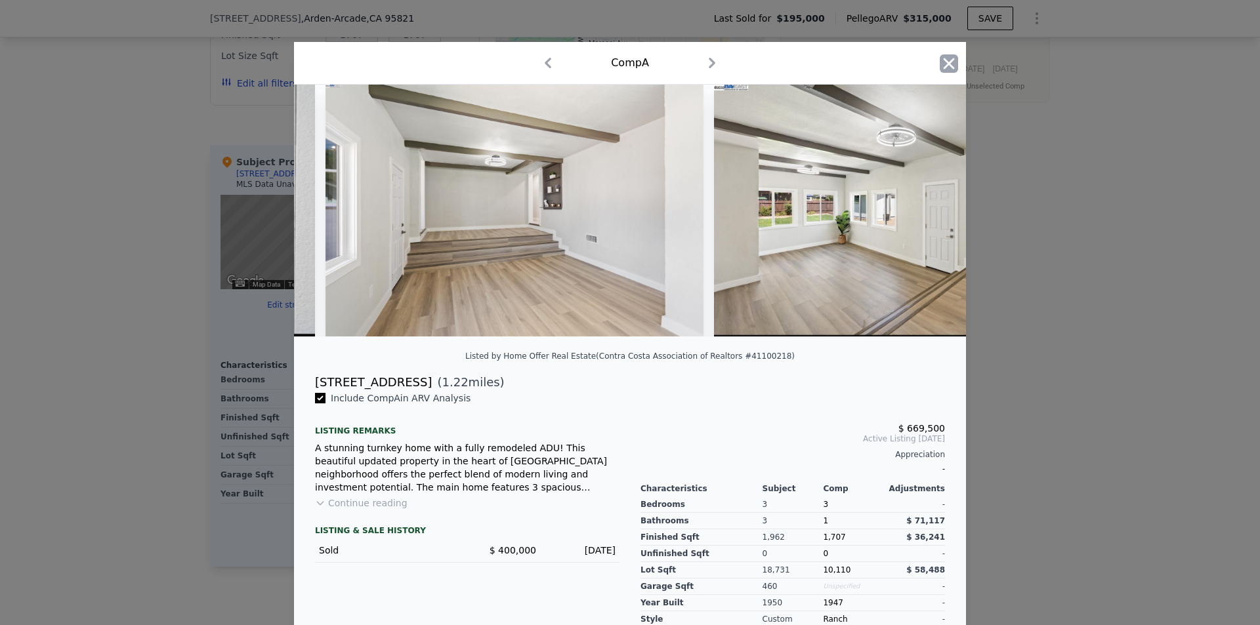
click at [939, 64] on icon "button" at bounding box center [948, 63] width 18 height 18
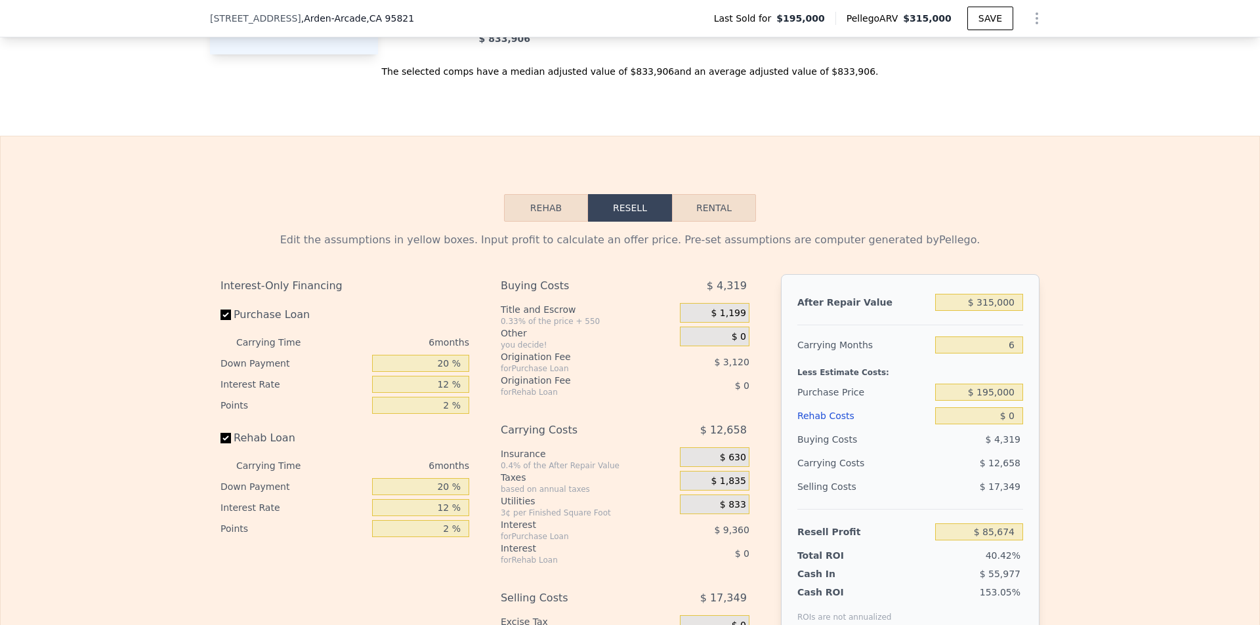
scroll to position [1767, 0]
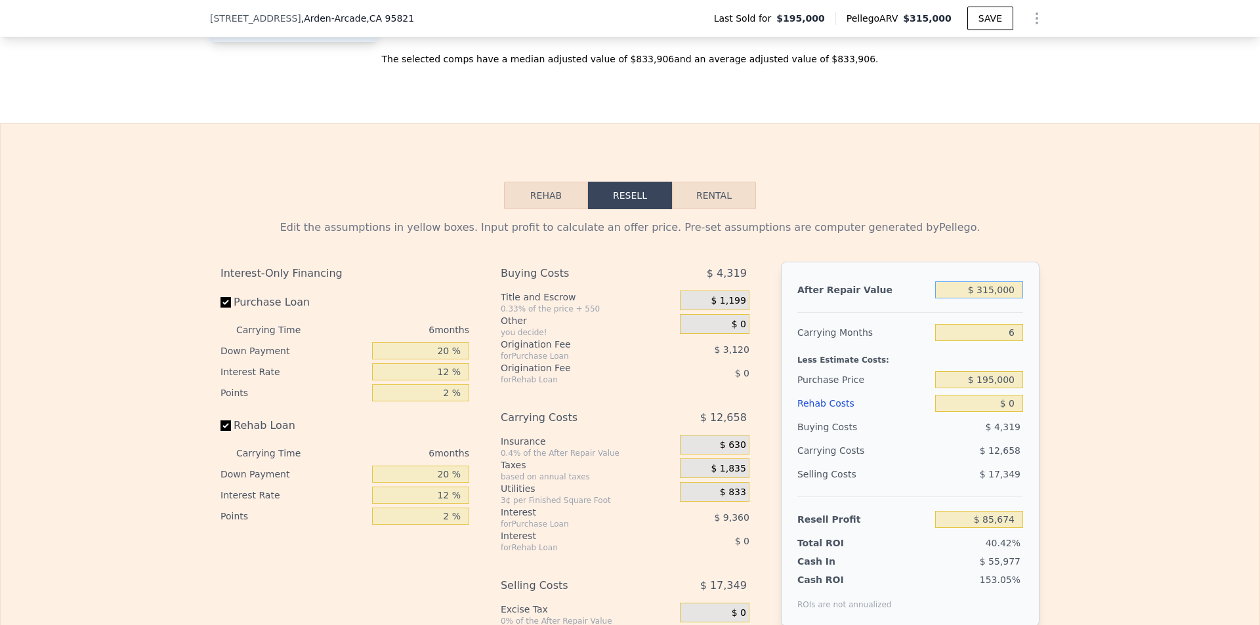
click at [992, 290] on input "$ 315,000" at bounding box center [979, 289] width 88 height 17
type input "$ 7"
type input "-$ 211,890"
type input "$ 75"
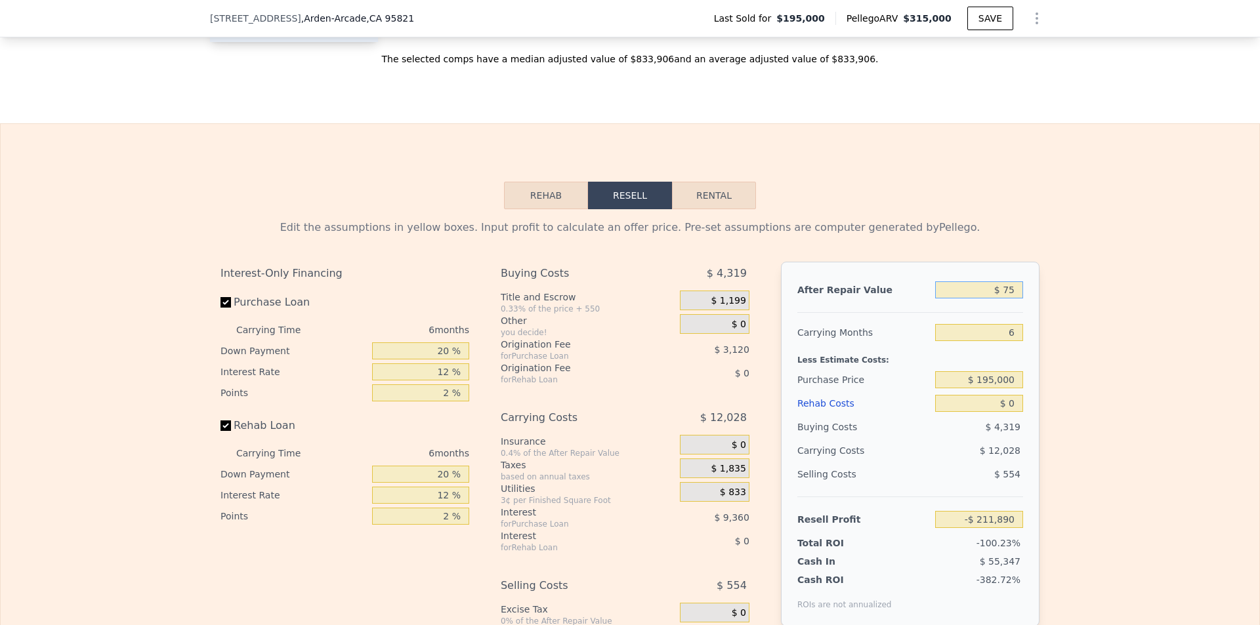
type input "-$ 211,826"
type input "$ 750"
type input "-$ 211,189"
type input "$ 7,500"
type input "-$ 204,813"
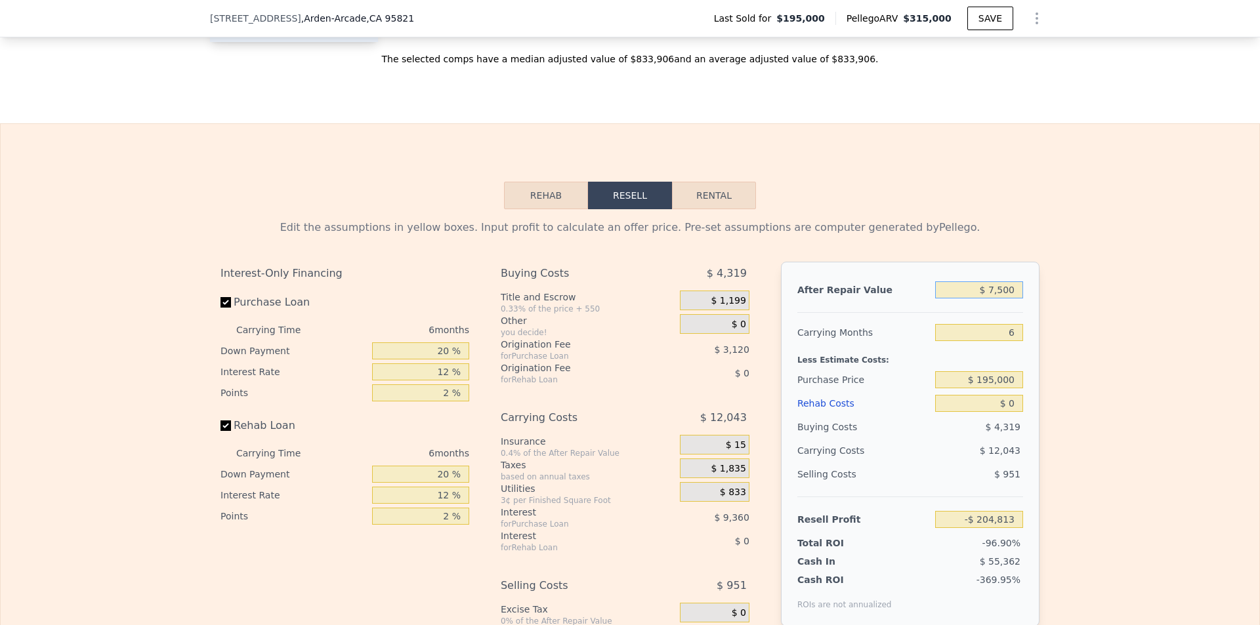
type input "$ 75,000"
type input "-$ 141,047"
type input "$ 750,000"
type input "$ 496,605"
type input "$ 750,000"
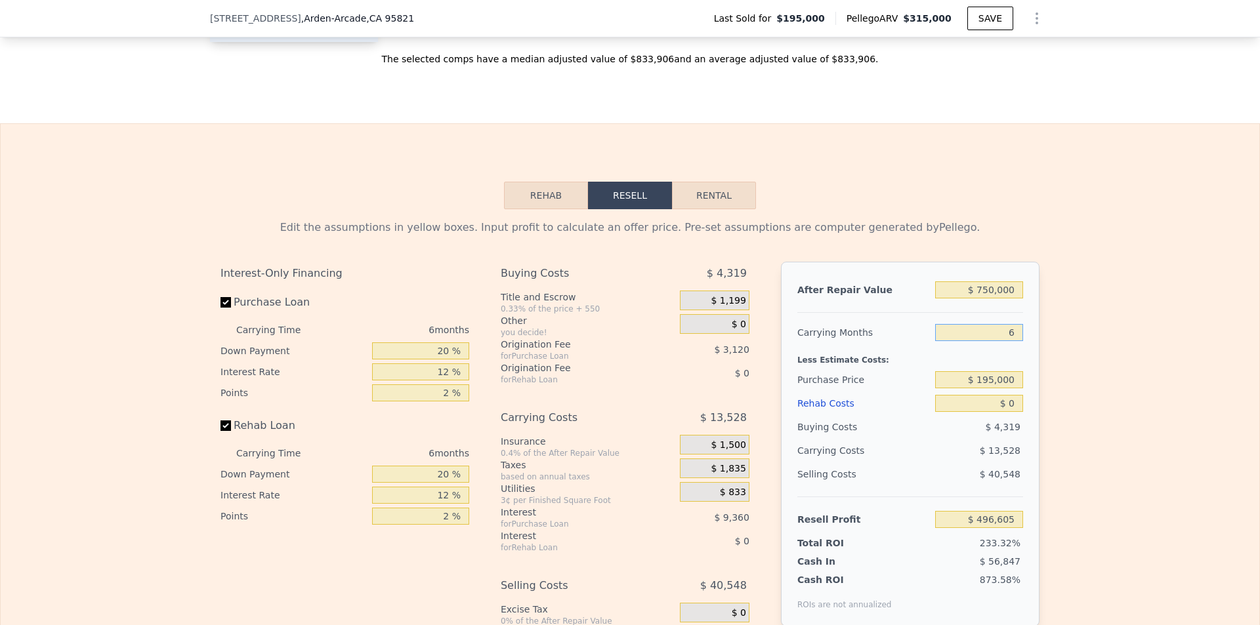
click at [1012, 331] on input "6" at bounding box center [979, 332] width 88 height 17
type input "4"
type input "$ 501,115"
type input "4"
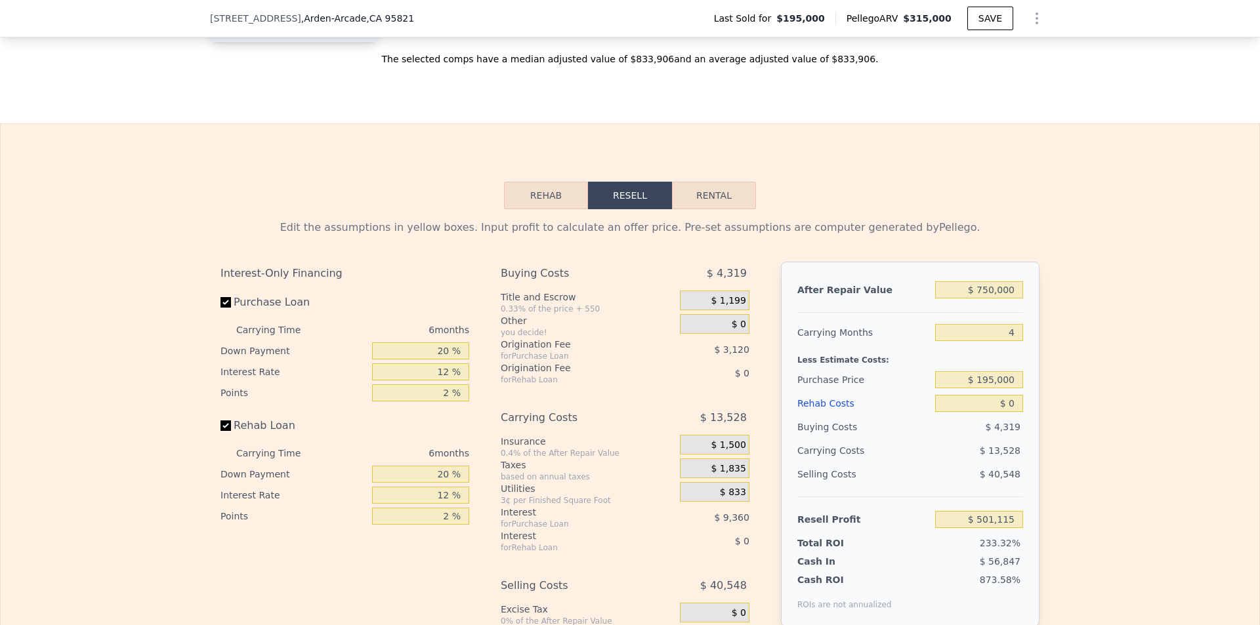
click at [1054, 352] on div "Edit the assumptions in yellow boxes. Input profit to calculate an offer price.…" at bounding box center [630, 453] width 1258 height 488
click at [1010, 374] on input "$ 195,000" at bounding box center [979, 379] width 88 height 17
type input "$ 600,000"
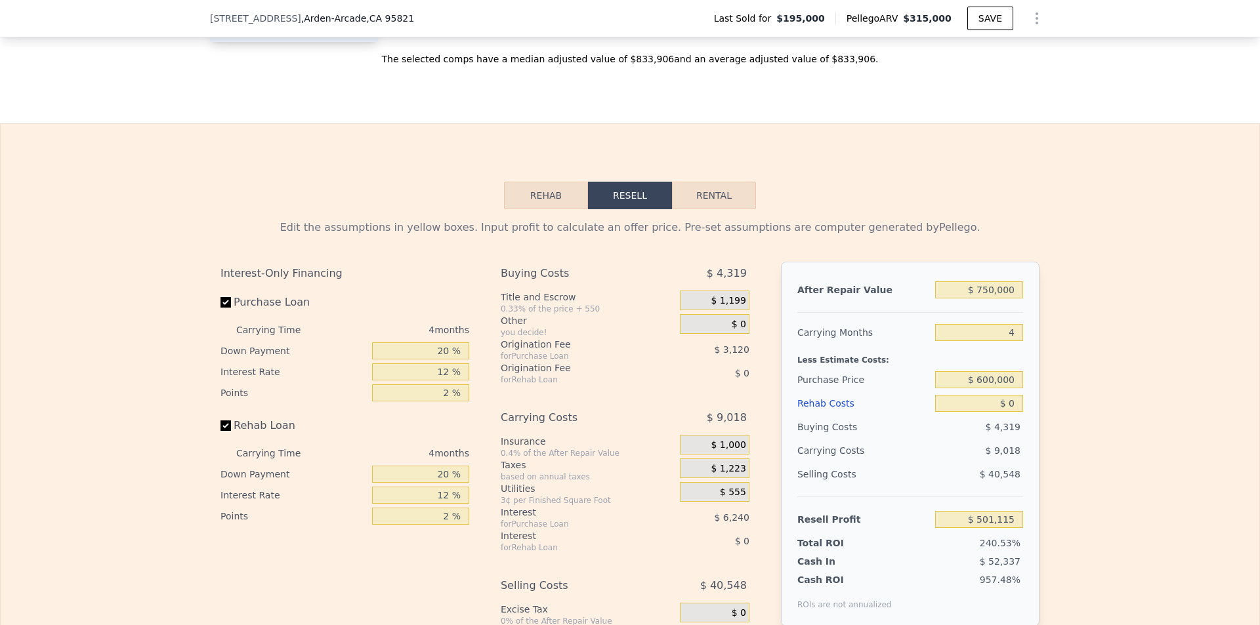
click at [1022, 378] on div "After Repair Value $ 750,000 Carrying Months 4 Less Estimate Costs: Purchase Pr…" at bounding box center [910, 444] width 258 height 365
type input "$ 75,326"
click at [1007, 395] on input "$ 0" at bounding box center [979, 403] width 88 height 17
type input "$ 5"
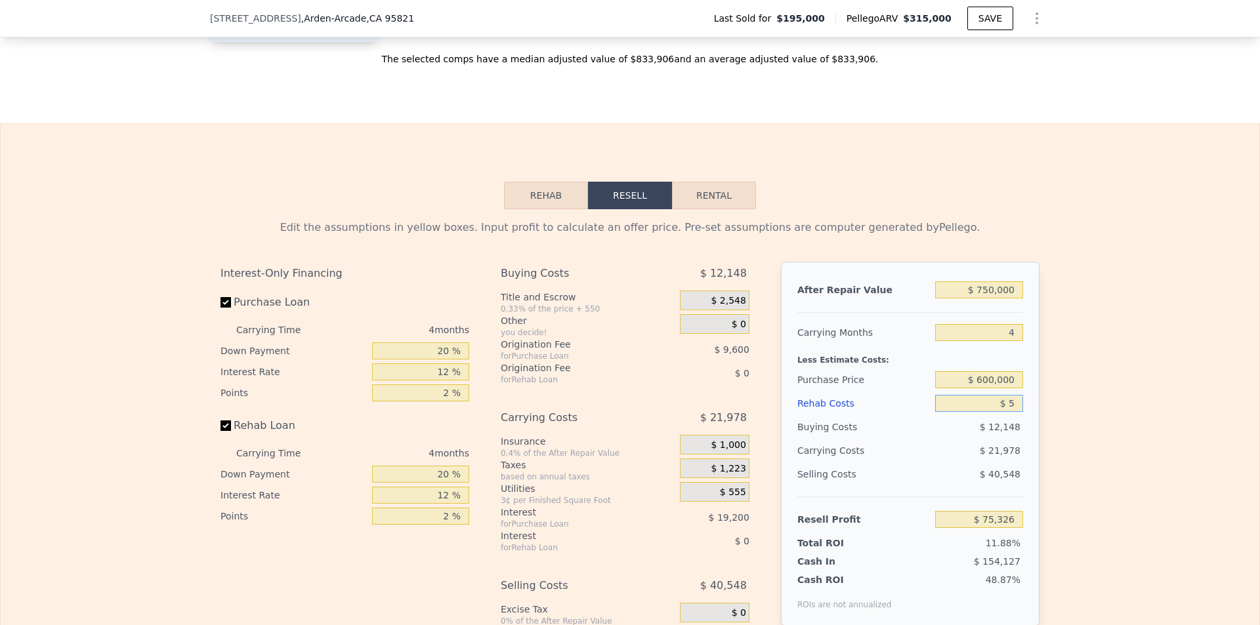
type input "$ 75,321"
type input "$ 50"
type input "$ 75,275"
type input "$ 500"
type input "$ 74,802"
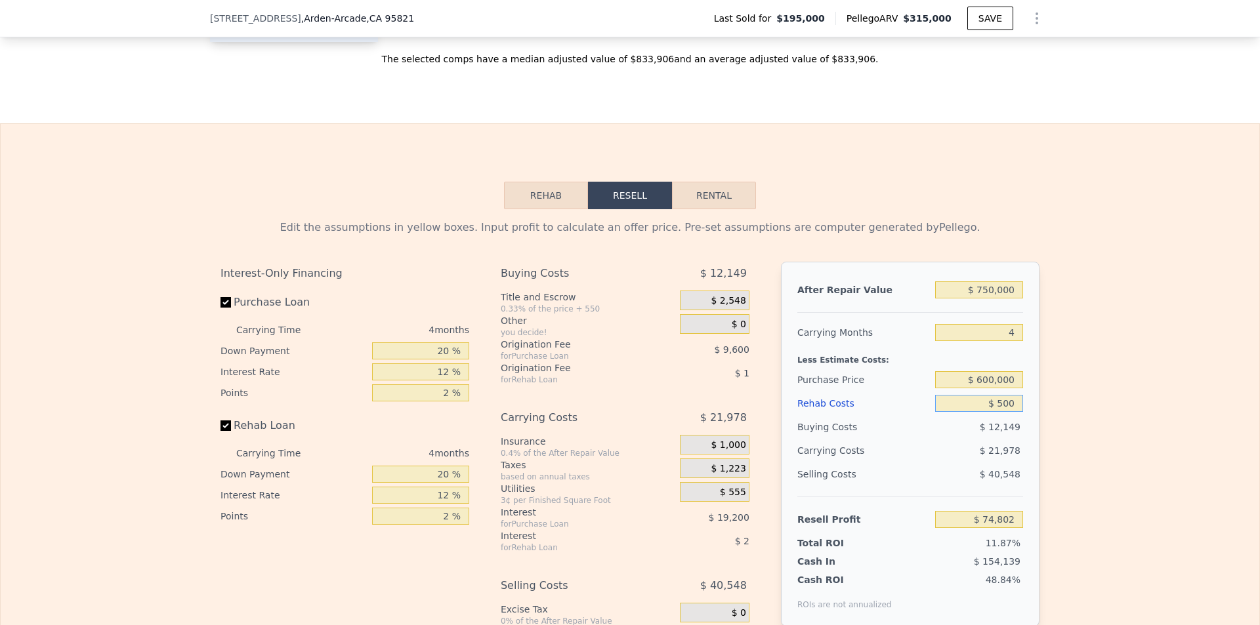
type input "$ 5,000"
type input "$ 70,086"
type input "$ 50,000"
type input "$ 22,926"
type input "$ 50,000"
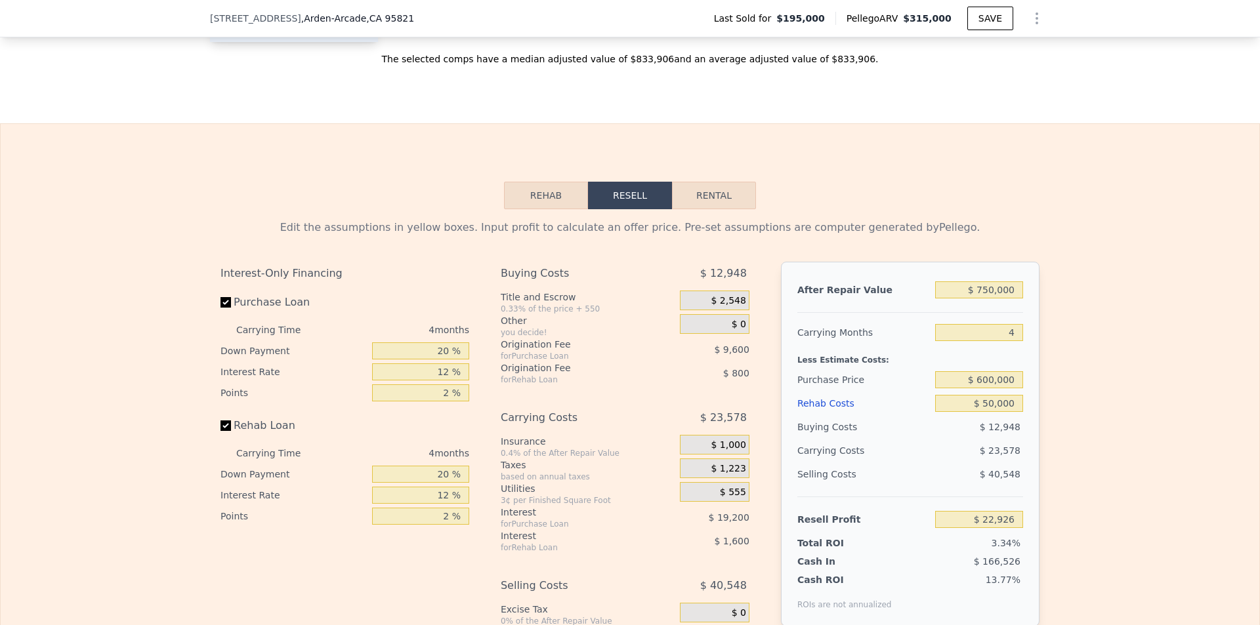
click at [1051, 424] on div "Edit the assumptions in yellow boxes. Input profit to calculate an offer price.…" at bounding box center [630, 453] width 1258 height 488
click at [1010, 374] on input "$ 600,000" at bounding box center [979, 379] width 88 height 17
type input "$ 6"
type input "$ 550,000"
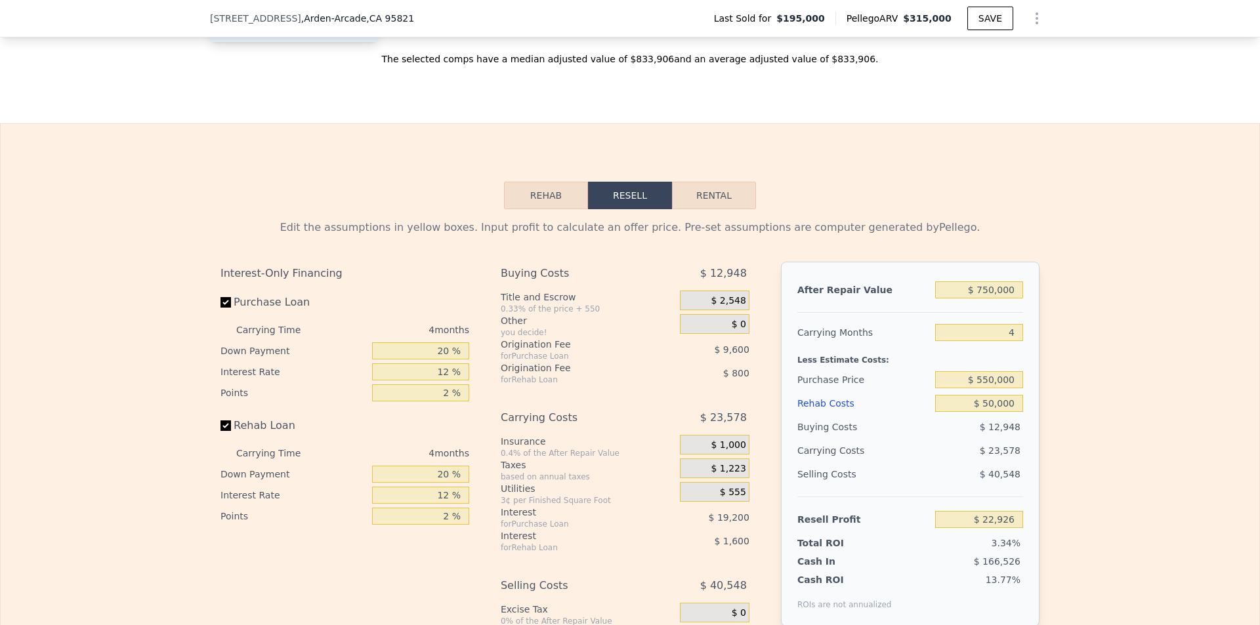
click at [1034, 382] on div "After Repair Value $ 750,000 Carrying Months 4 Less Estimate Costs: Purchase Pr…" at bounding box center [910, 444] width 258 height 365
type input "$ 75,492"
click at [1015, 378] on input "$ 550,000" at bounding box center [979, 379] width 88 height 17
type input "$ 315,000"
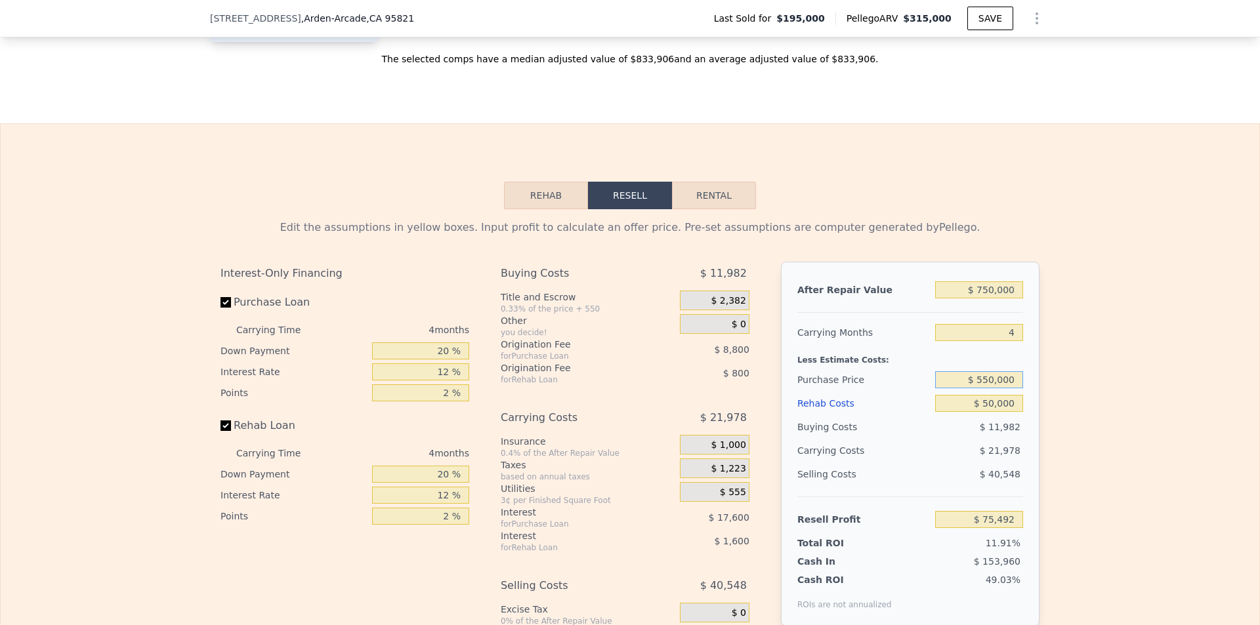
type input "6"
type input "$ 0"
type input "-$ 293,229"
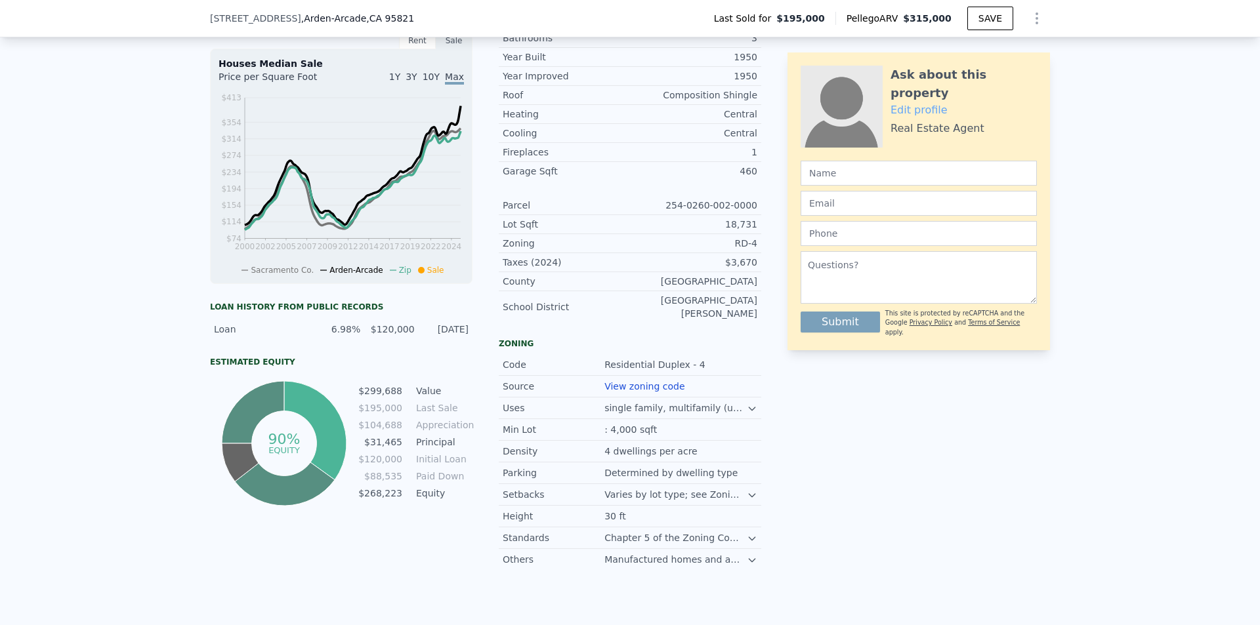
scroll to position [0, 0]
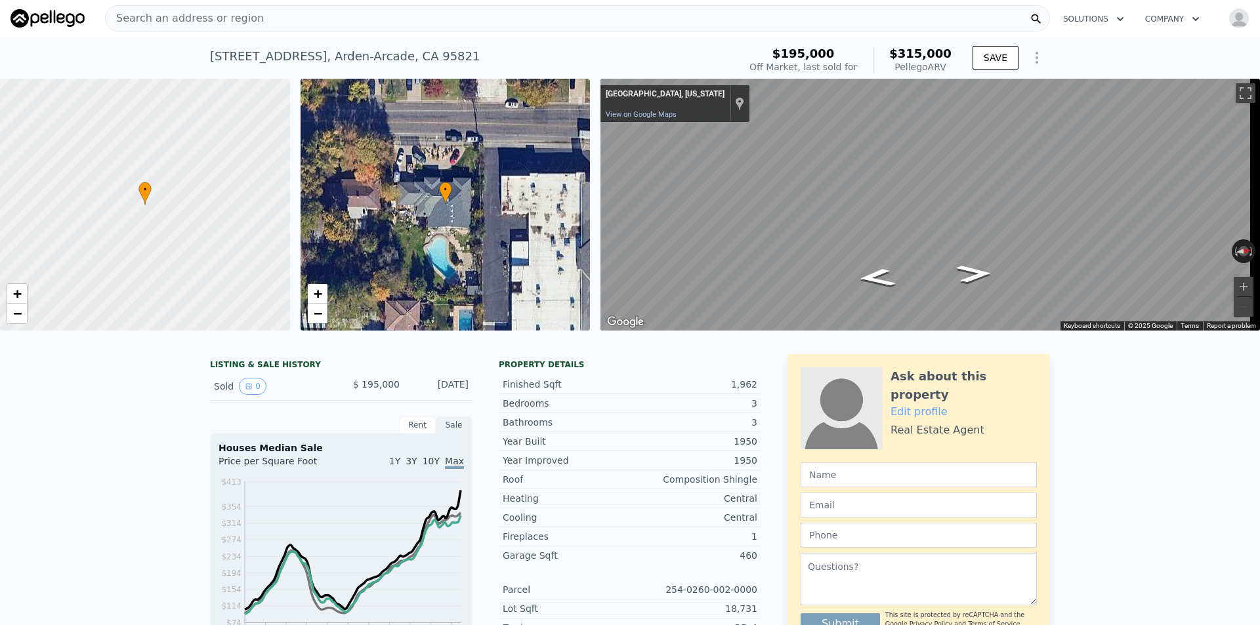
click at [249, 22] on div "Search an address or region" at bounding box center [577, 18] width 945 height 26
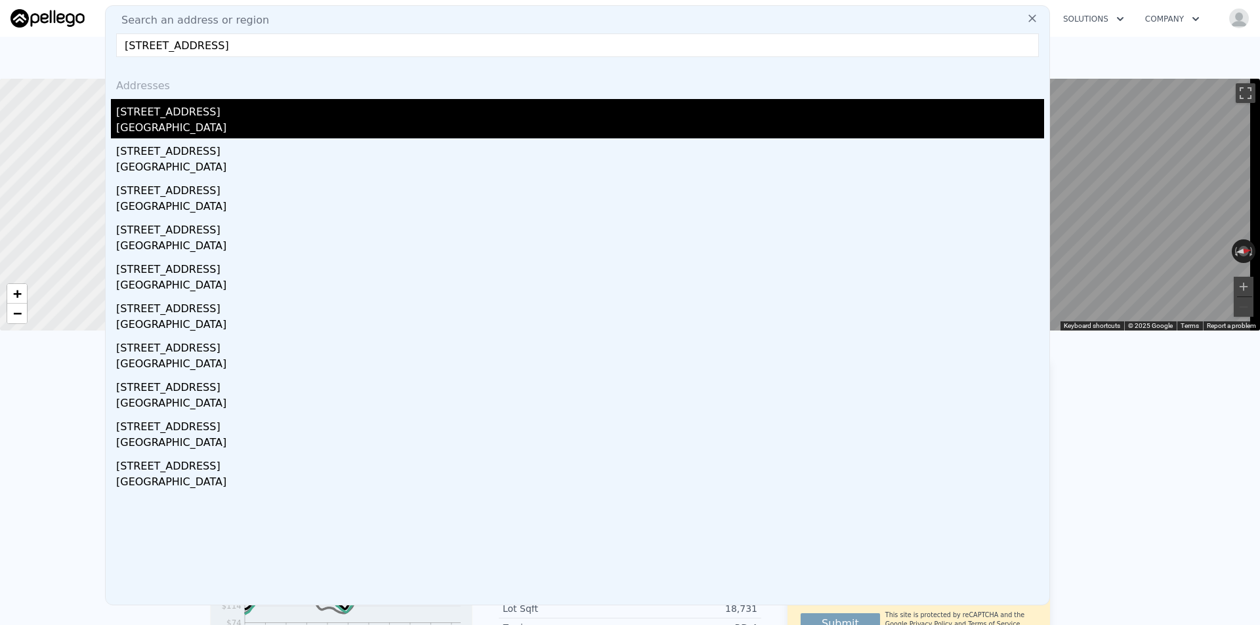
type input "[STREET_ADDRESS]"
click at [241, 125] on div "[GEOGRAPHIC_DATA]" at bounding box center [580, 129] width 928 height 18
